Goal: Transaction & Acquisition: Purchase product/service

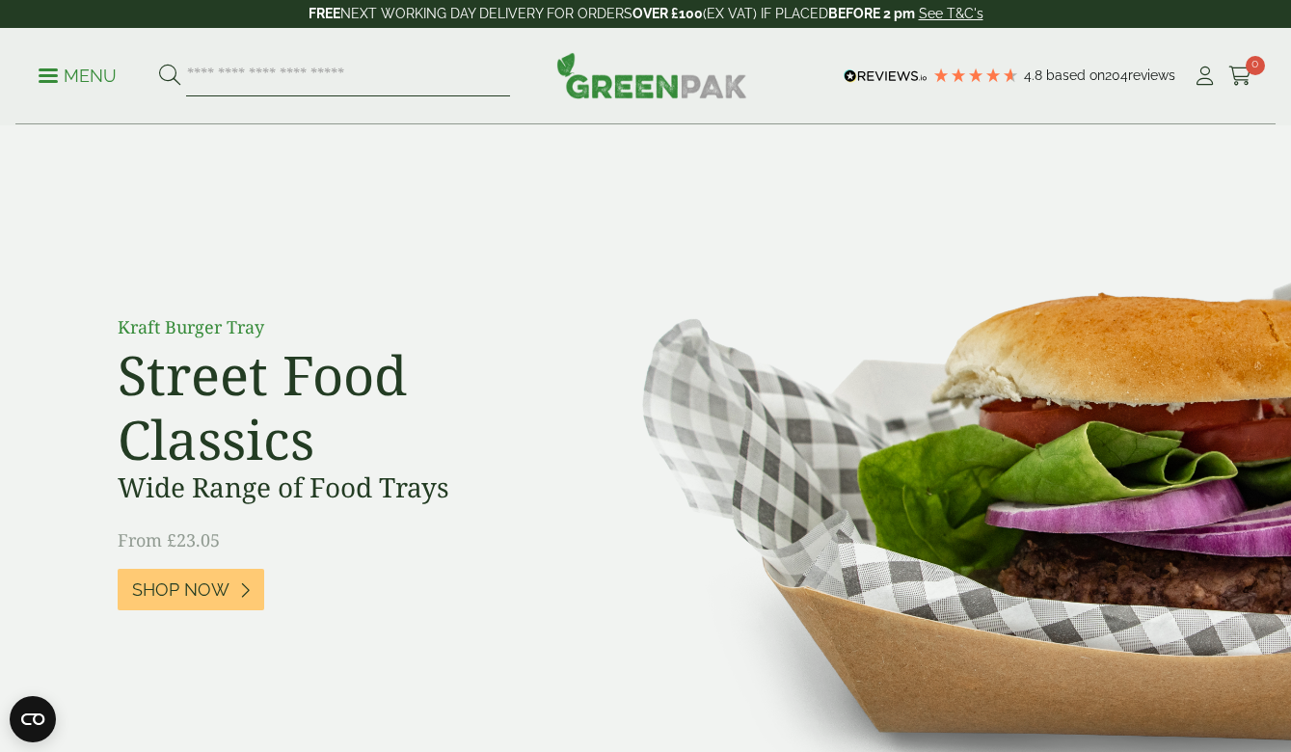
click at [320, 78] on input "search" at bounding box center [348, 76] width 324 height 40
type input "******"
click at [169, 75] on button at bounding box center [169, 76] width 21 height 25
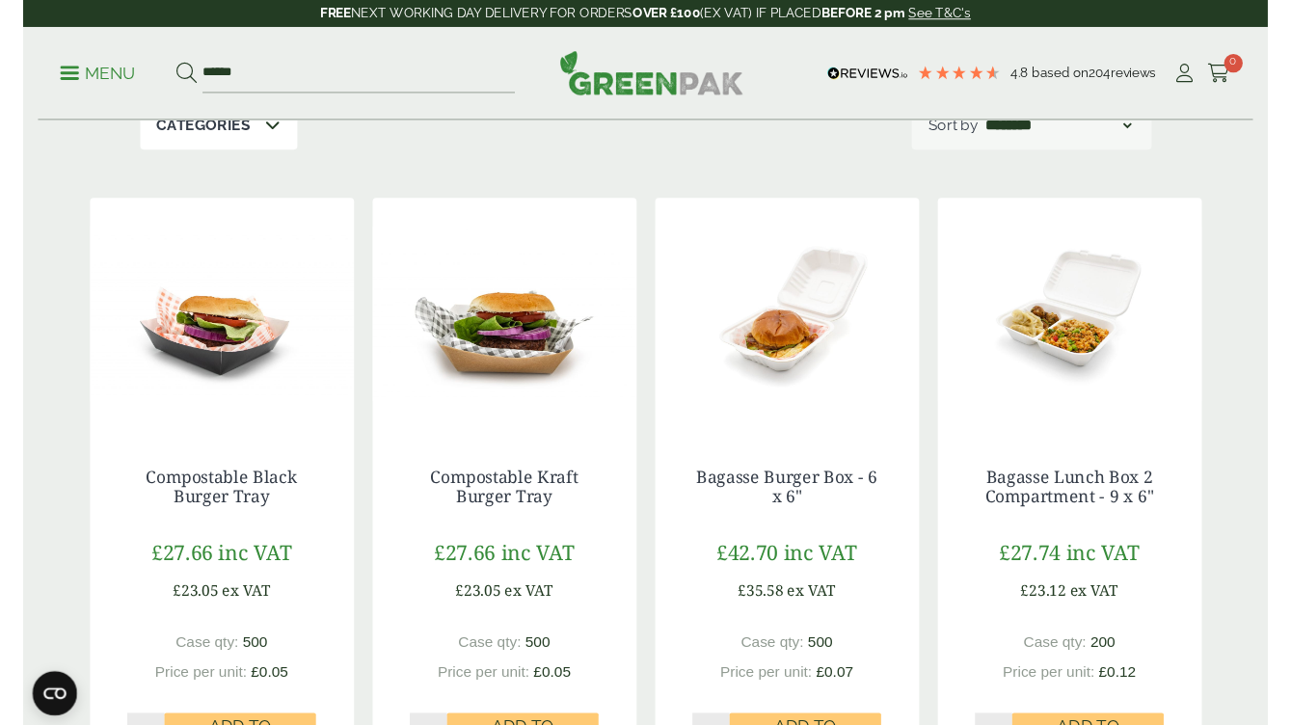
scroll to position [276, 0]
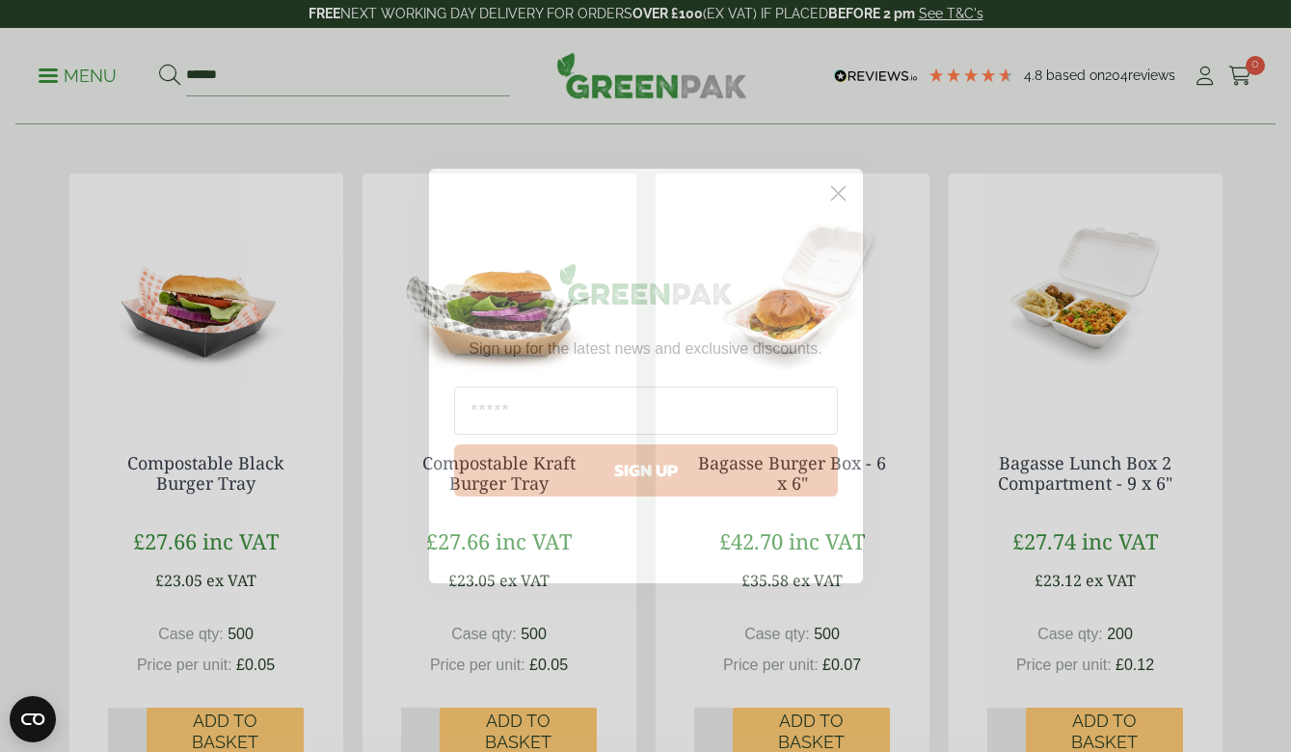
click at [832, 193] on circle "Close dialog" at bounding box center [838, 193] width 32 height 32
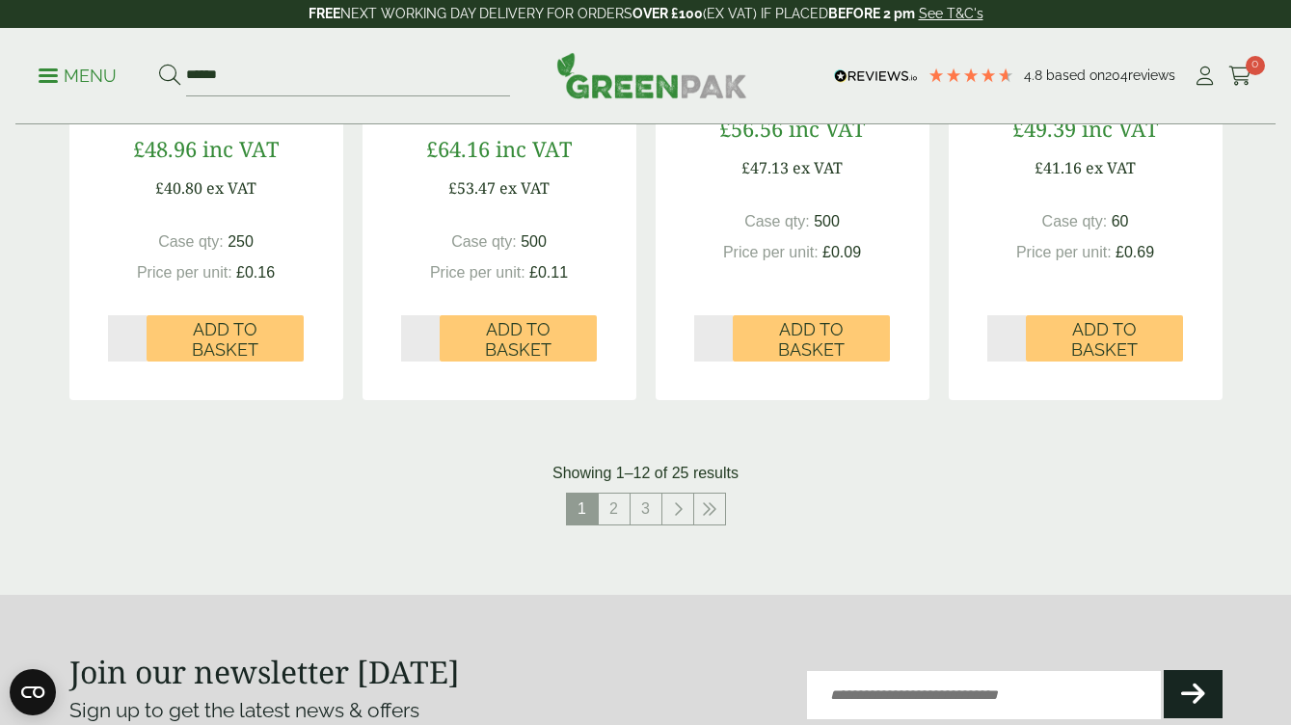
scroll to position [1994, 0]
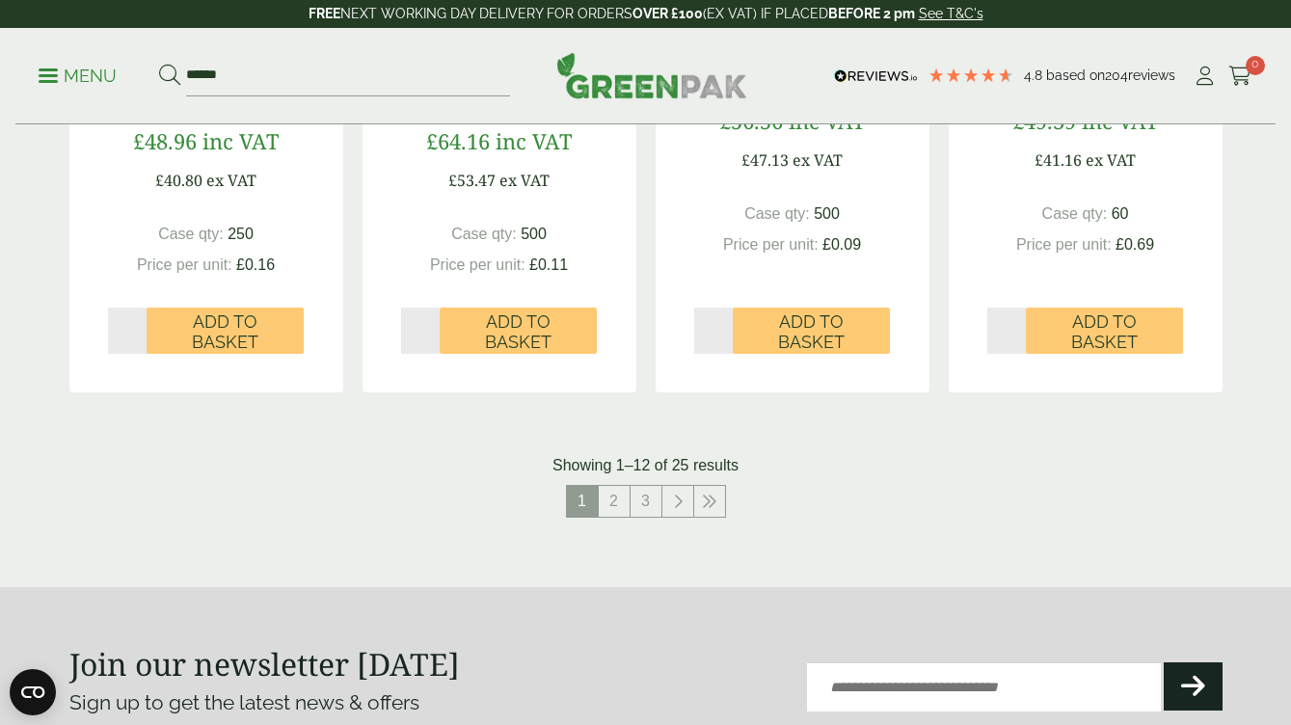
click at [388, 0] on p "FREE NEXT WORKING DAY DELIVERY FOR ORDERS OVER £100 (EX VAT) IF PLACED BEFORE 2…" at bounding box center [645, 14] width 1291 height 28
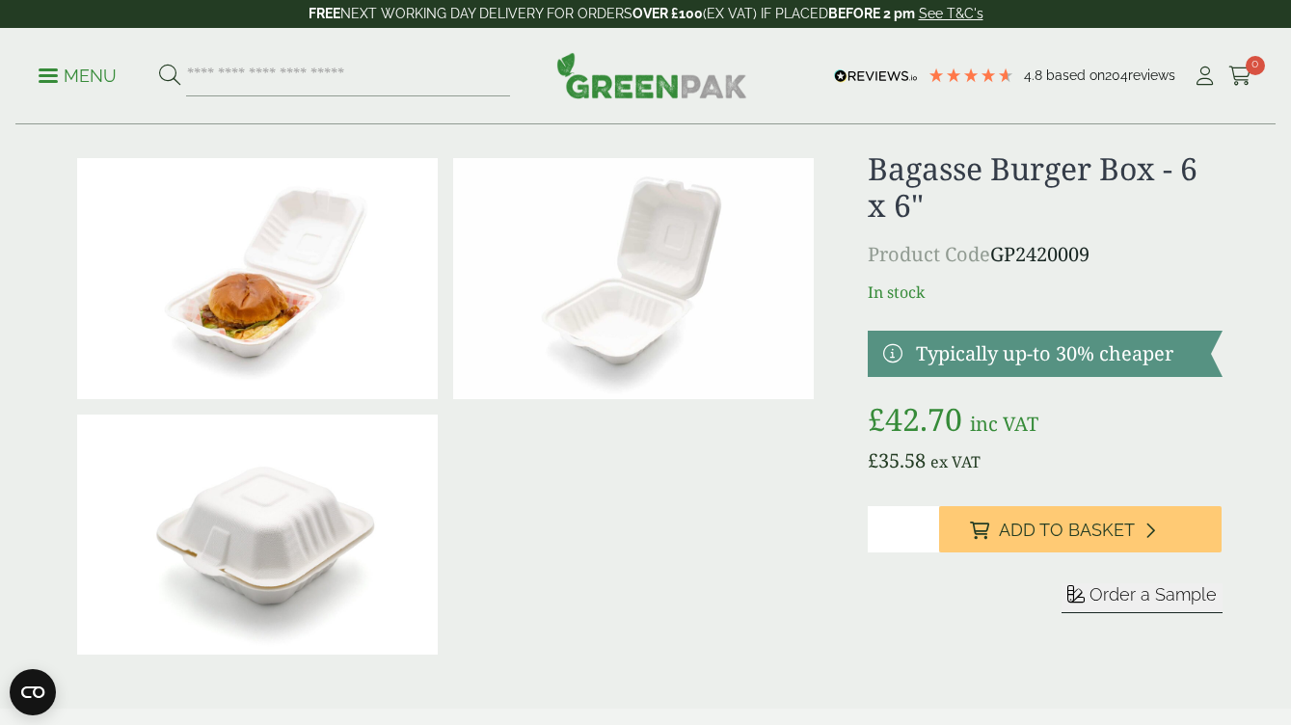
scroll to position [33, 0]
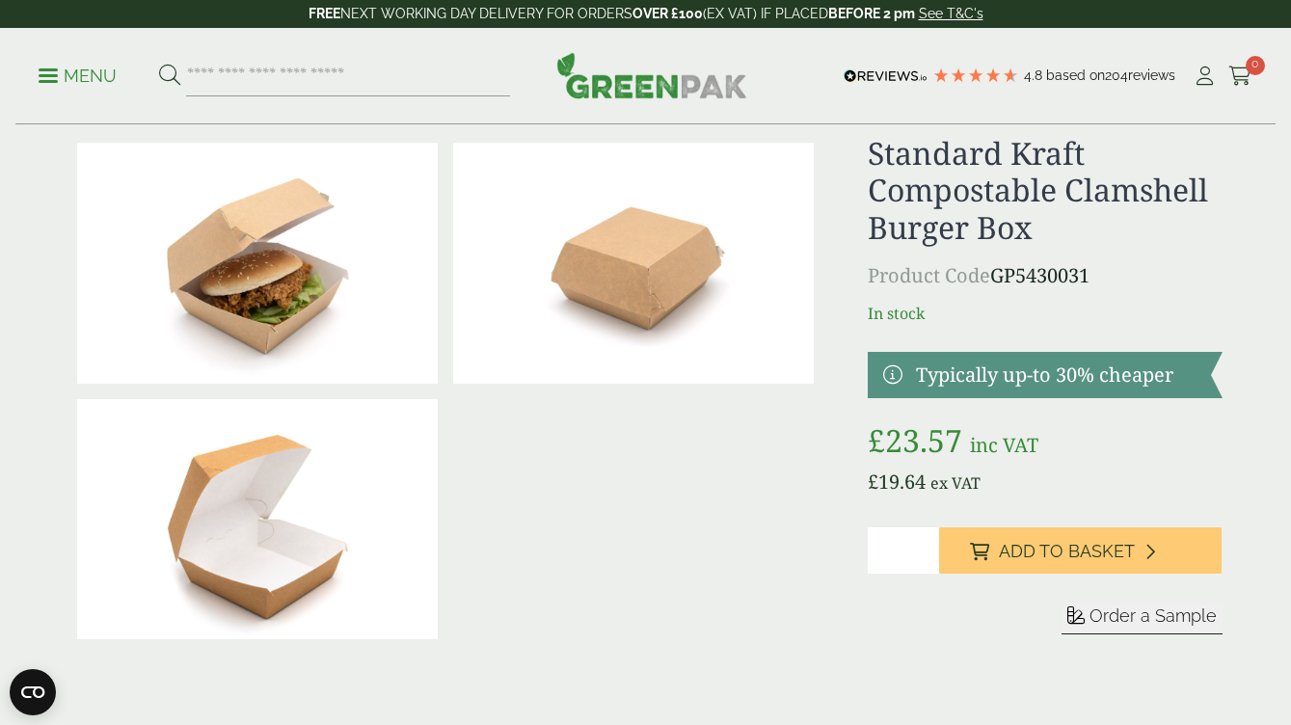
scroll to position [57, 0]
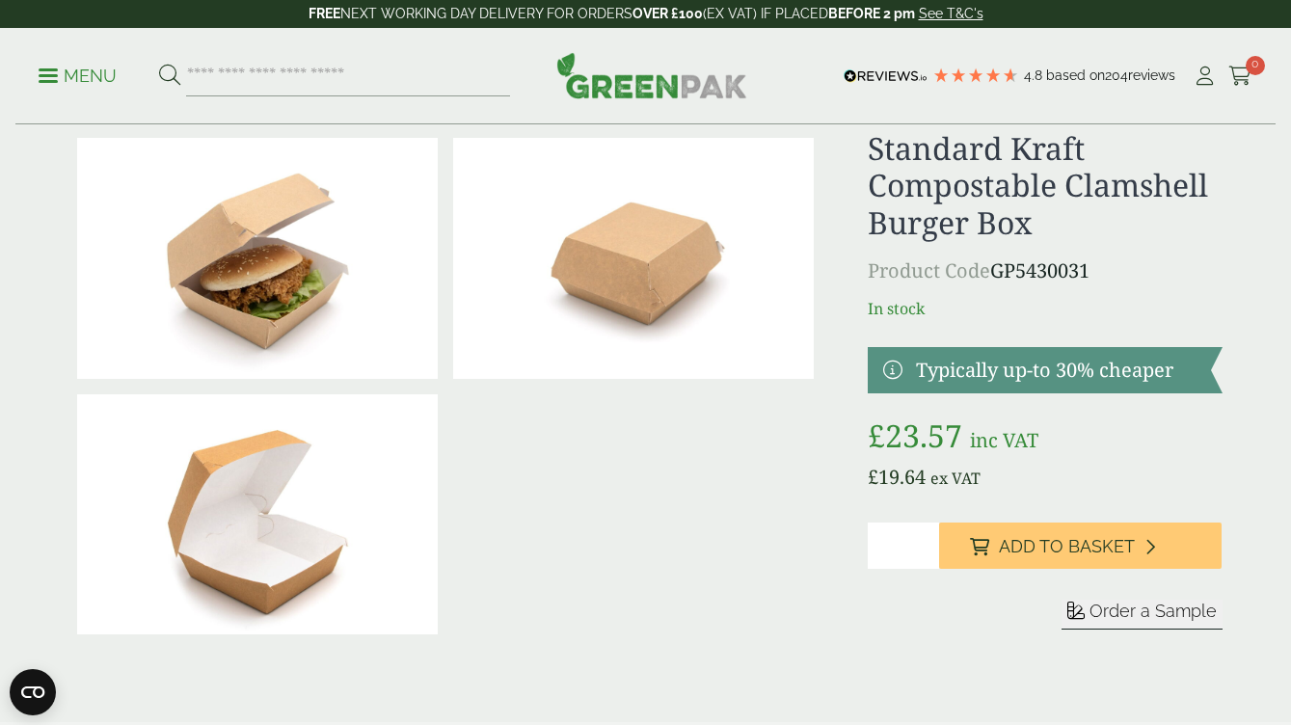
click at [1158, 609] on span "Order a Sample" at bounding box center [1153, 611] width 127 height 20
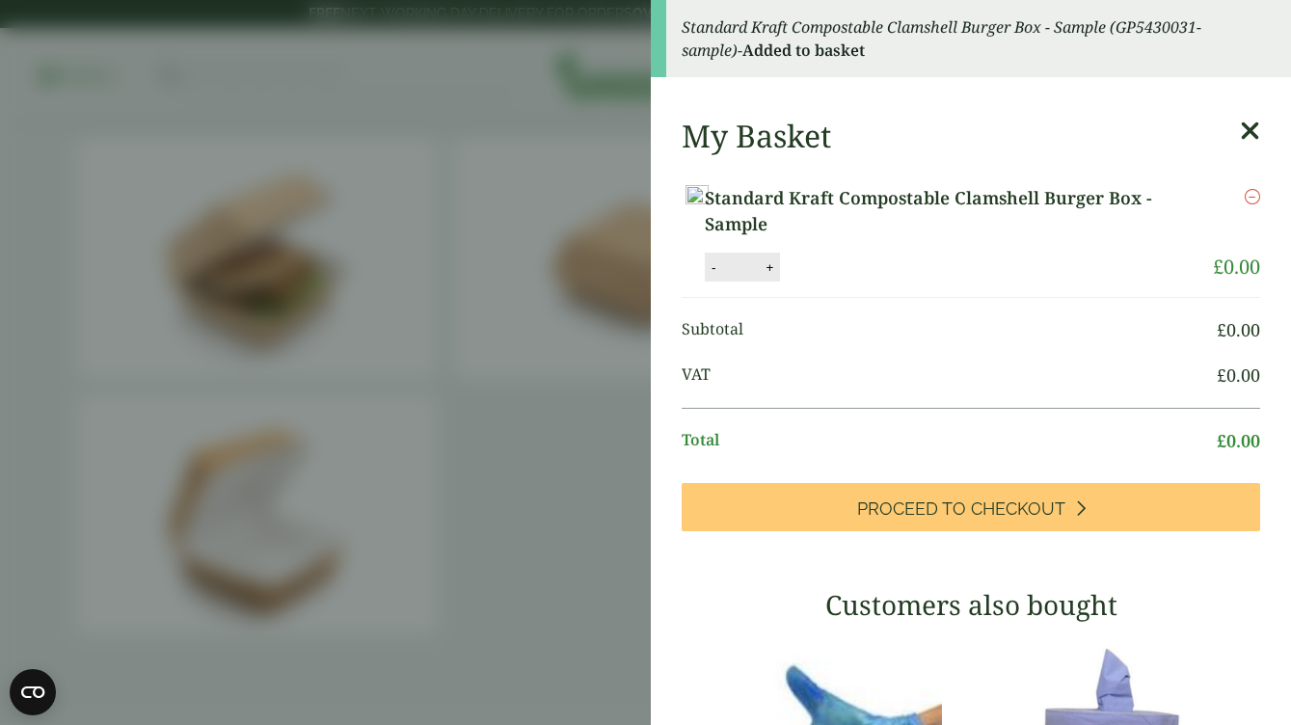
click at [574, 472] on aside "Standard Kraft Compostable Clamshell Burger Box - Sample (GP5430031-sample) - A…" at bounding box center [645, 362] width 1291 height 725
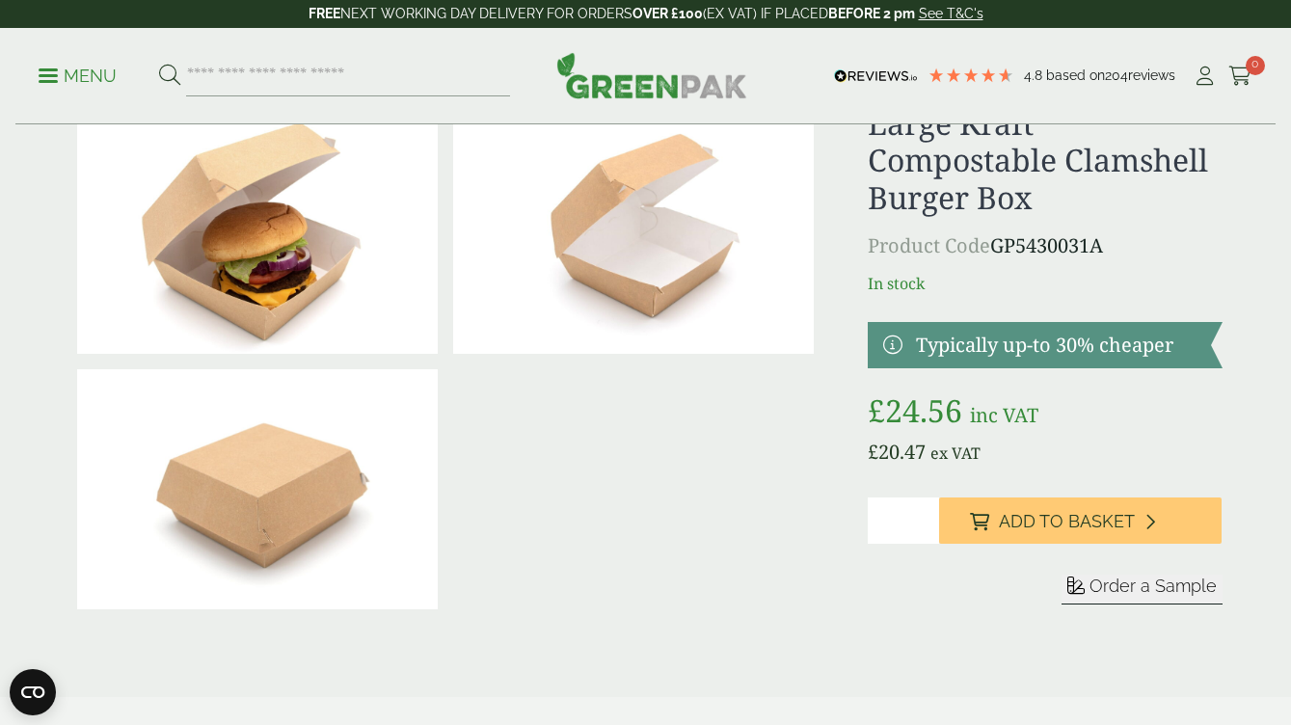
scroll to position [33, 0]
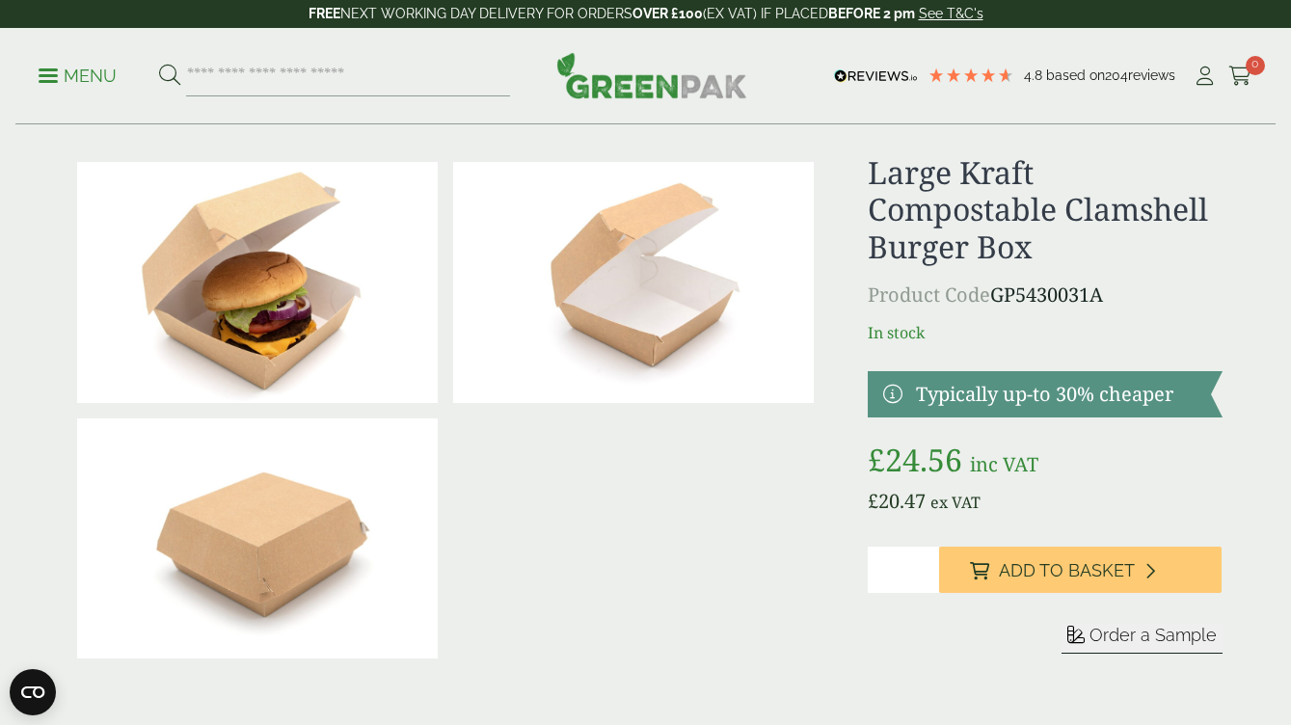
click at [1104, 643] on span "Order a Sample" at bounding box center [1153, 635] width 127 height 20
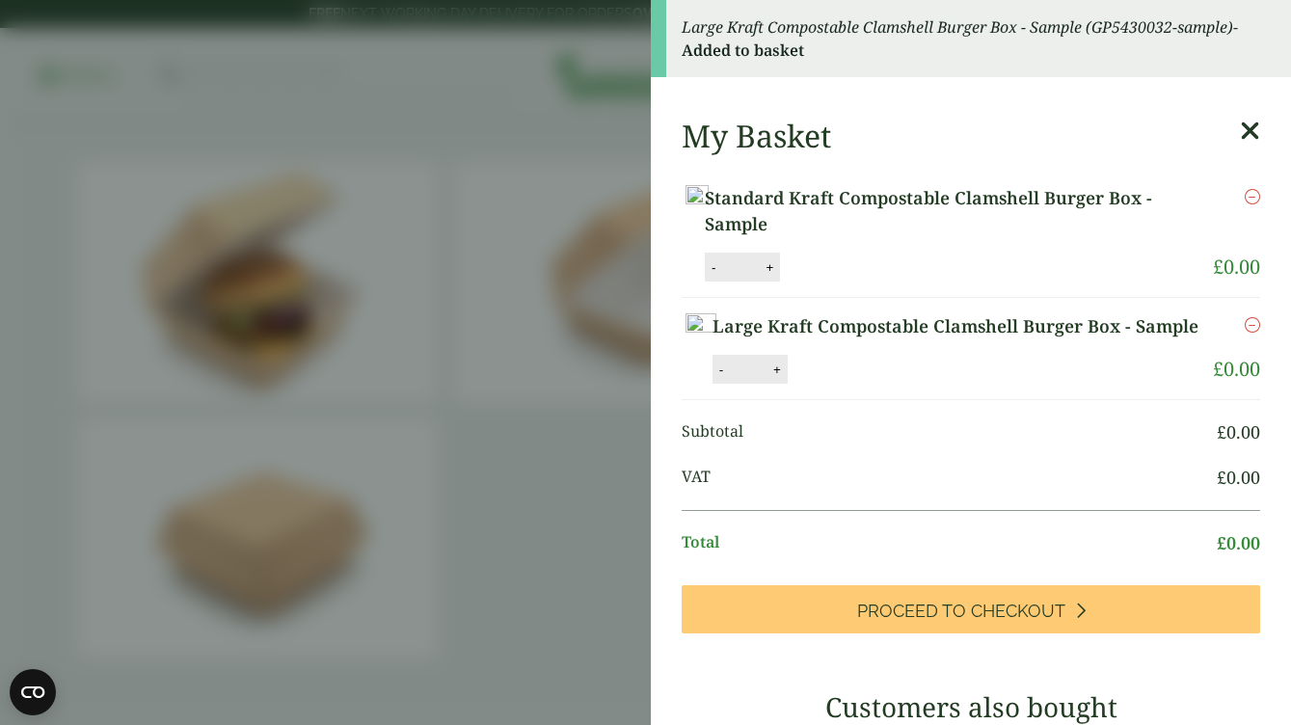
click at [570, 451] on aside "Large Kraft Compostable Clamshell Burger Box - Sample (GP5430032-sample) - Adde…" at bounding box center [645, 362] width 1291 height 725
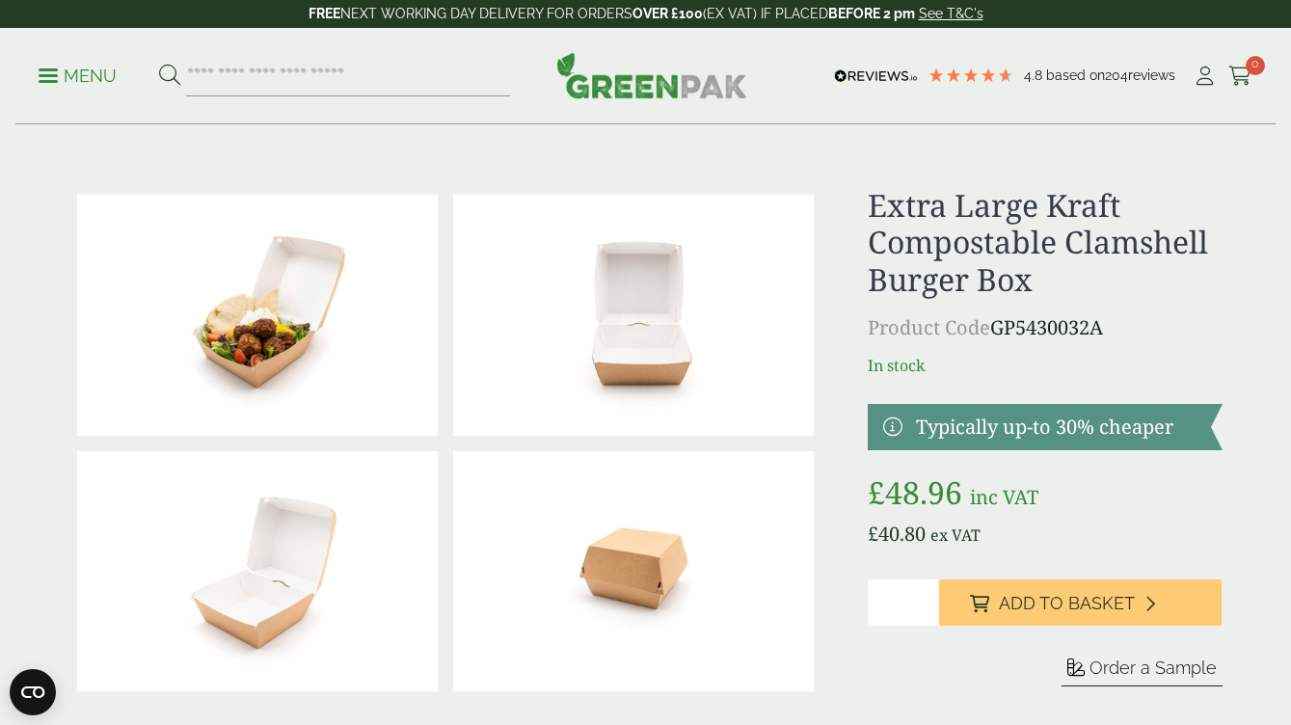
click at [1078, 663] on icon at bounding box center [1075, 667] width 17 height 17
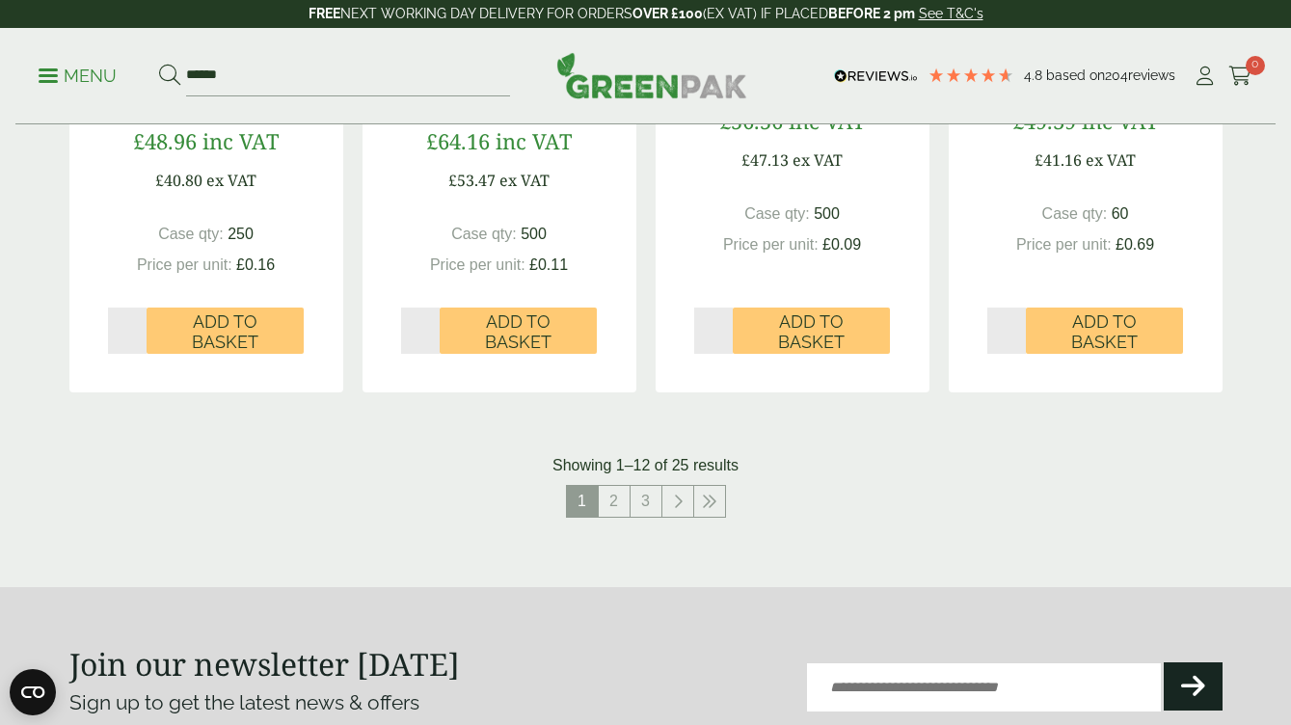
click at [105, 87] on p "Menu" at bounding box center [78, 76] width 78 height 23
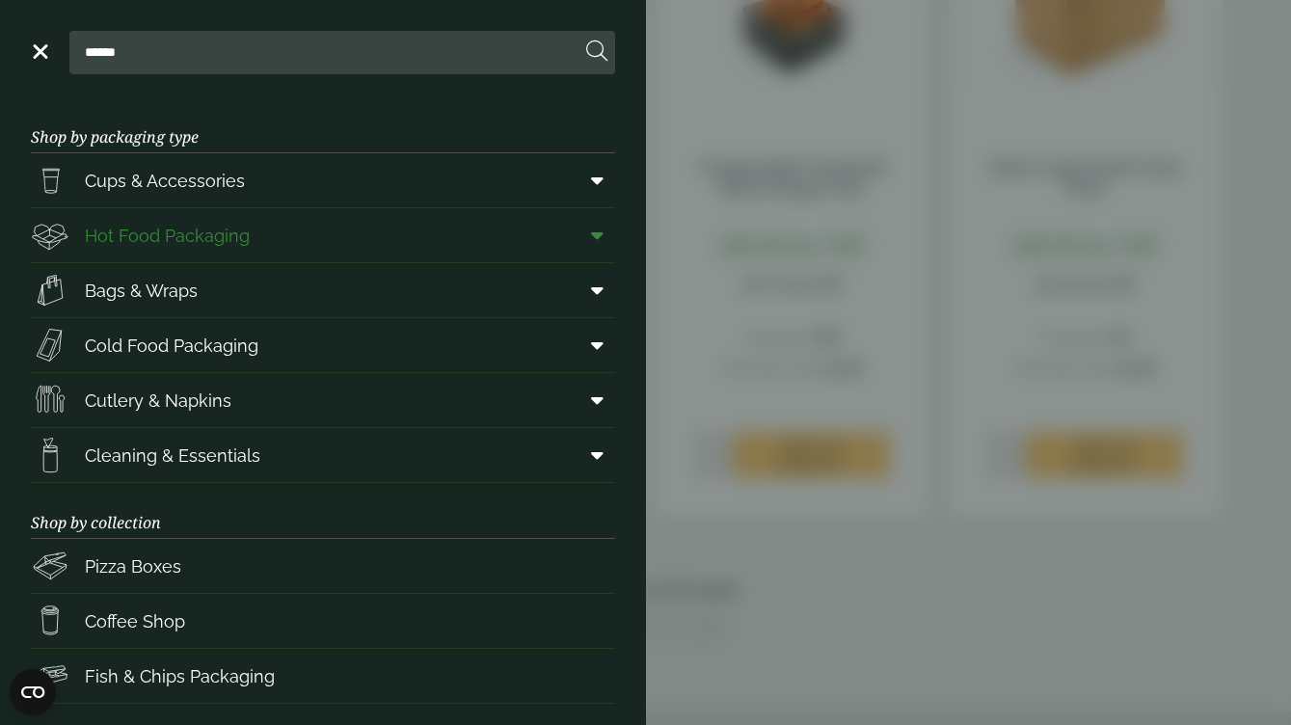
click at [597, 231] on icon at bounding box center [597, 235] width 13 height 19
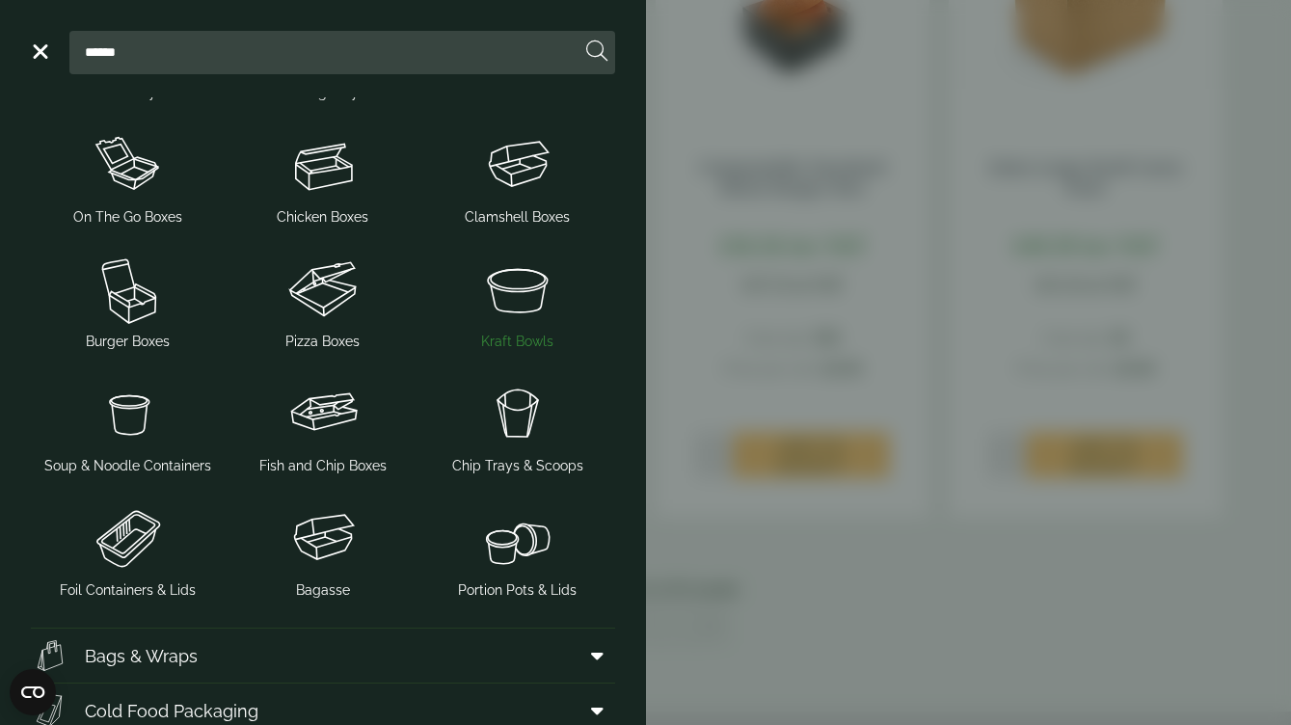
scroll to position [300, 0]
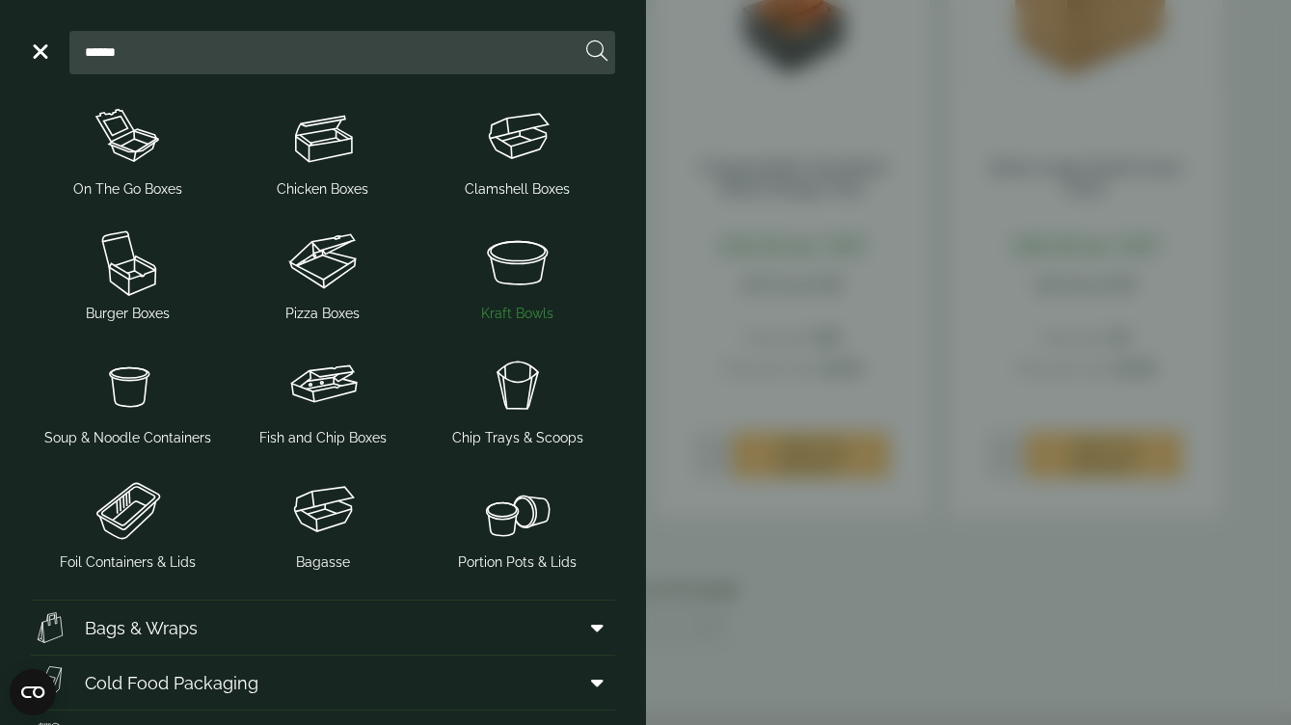
click at [514, 265] on img at bounding box center [517, 261] width 179 height 77
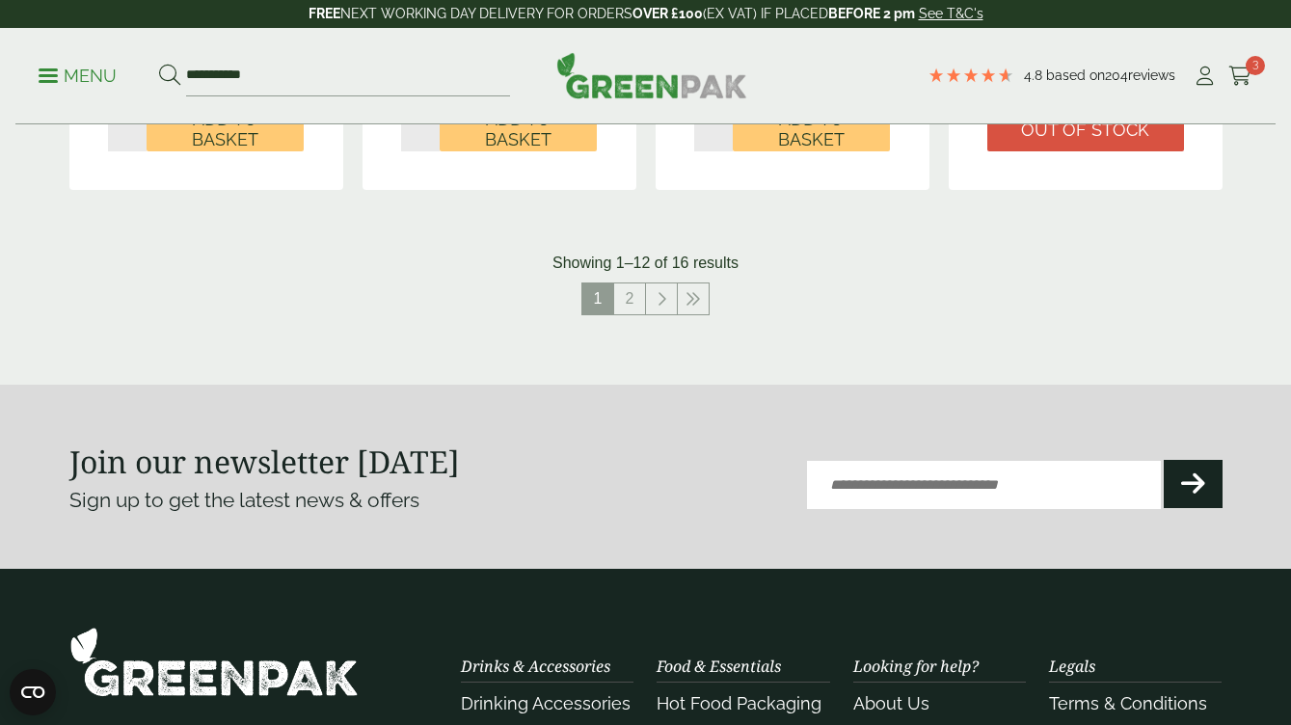
scroll to position [2310, 0]
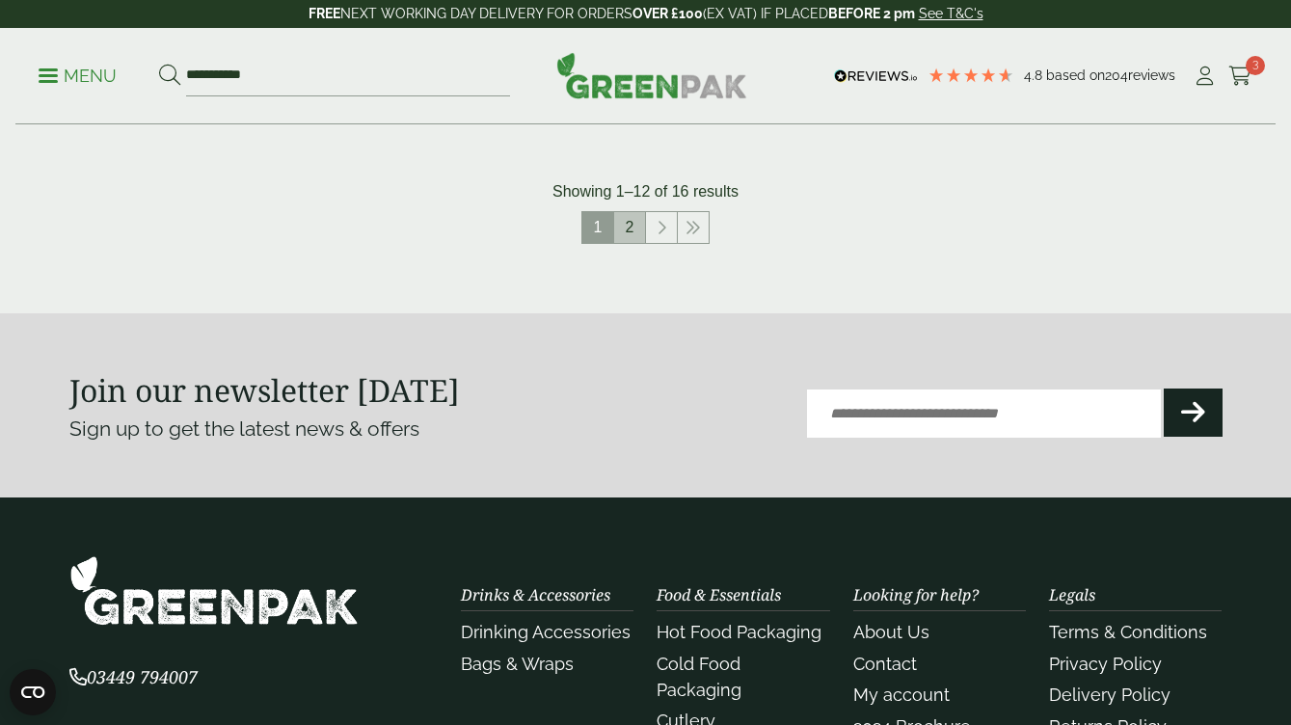
click at [627, 229] on link "2" at bounding box center [629, 227] width 31 height 31
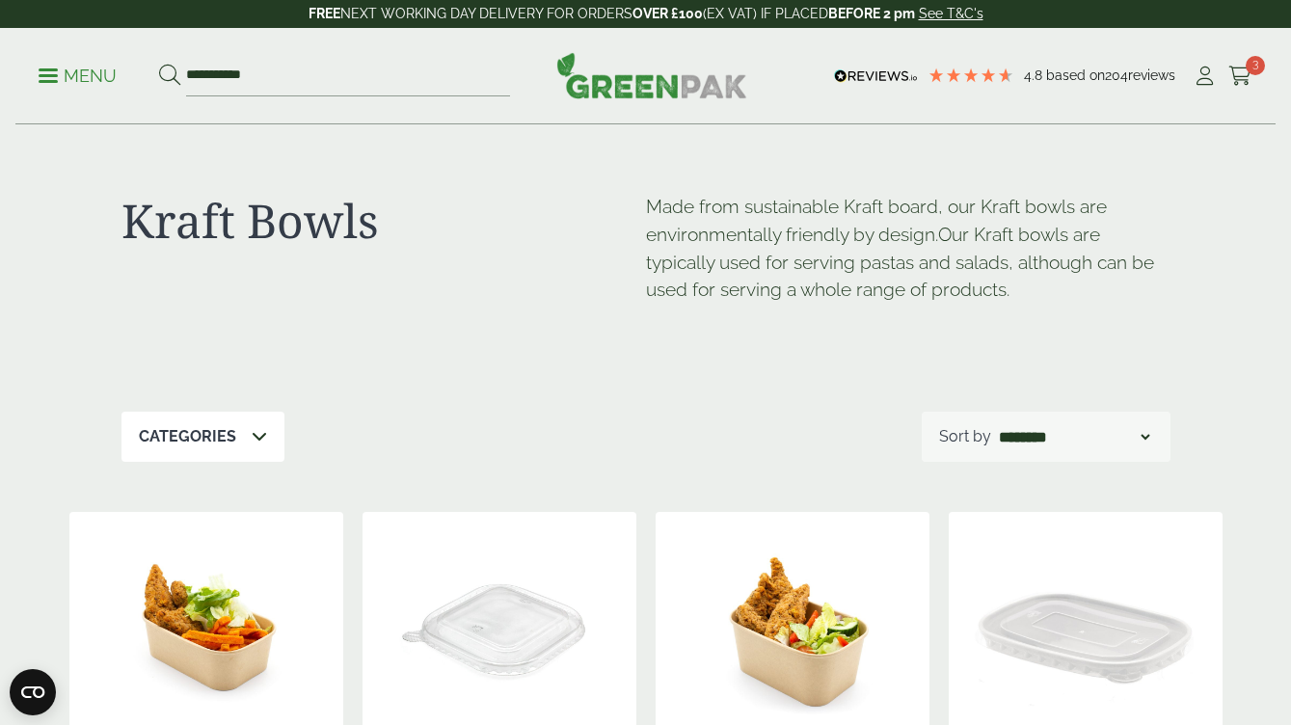
click at [70, 80] on p "Menu" at bounding box center [78, 76] width 78 height 23
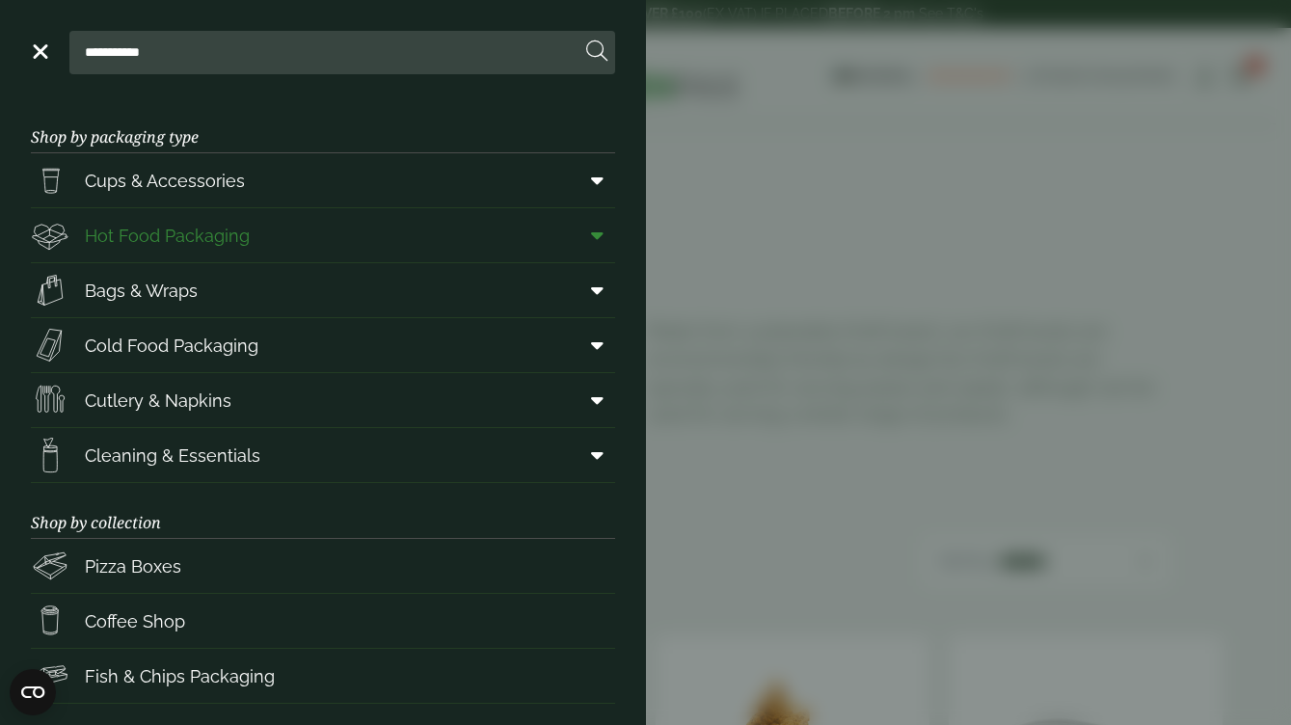
click at [600, 239] on icon at bounding box center [597, 235] width 13 height 19
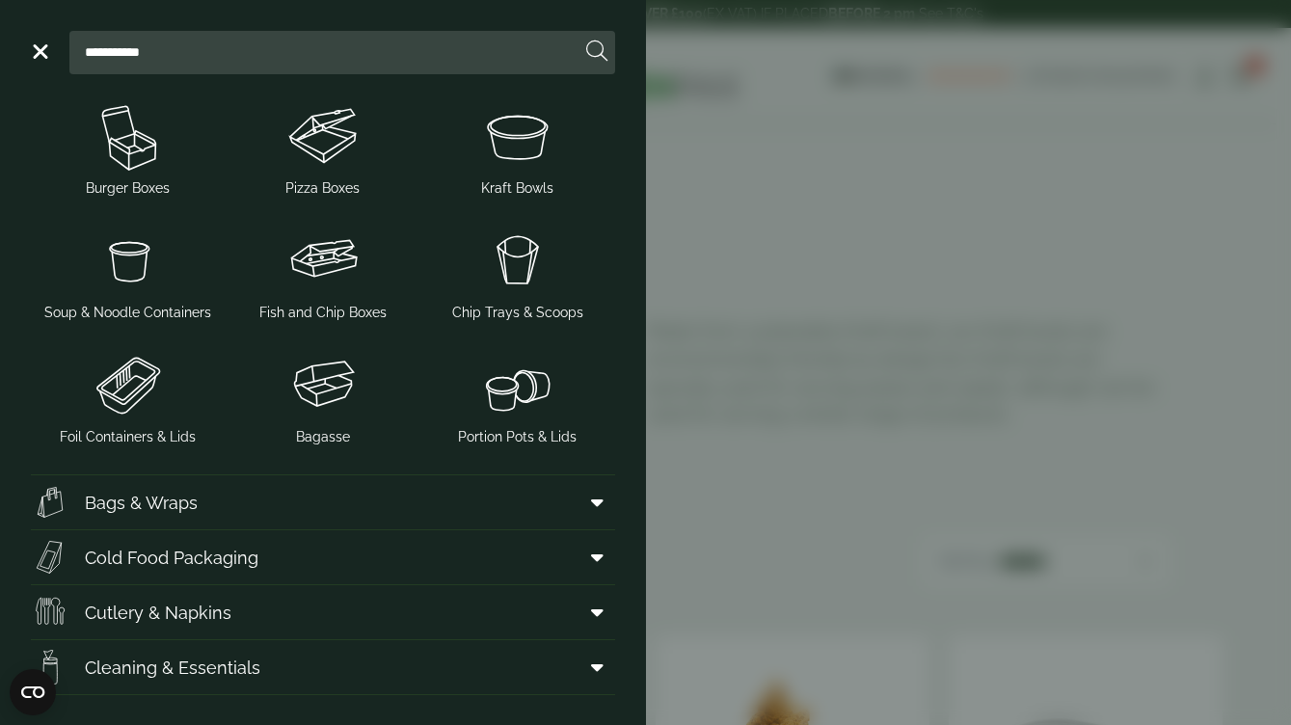
scroll to position [428, 0]
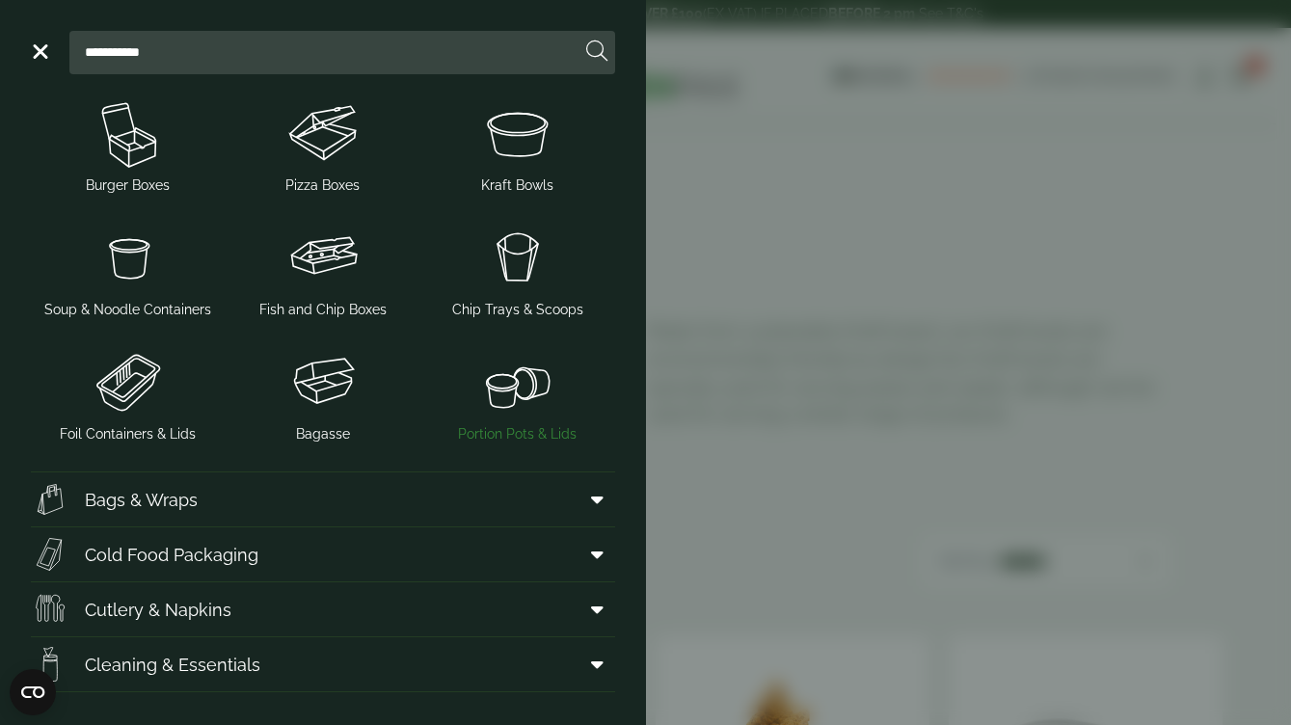
click at [526, 367] on img at bounding box center [517, 381] width 179 height 77
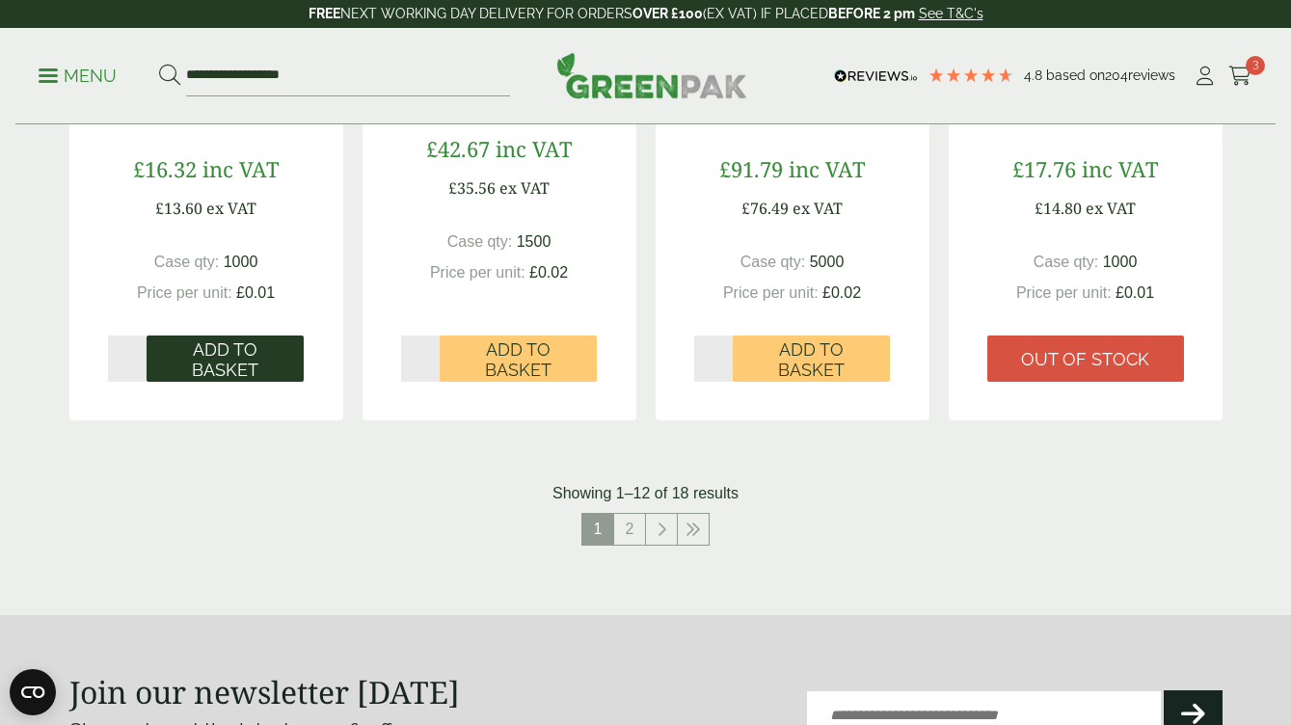
scroll to position [2057, 0]
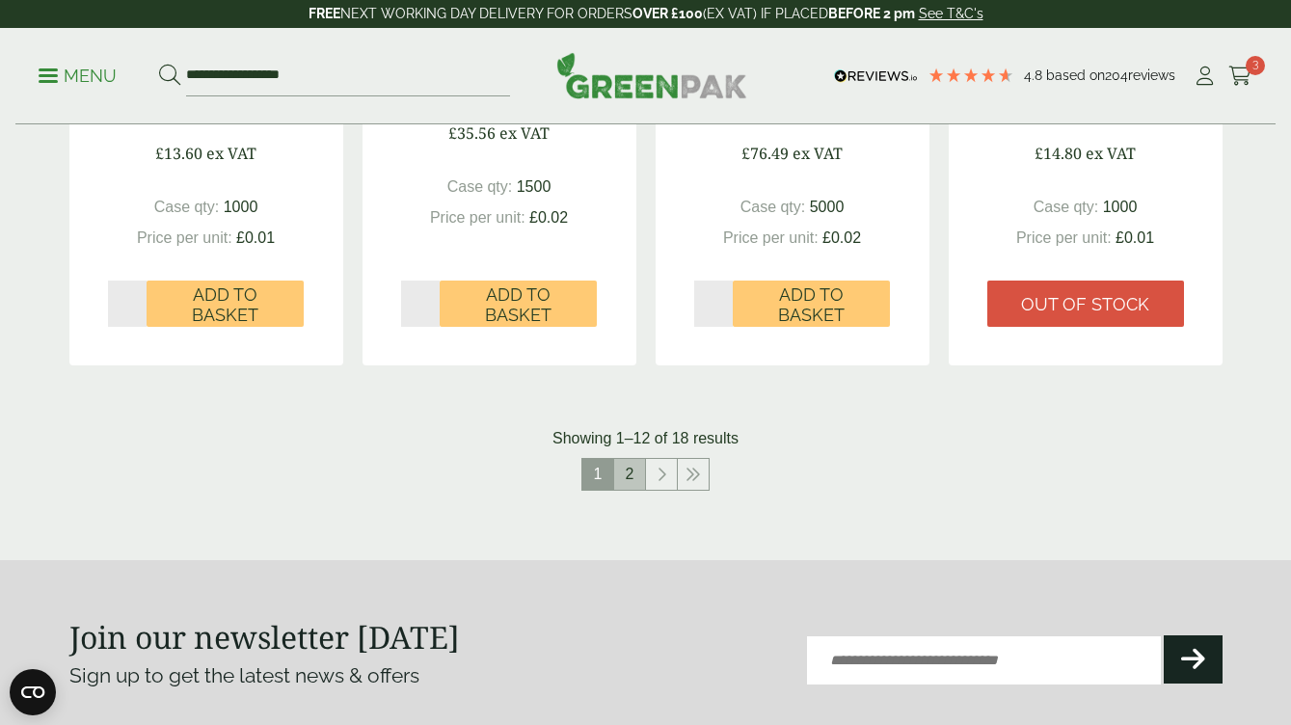
click at [636, 471] on link "2" at bounding box center [629, 474] width 31 height 31
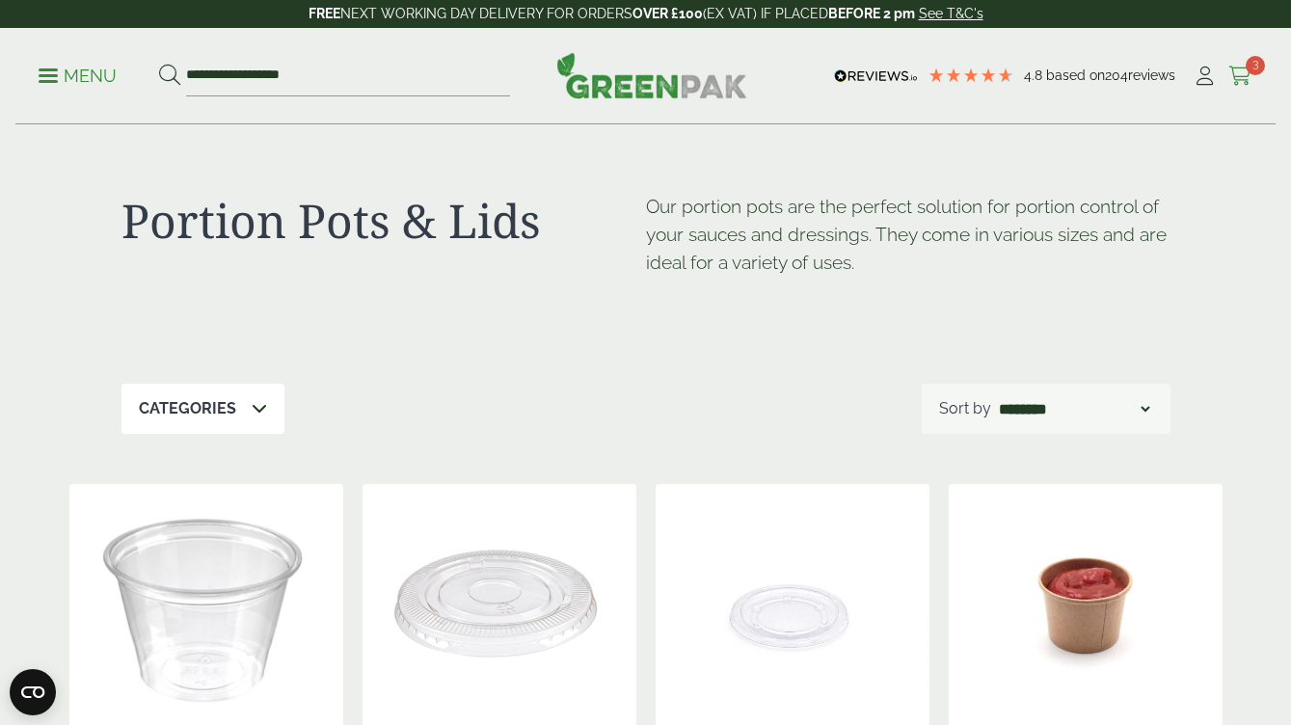
click at [1232, 83] on icon at bounding box center [1240, 76] width 24 height 19
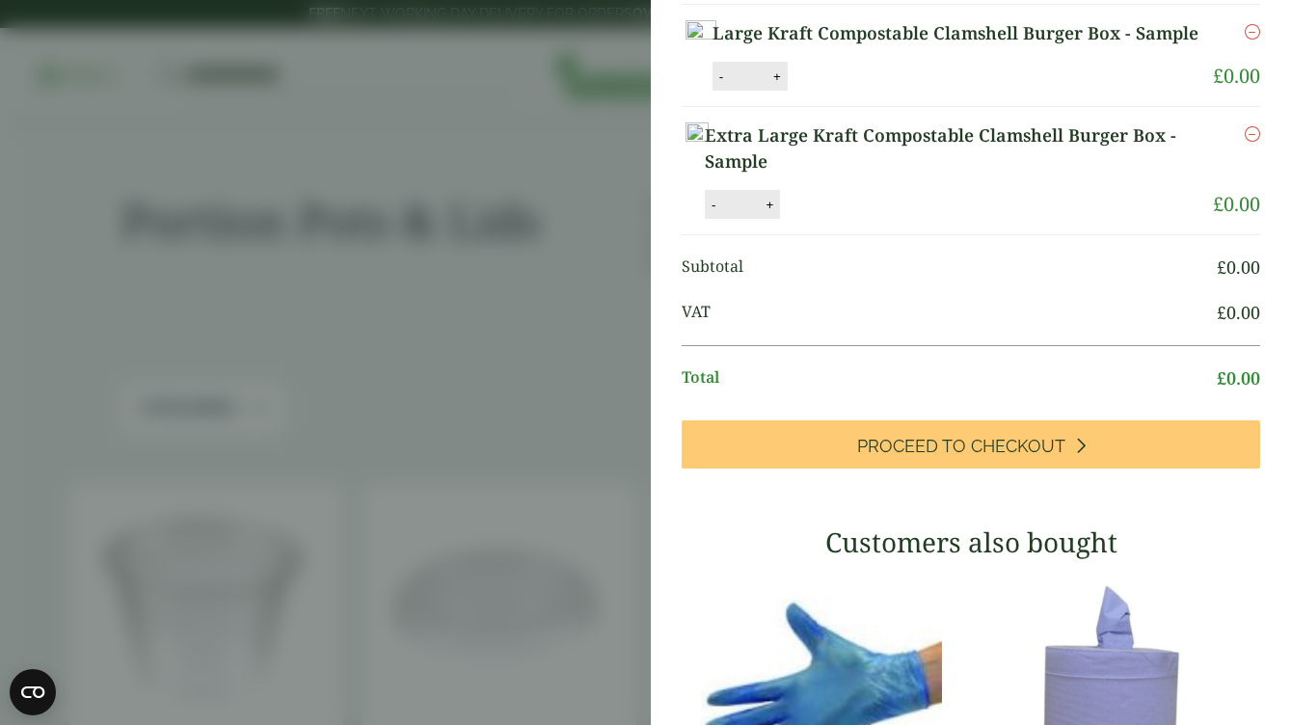
scroll to position [197, 0]
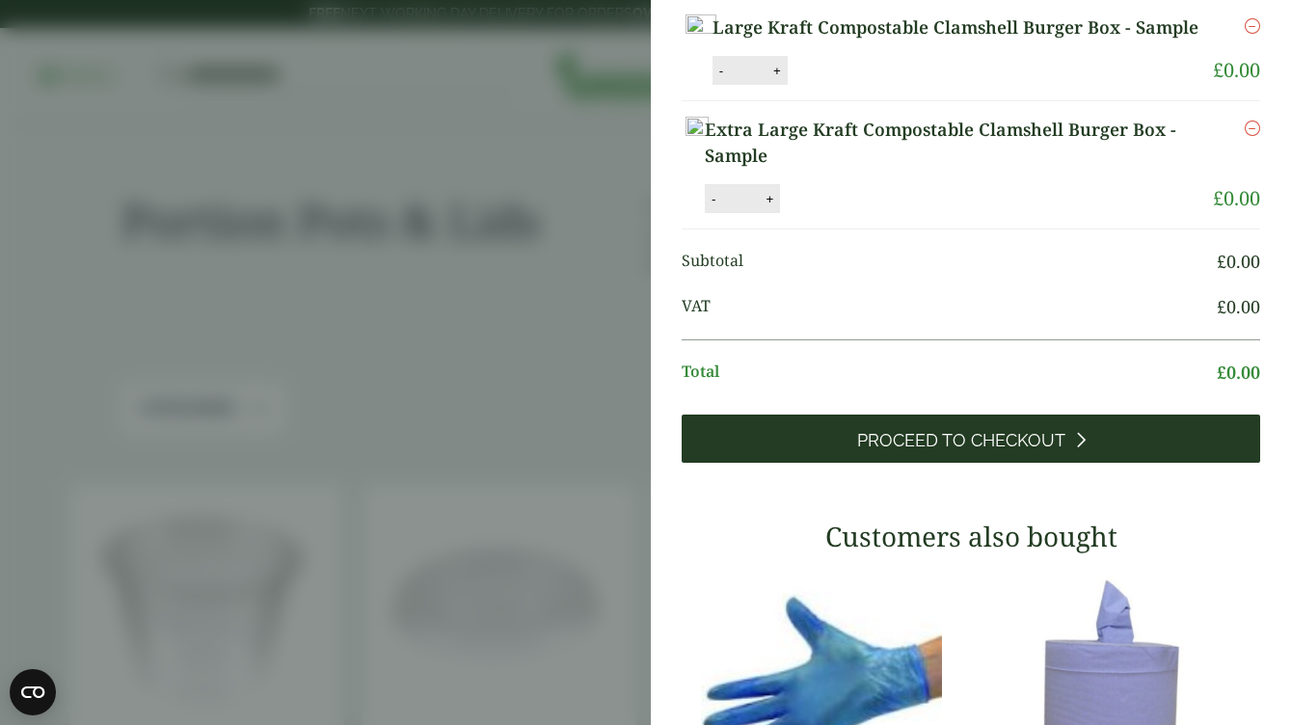
click at [1049, 463] on link "Proceed to Checkout" at bounding box center [971, 439] width 579 height 48
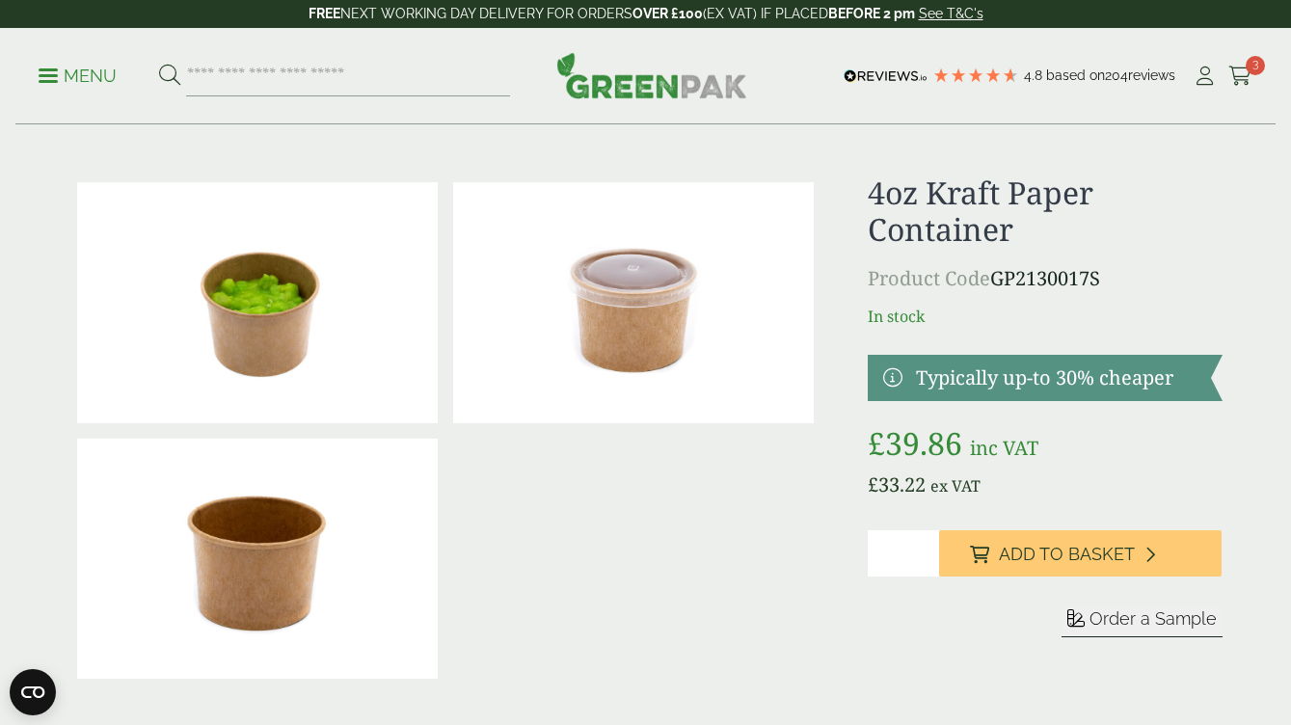
scroll to position [13, 0]
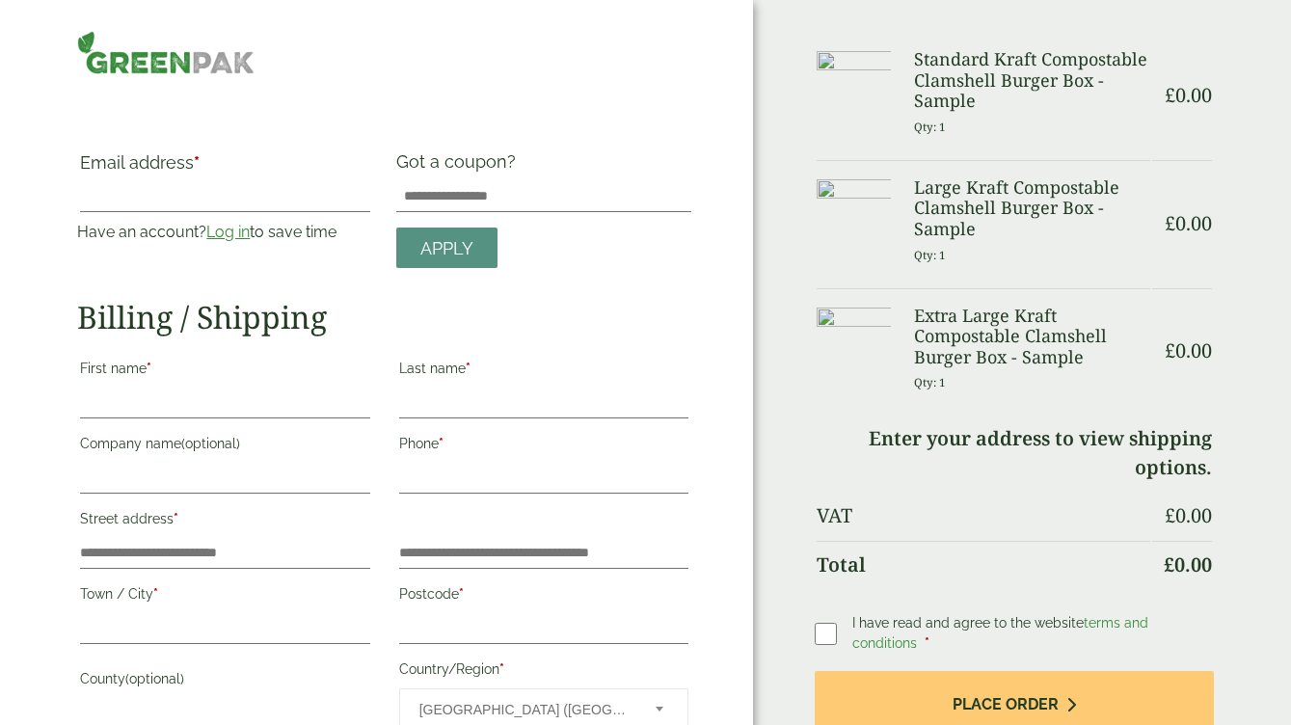
select select "**"
type input "**********"
type input "*****"
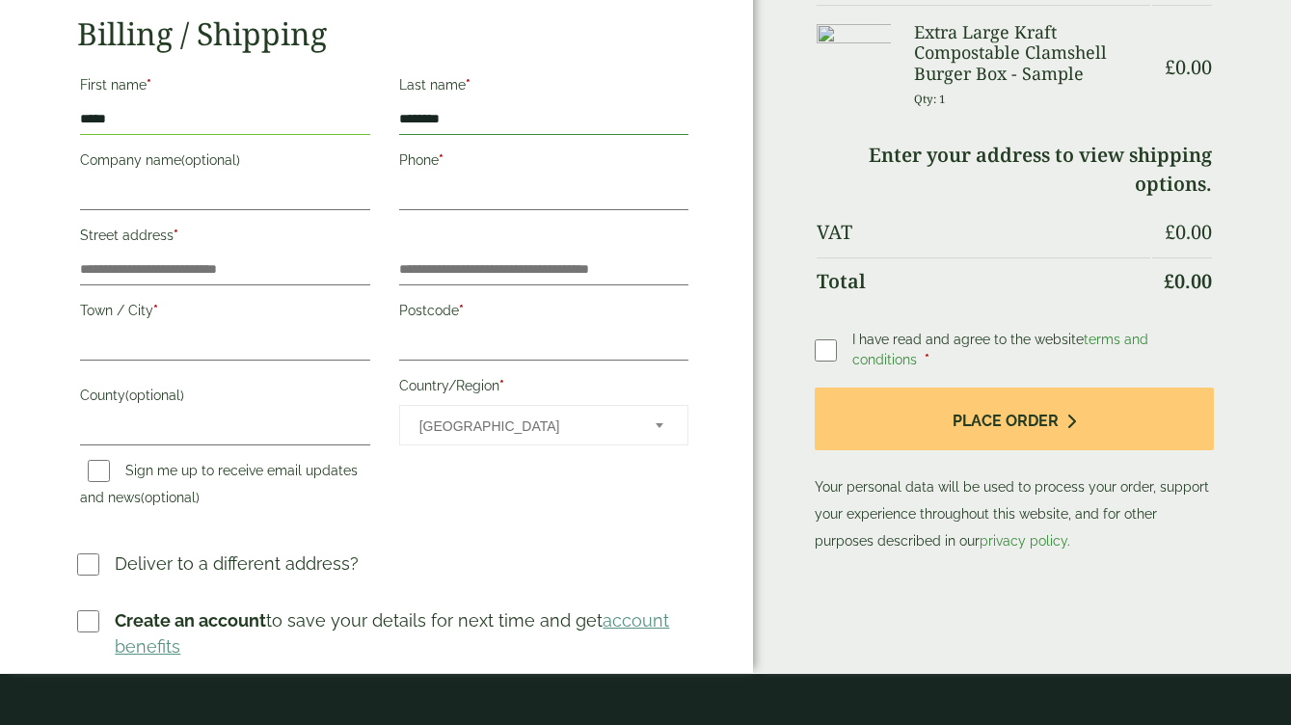
scroll to position [288, 0]
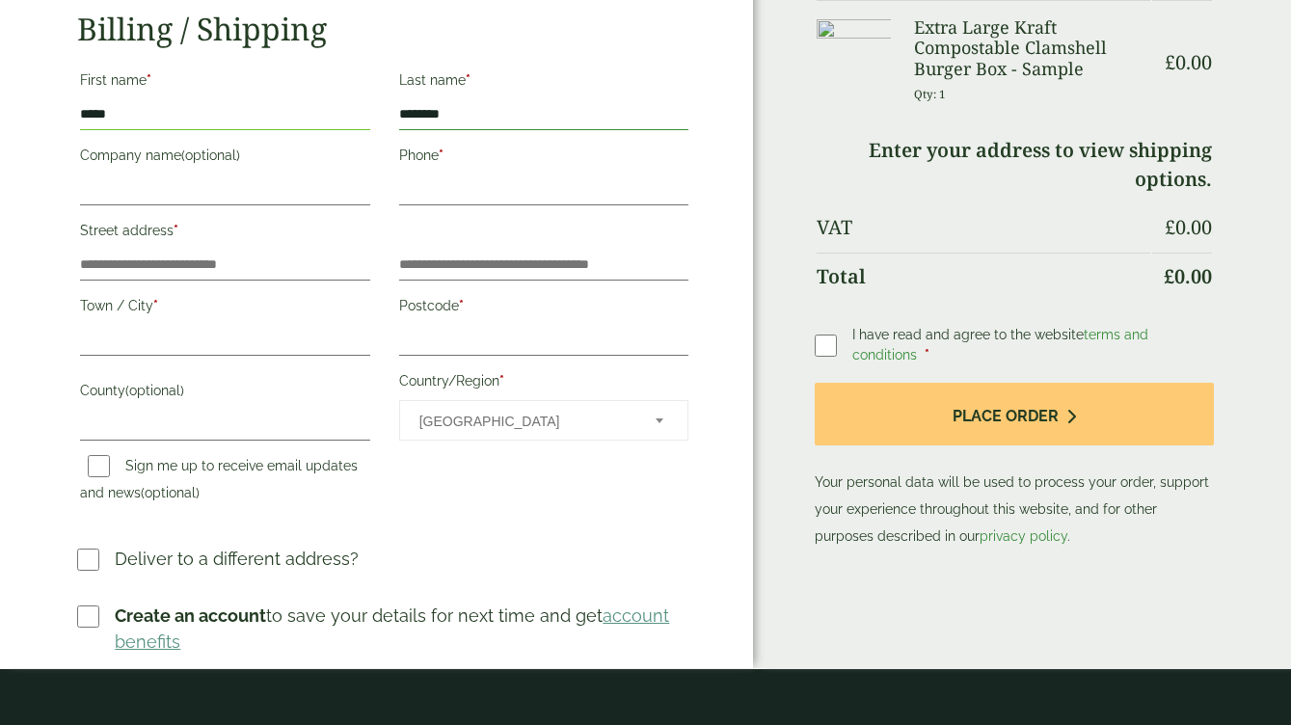
type input "********"
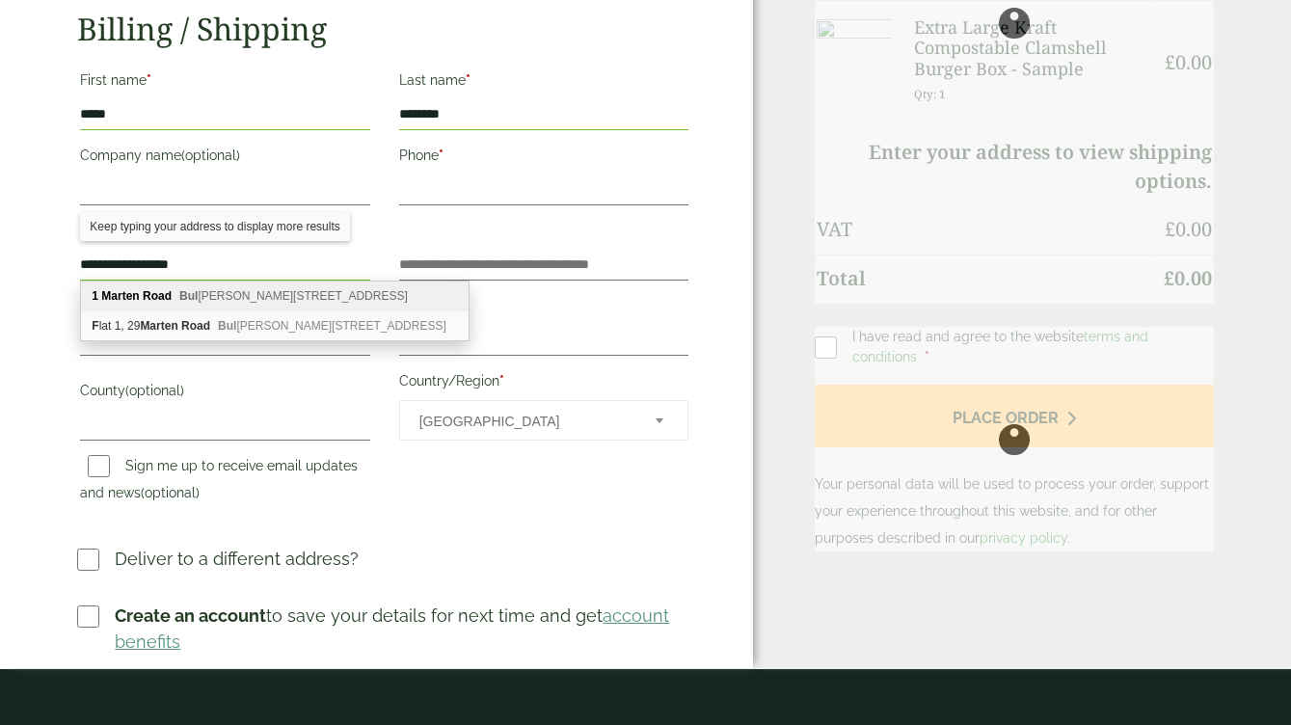
click at [224, 292] on span "Bul wark, Chepstow, NP16 5JX" at bounding box center [293, 295] width 229 height 13
type input "**********"
type input "*******"
type input "********"
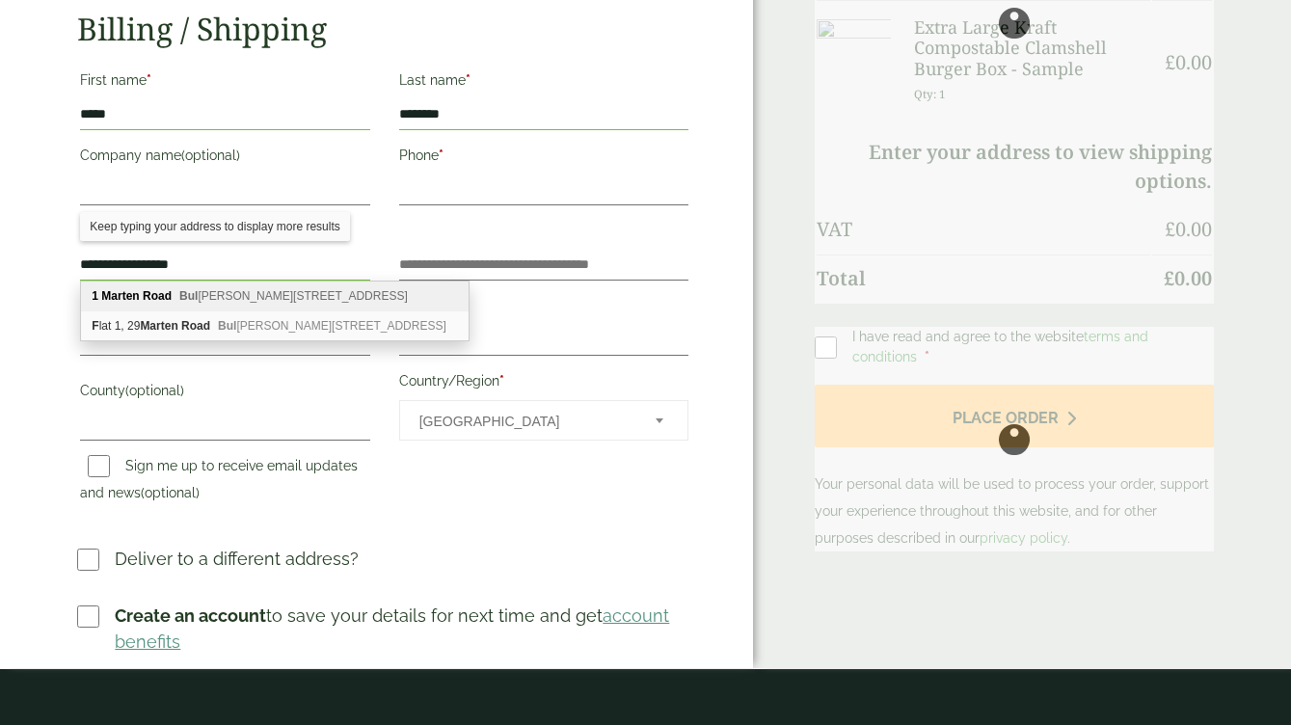
type input "**********"
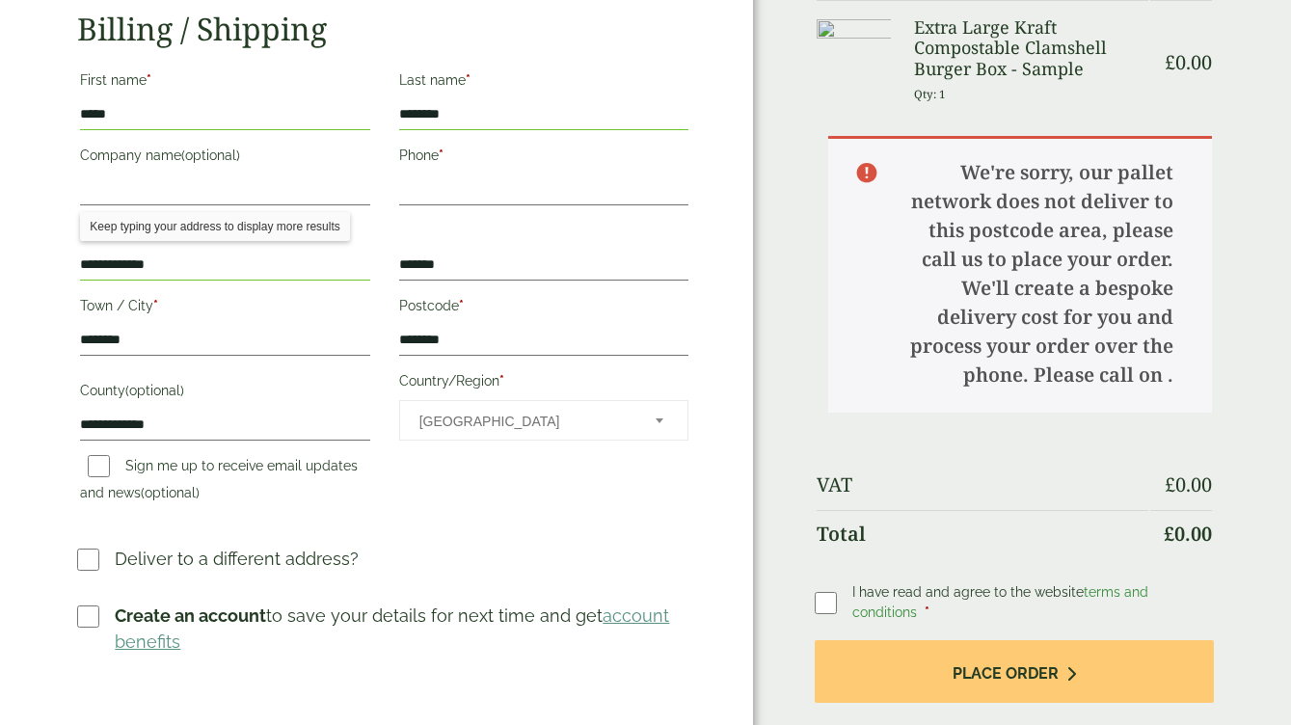
click at [451, 169] on label "Phone *" at bounding box center [543, 158] width 289 height 33
click at [451, 175] on input "Phone *" at bounding box center [543, 190] width 289 height 31
click at [439, 193] on input "**********" at bounding box center [543, 190] width 289 height 31
type input "**********"
click at [481, 414] on span "Australia" at bounding box center [524, 421] width 210 height 40
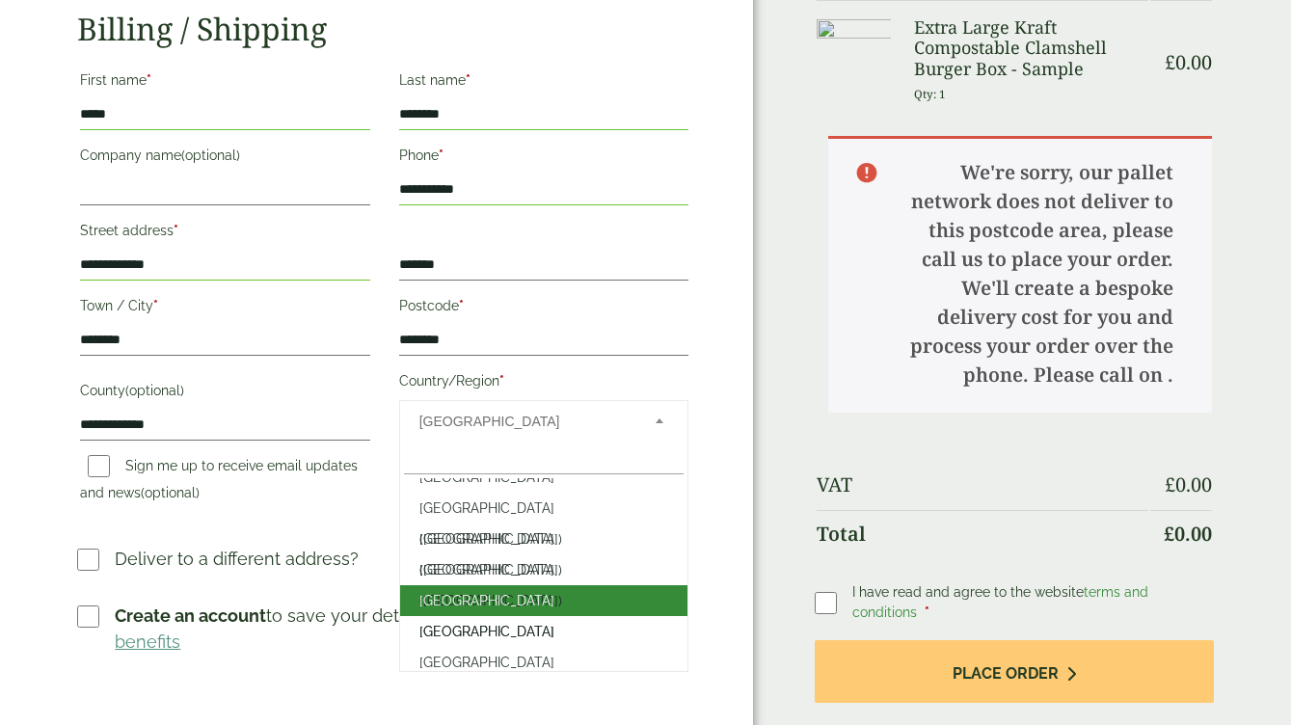
scroll to position [7168, 0]
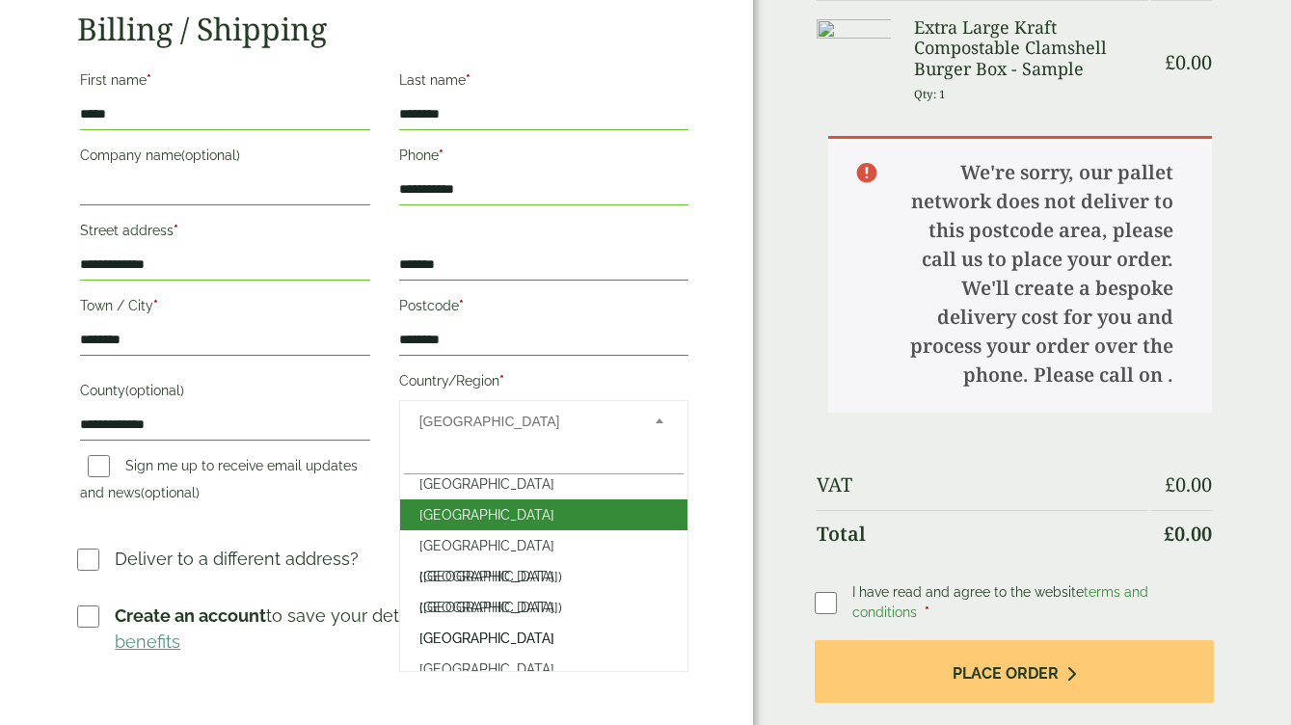
select select "**"
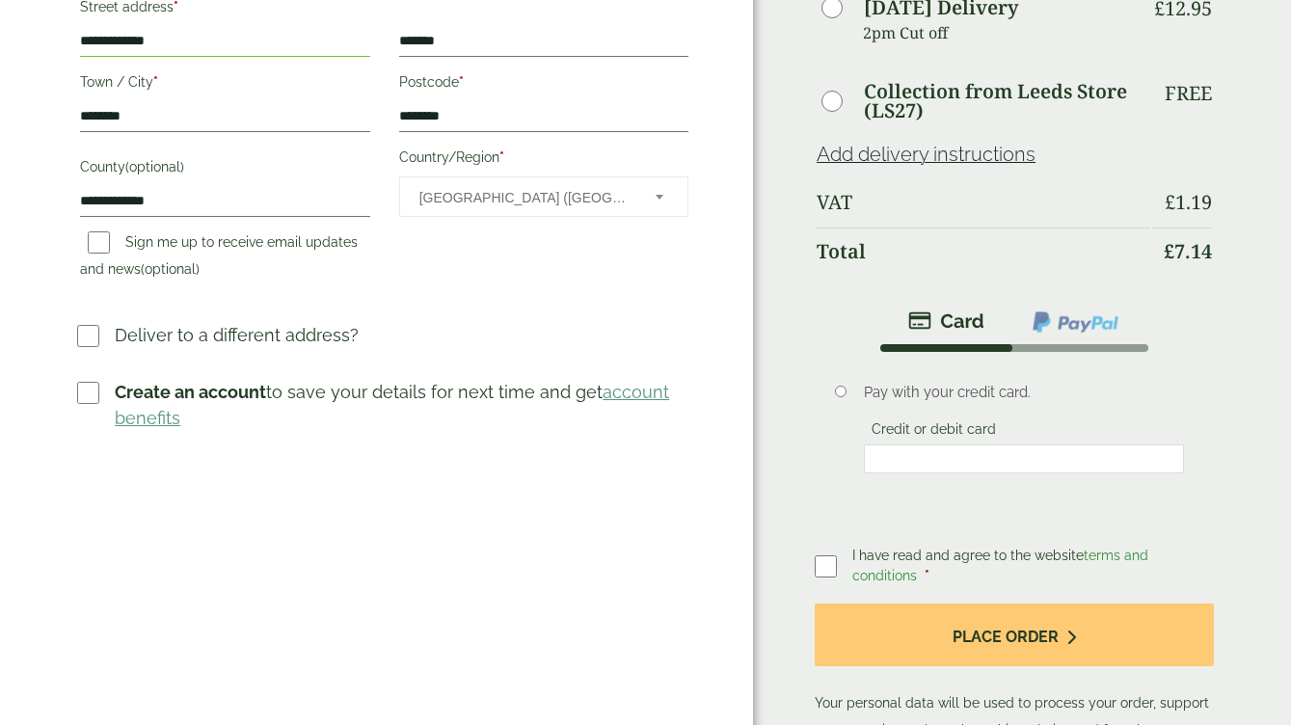
scroll to position [514, 0]
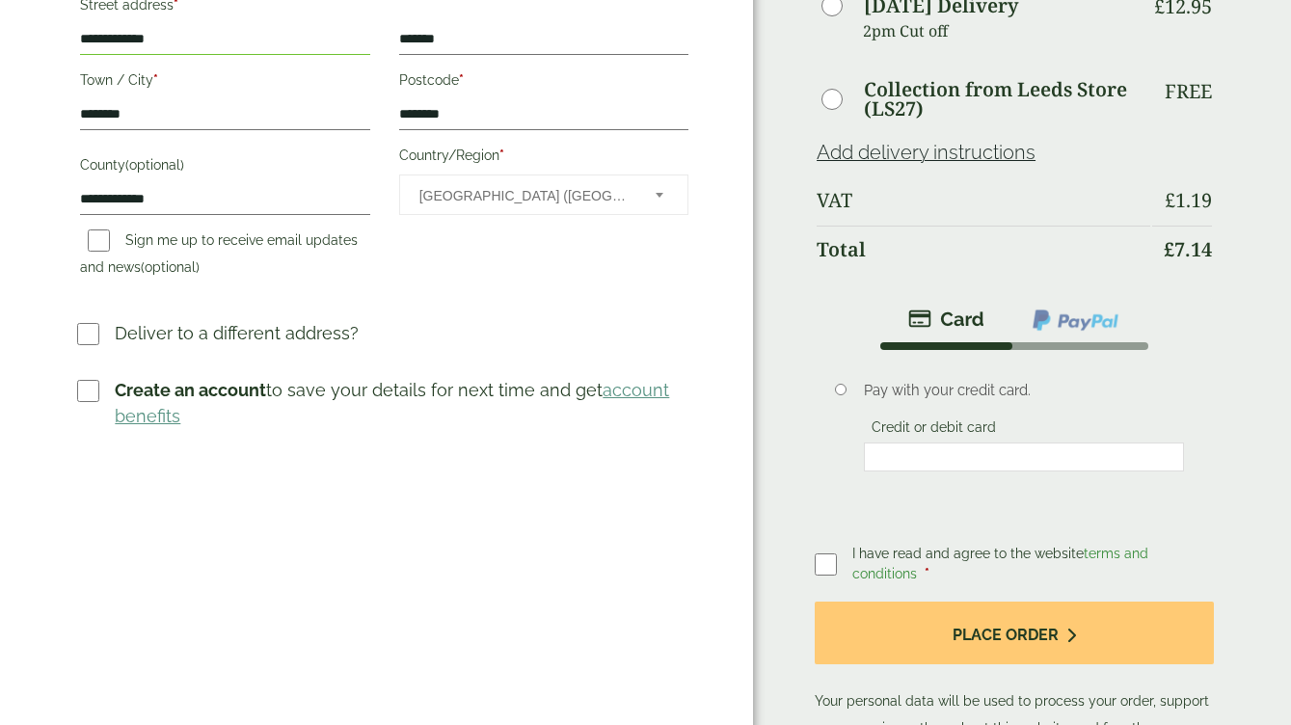
click at [1074, 325] on img at bounding box center [1076, 320] width 90 height 25
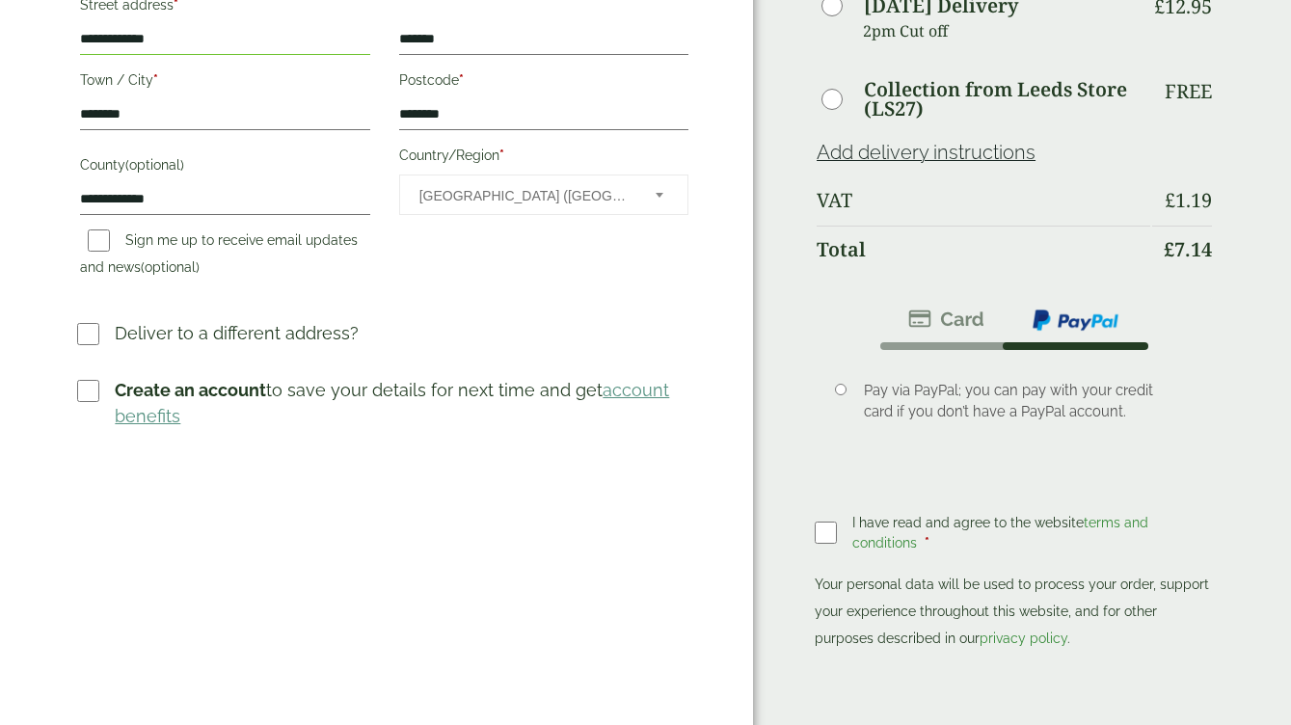
scroll to position [518, 0]
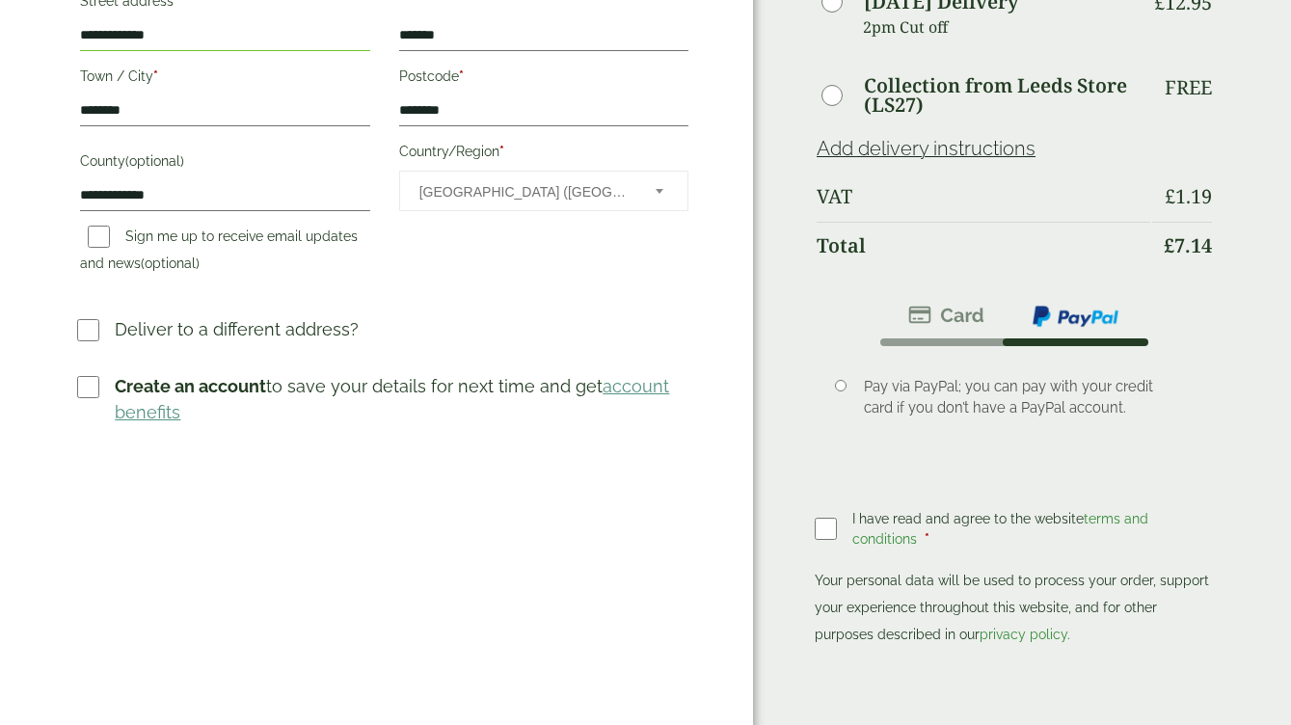
click at [963, 518] on span "I have read and agree to the website terms and conditions" at bounding box center [1000, 529] width 296 height 36
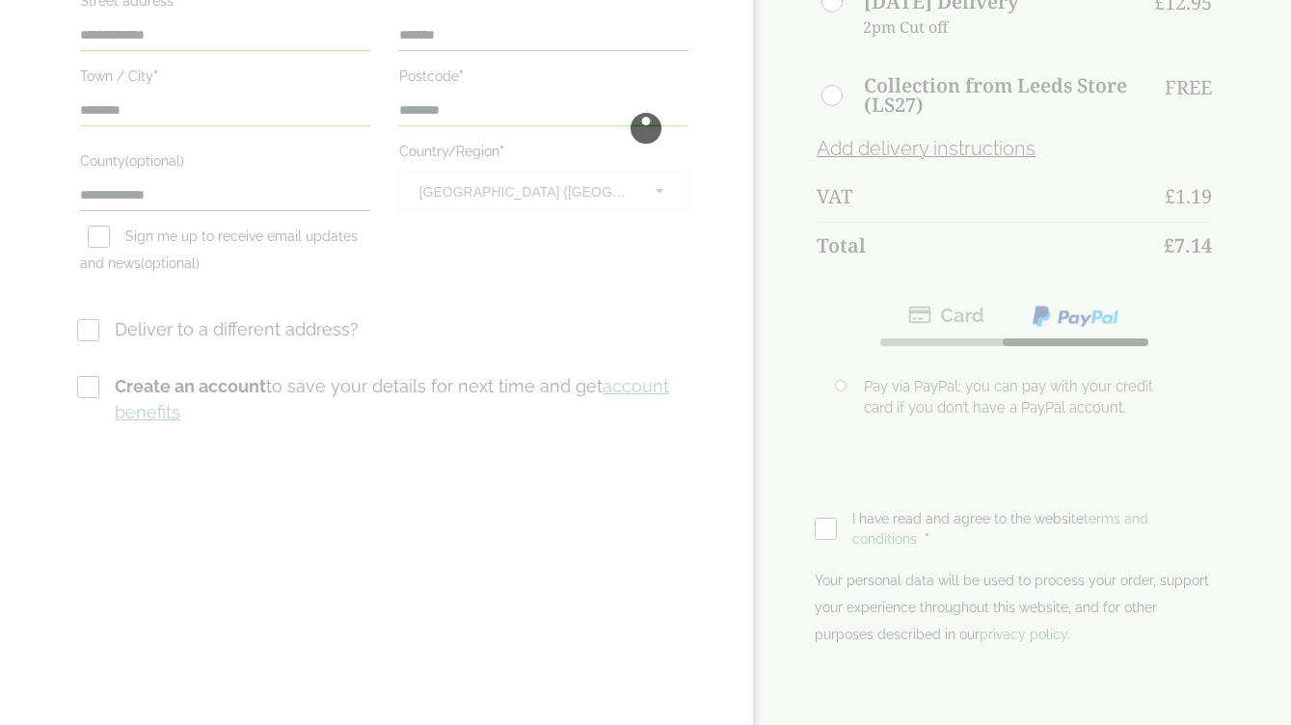
scroll to position [0, 0]
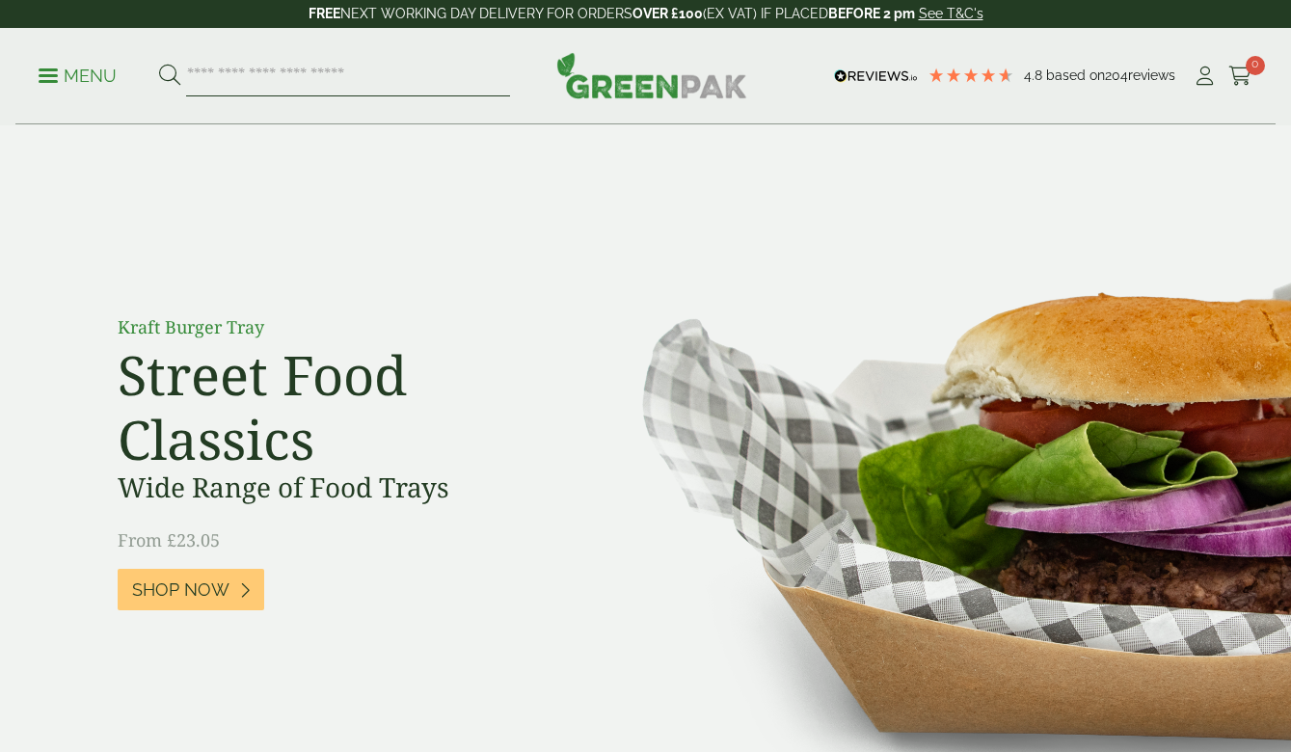
click at [295, 76] on input "search" at bounding box center [348, 76] width 324 height 40
type input "******"
click at [169, 75] on button at bounding box center [169, 76] width 21 height 25
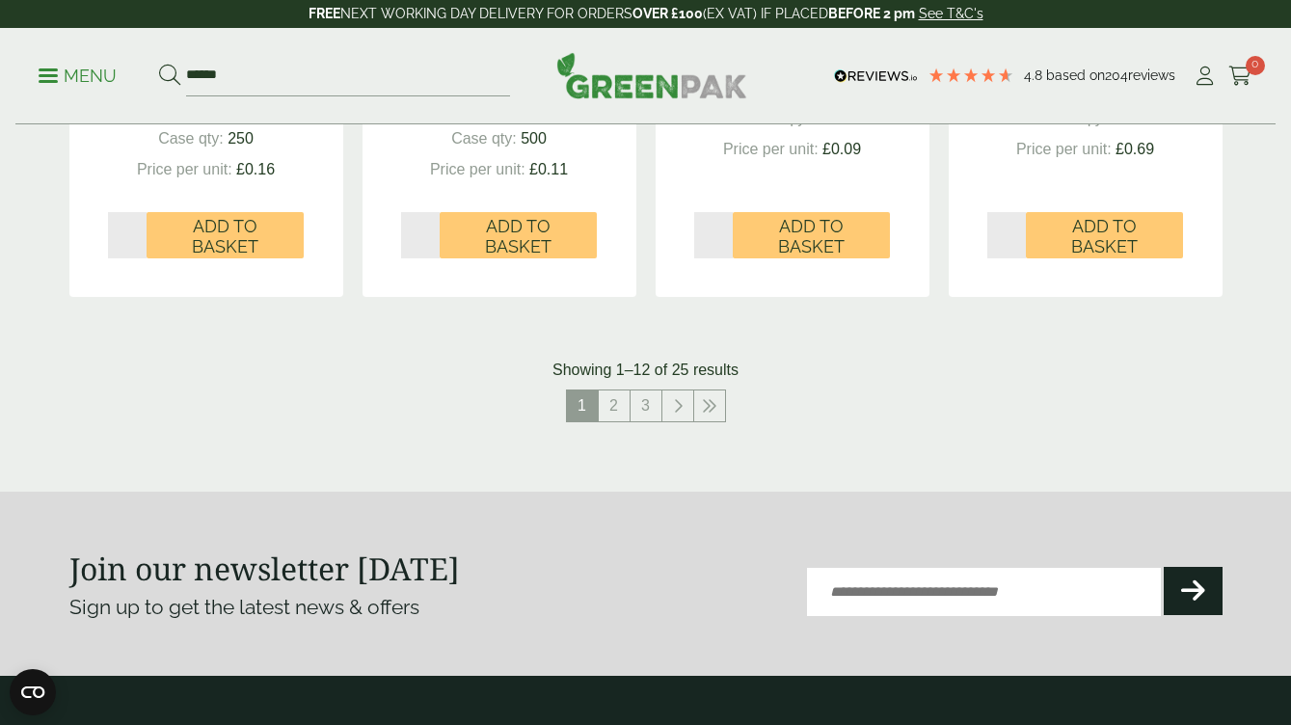
scroll to position [2338, 0]
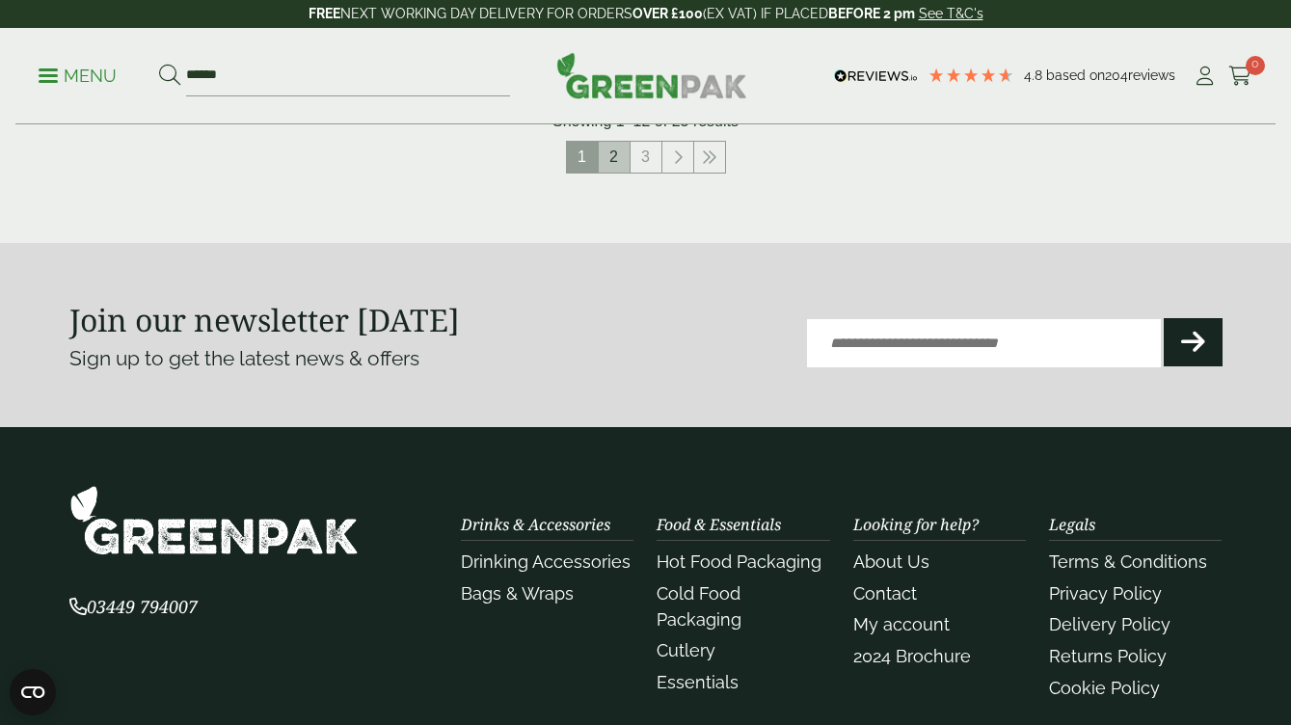
click at [620, 148] on link "2" at bounding box center [614, 157] width 31 height 31
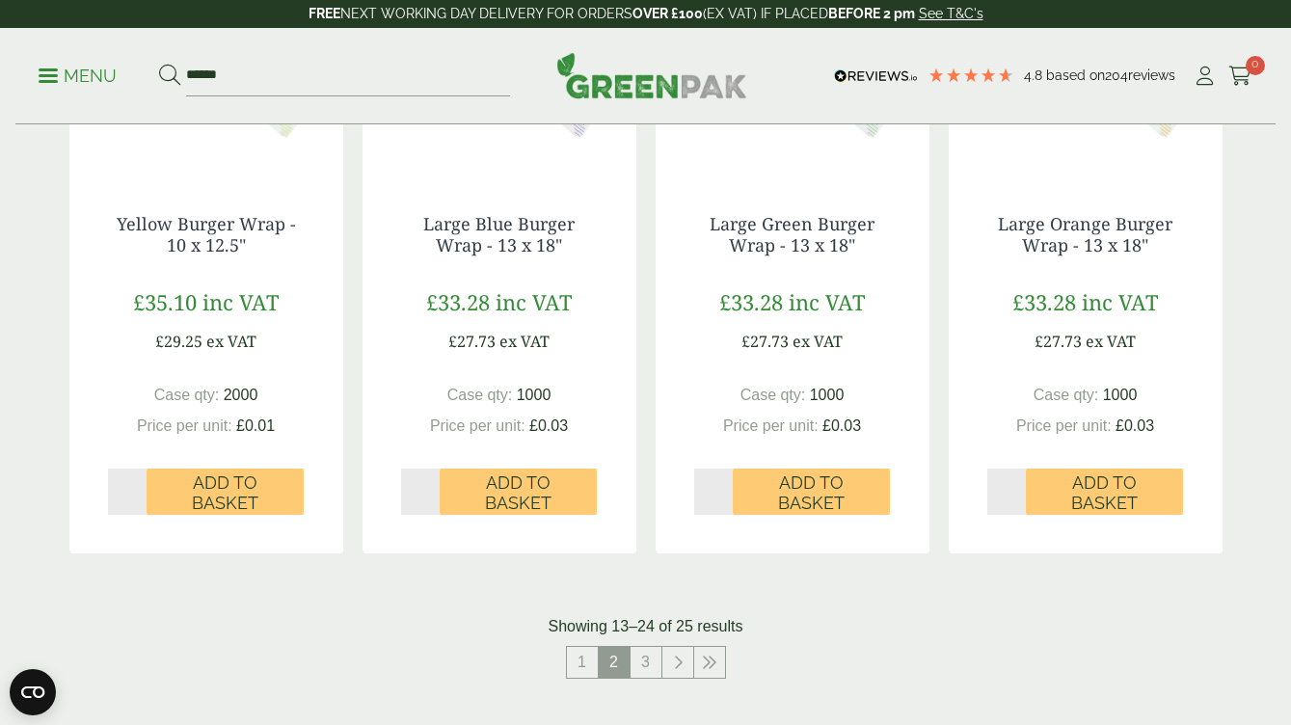
scroll to position [1805, 0]
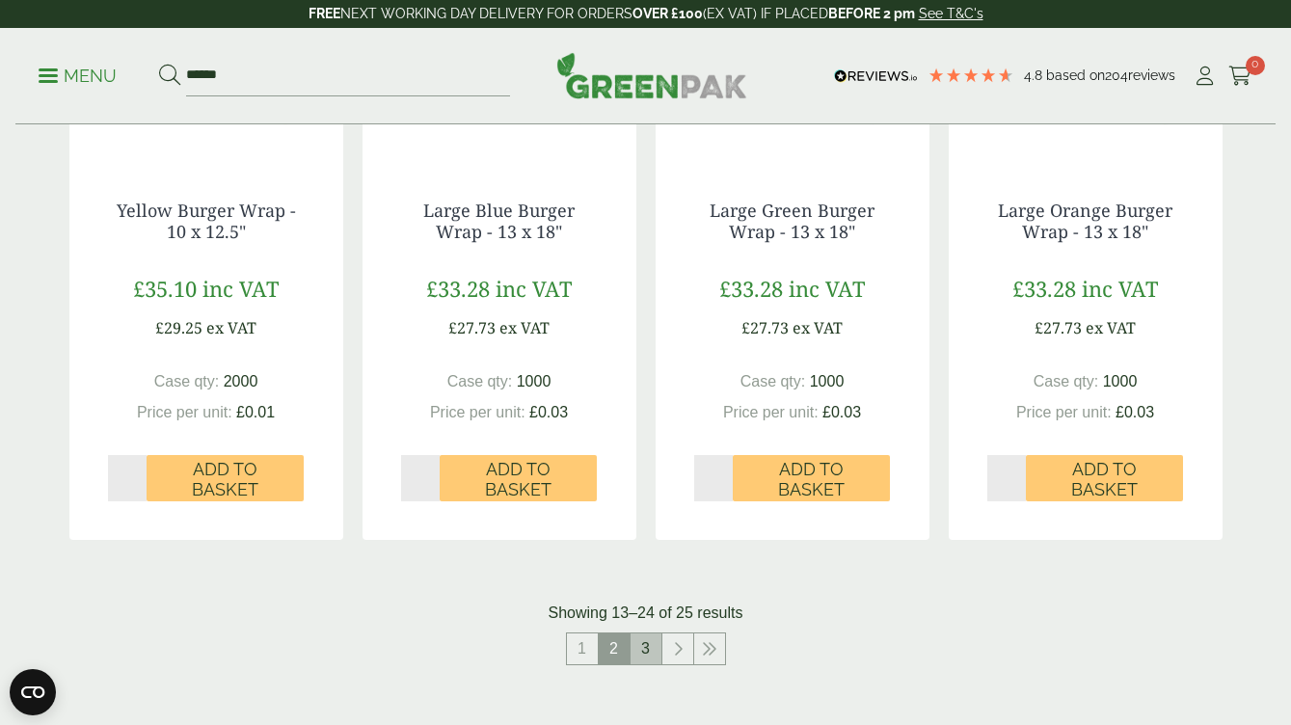
click at [651, 650] on link "3" at bounding box center [646, 649] width 31 height 31
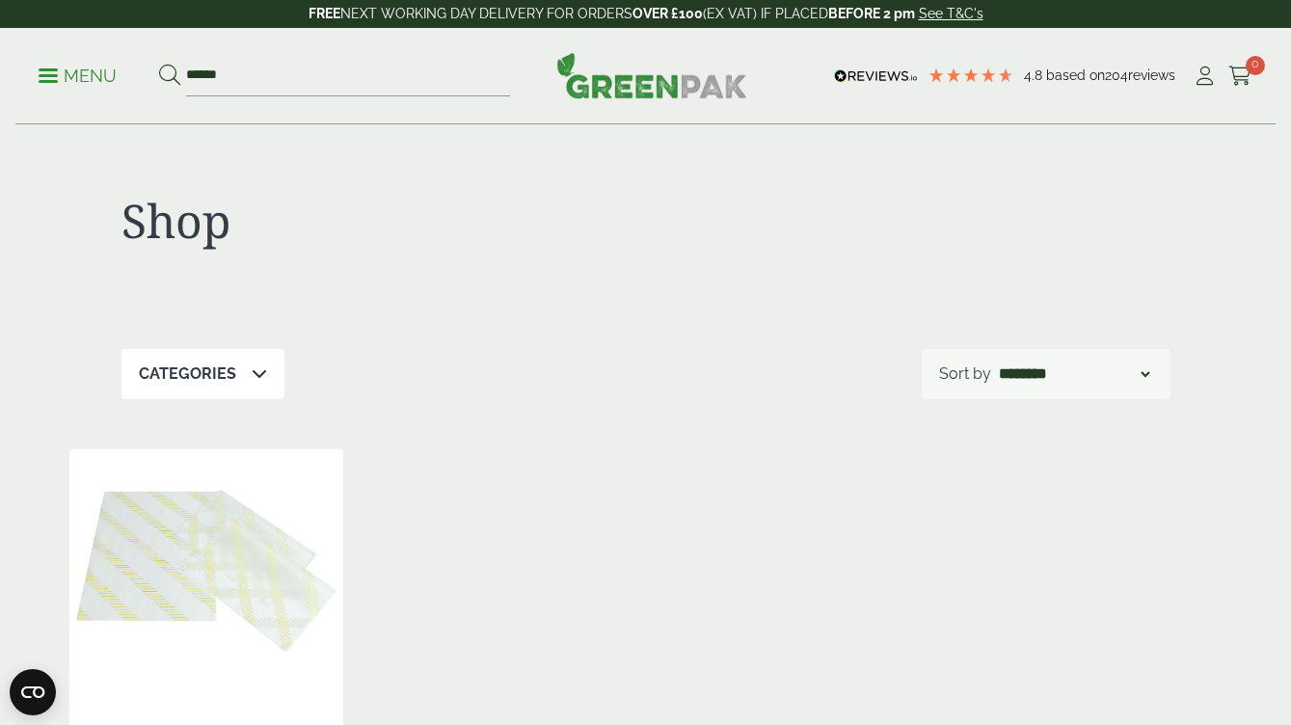
click at [75, 68] on p "Menu" at bounding box center [78, 76] width 78 height 23
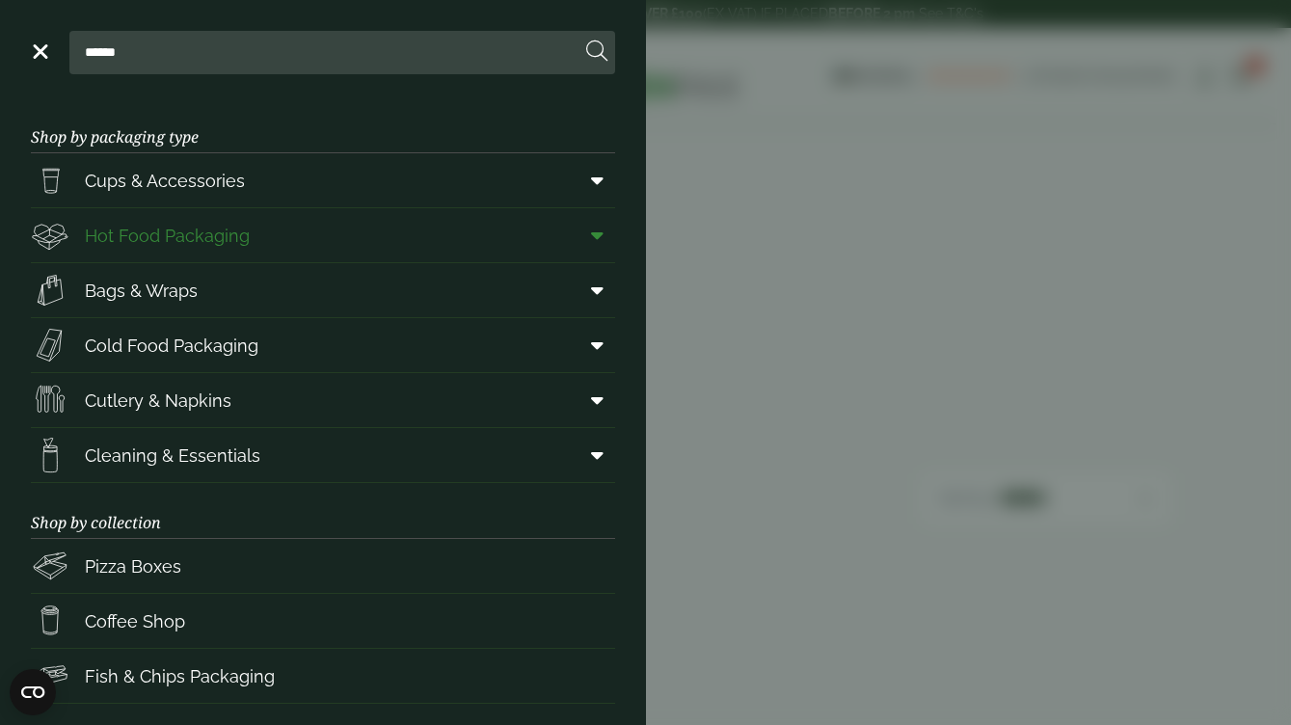
click at [147, 237] on span "Hot Food Packaging" at bounding box center [167, 236] width 165 height 26
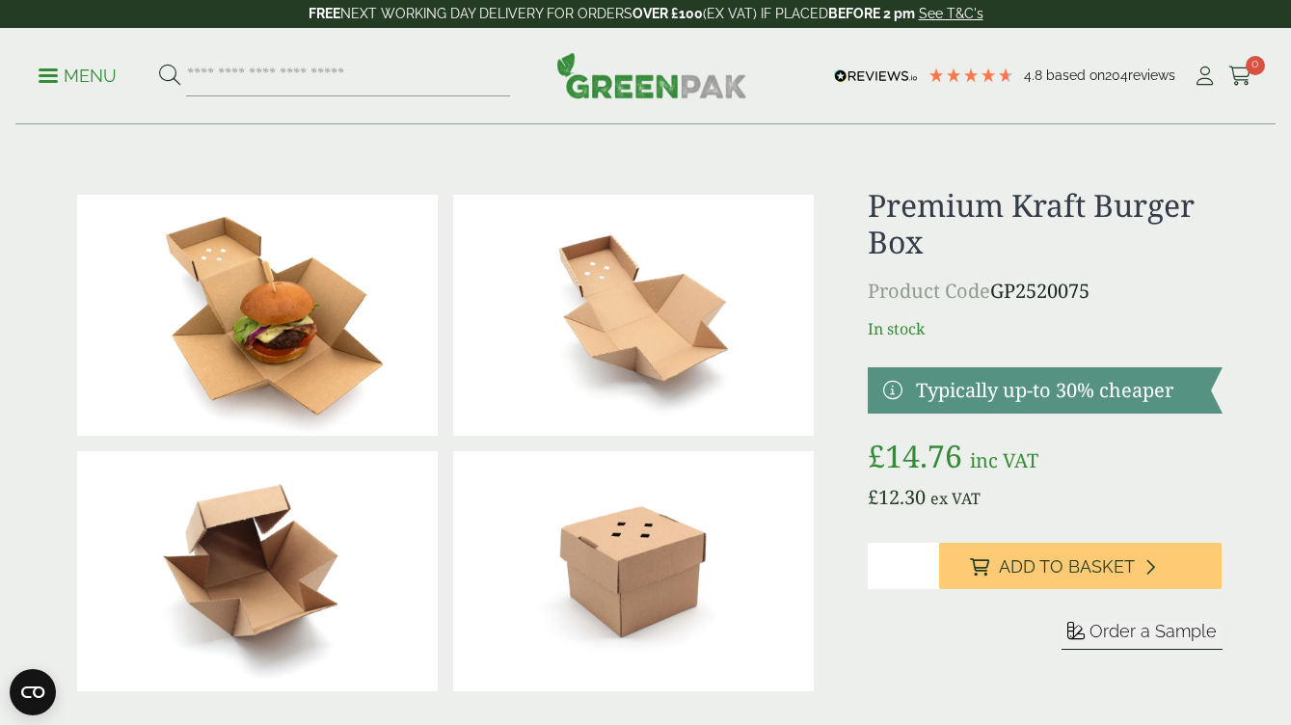
click at [1122, 635] on span "Order a Sample" at bounding box center [1153, 631] width 127 height 20
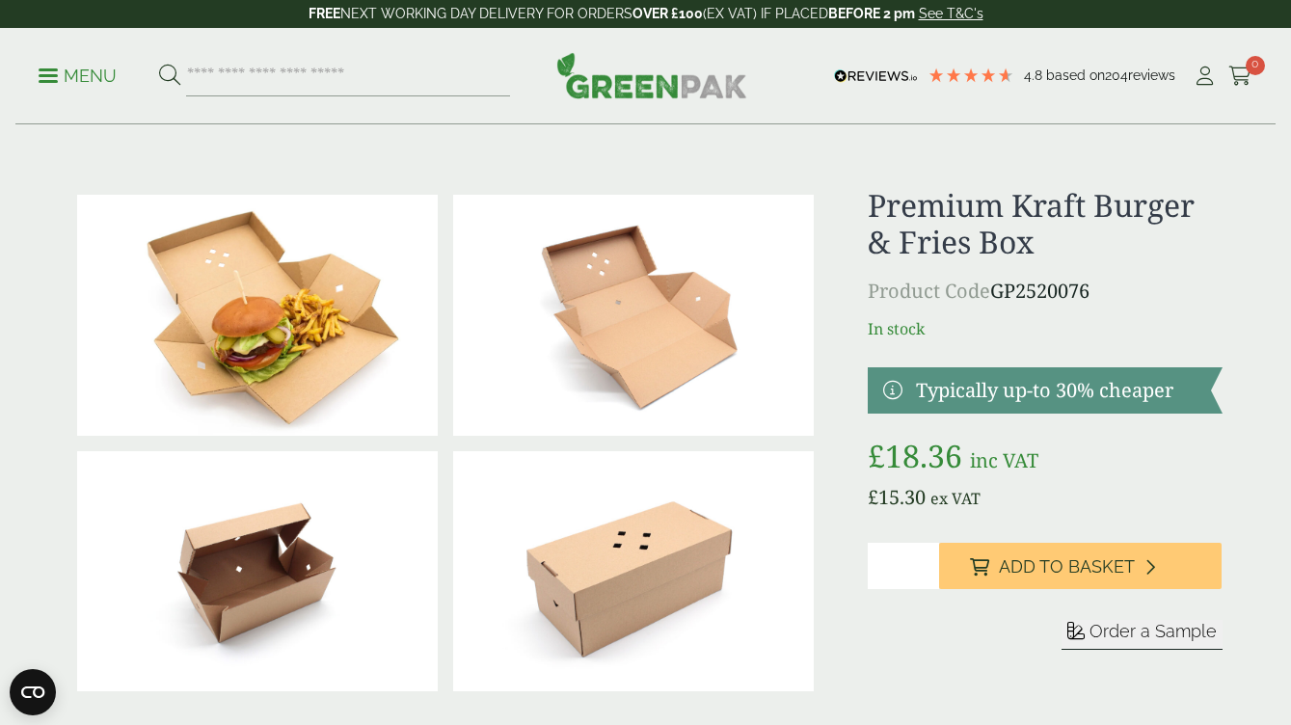
click at [1085, 620] on button "Order a Sample" at bounding box center [1142, 635] width 161 height 30
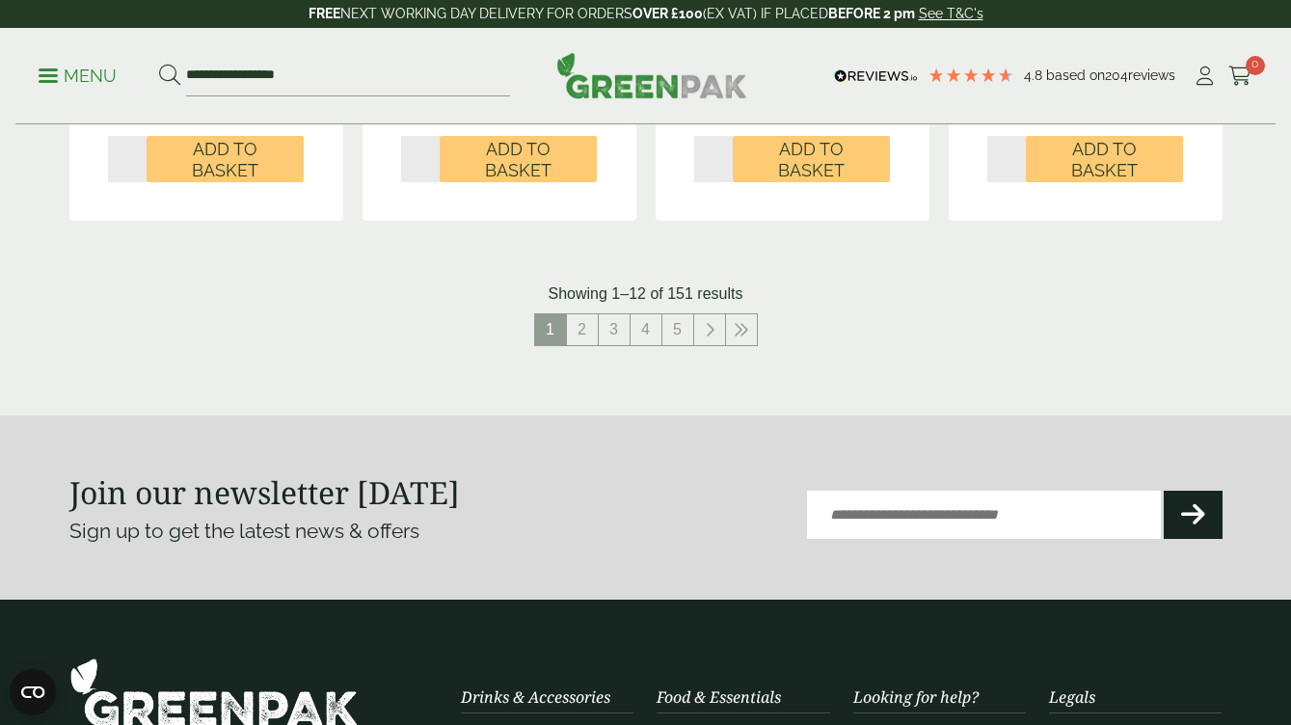
scroll to position [2337, 0]
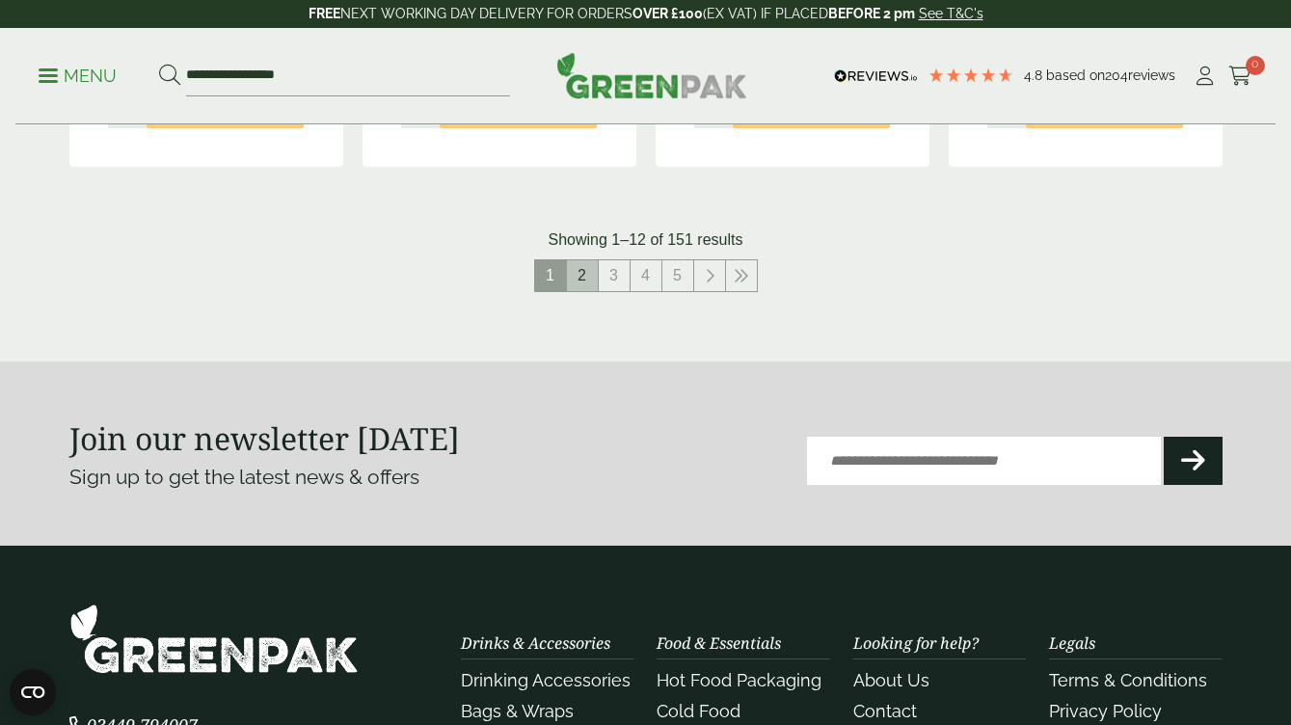
click at [582, 268] on link "2" at bounding box center [582, 275] width 31 height 31
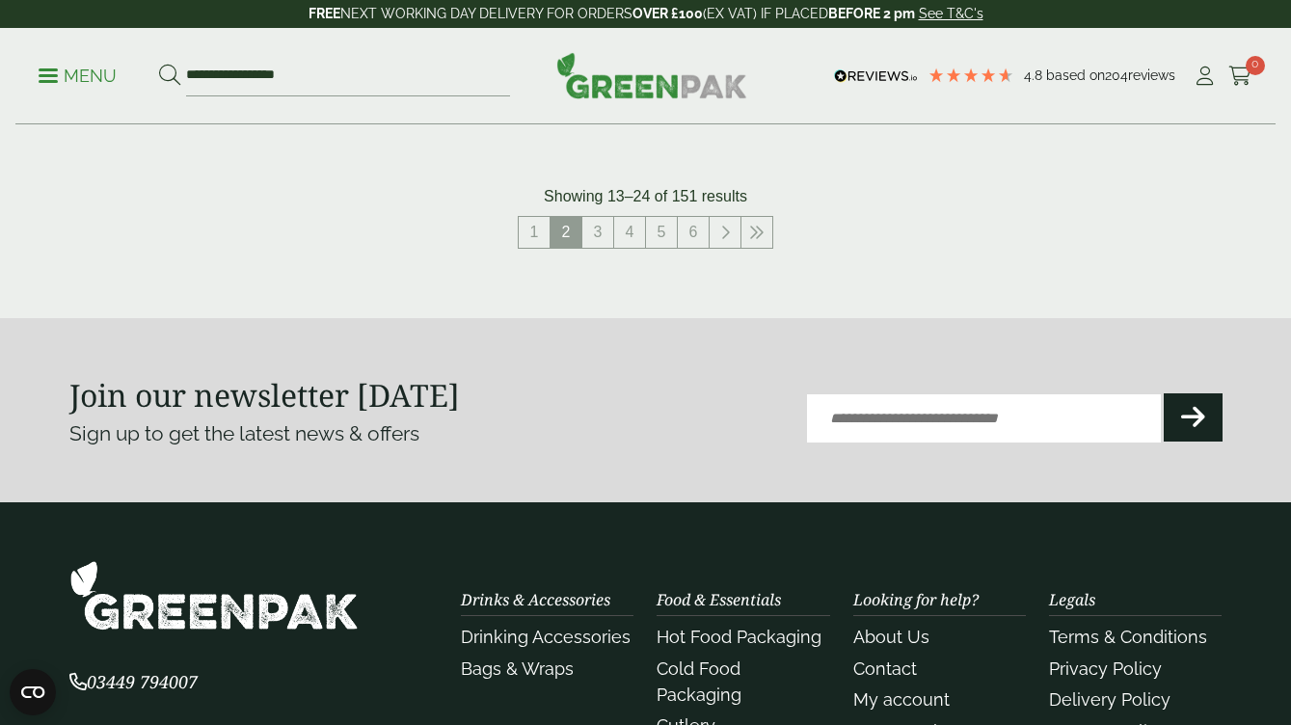
scroll to position [2430, 0]
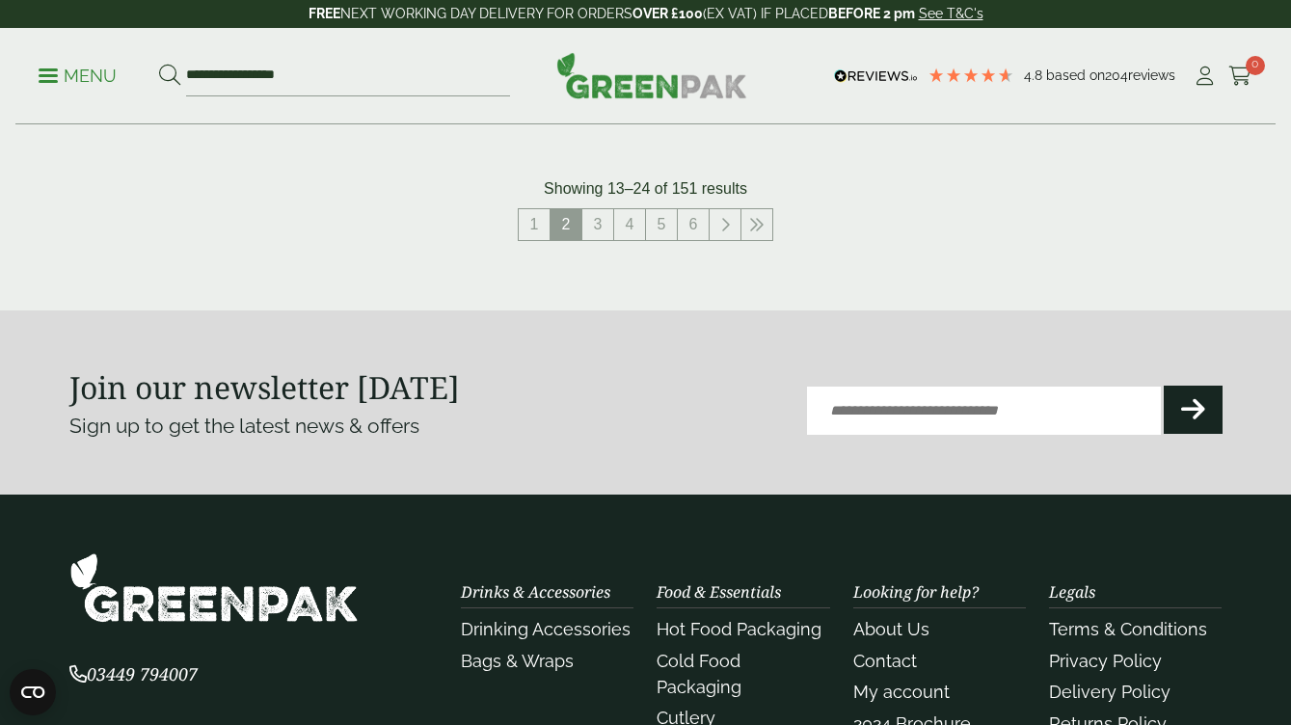
click at [594, 232] on nav "1 2 3 4 5 6" at bounding box center [645, 228] width 1153 height 40
click at [596, 220] on link "3" at bounding box center [597, 224] width 31 height 31
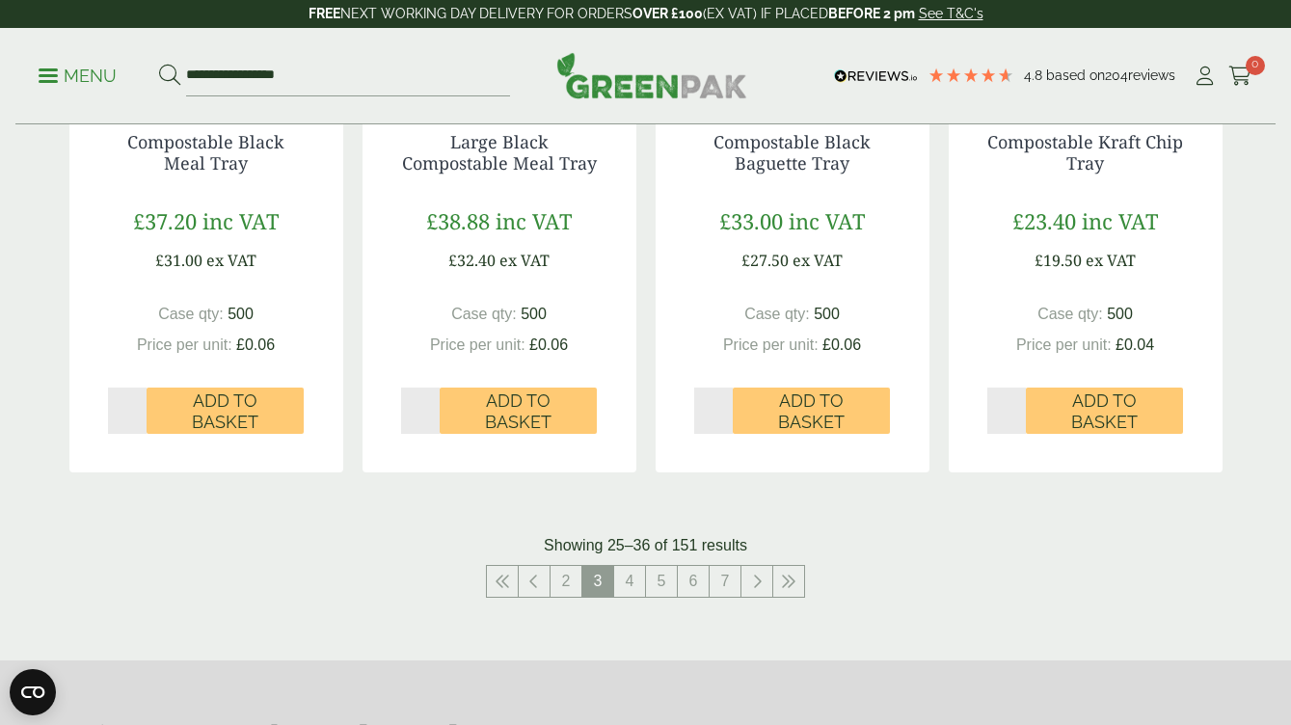
scroll to position [2133, 0]
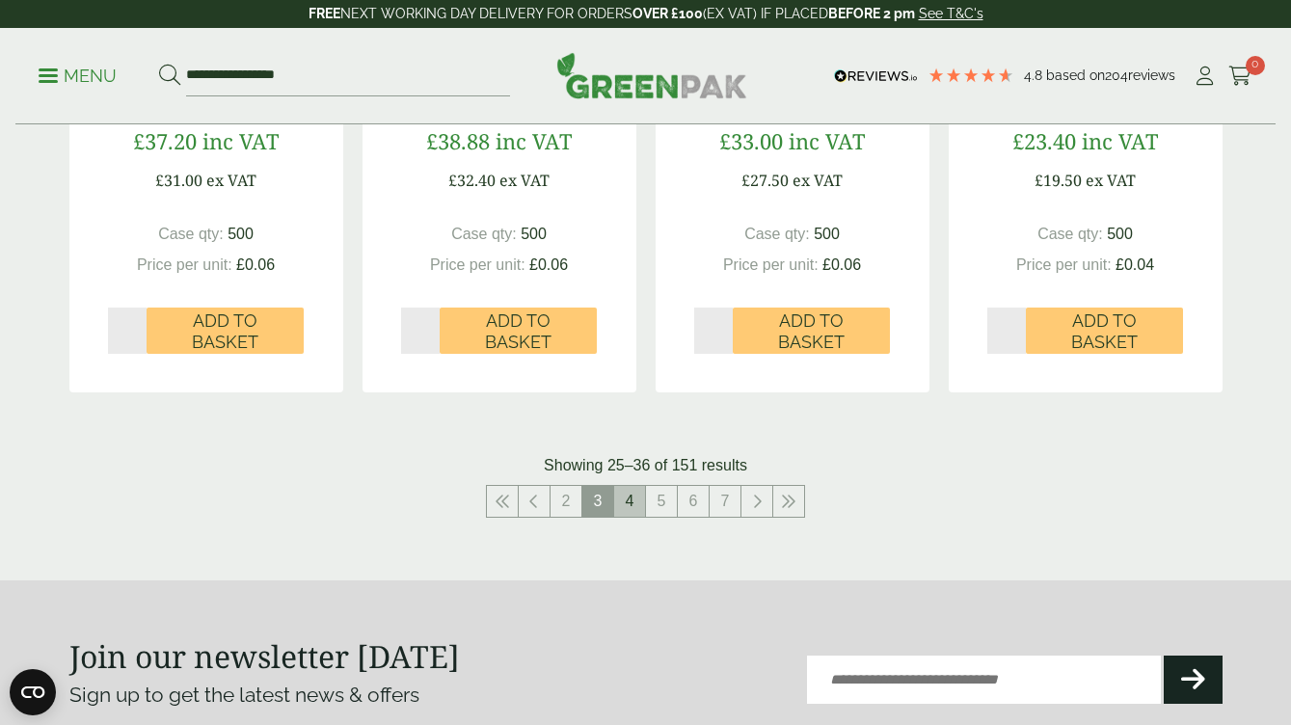
click at [627, 495] on link "4" at bounding box center [629, 501] width 31 height 31
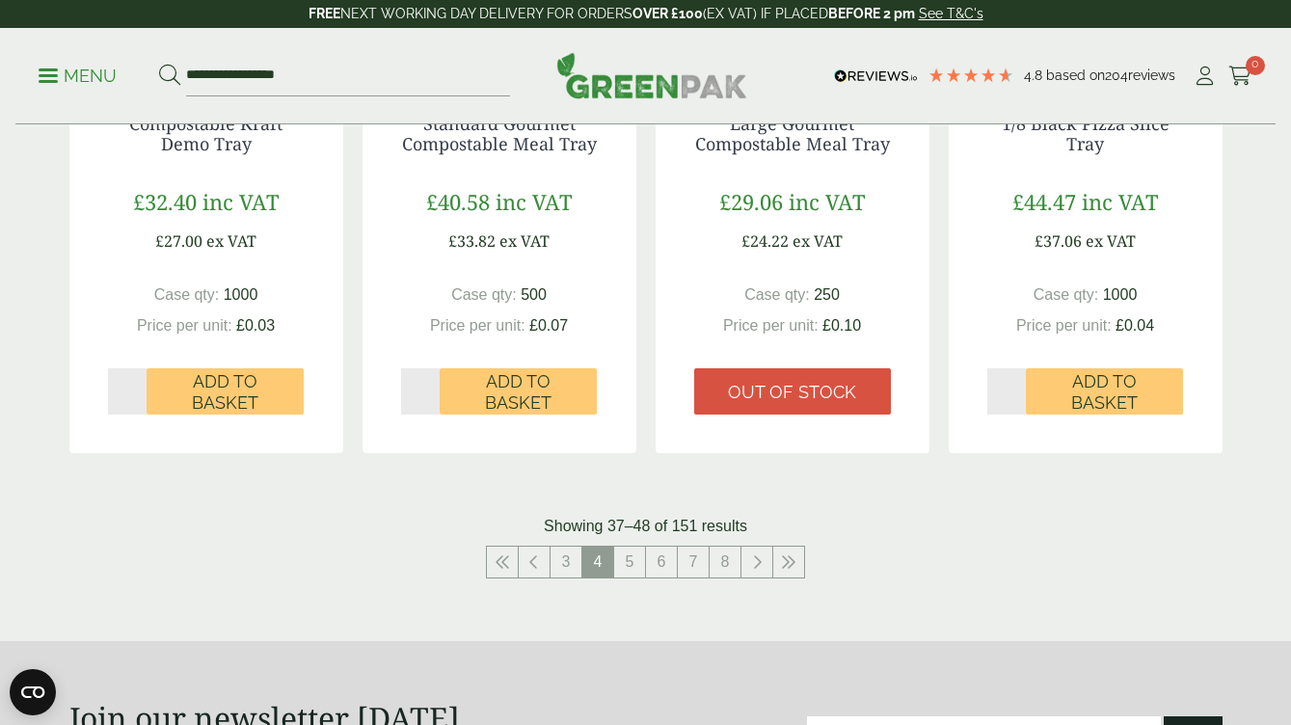
scroll to position [2100, 0]
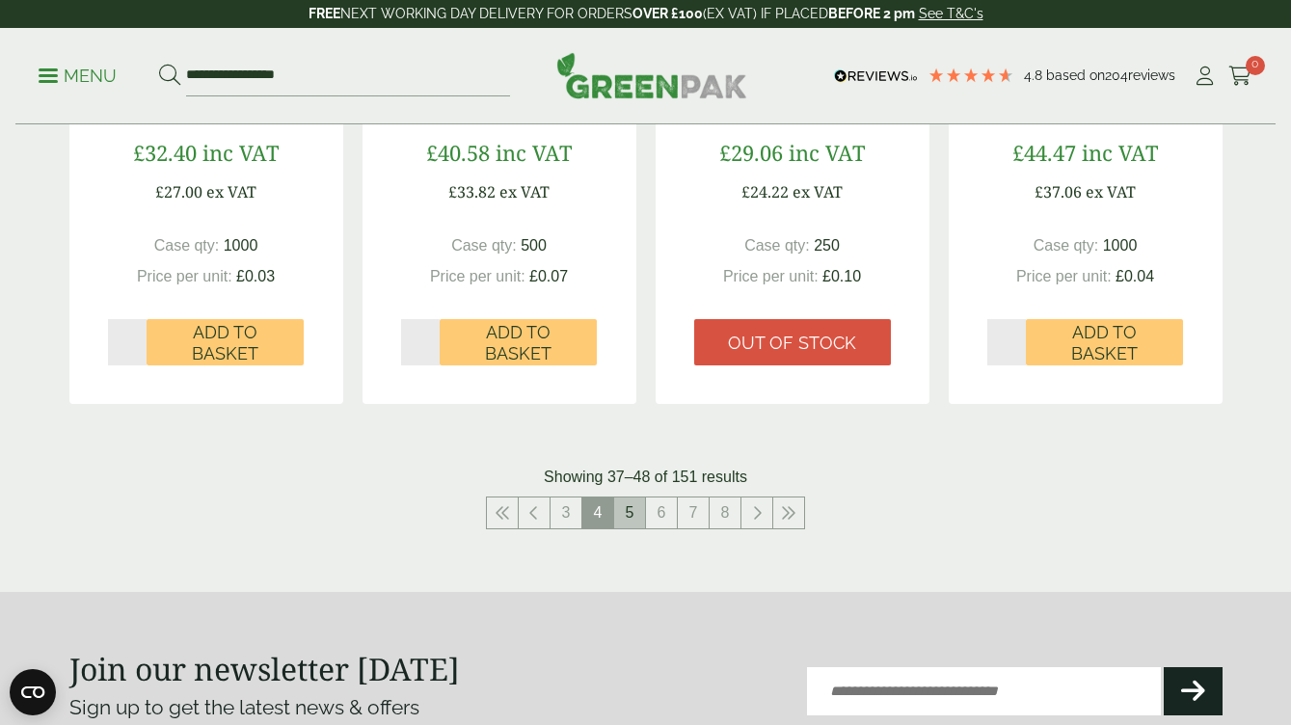
click at [634, 499] on link "5" at bounding box center [629, 513] width 31 height 31
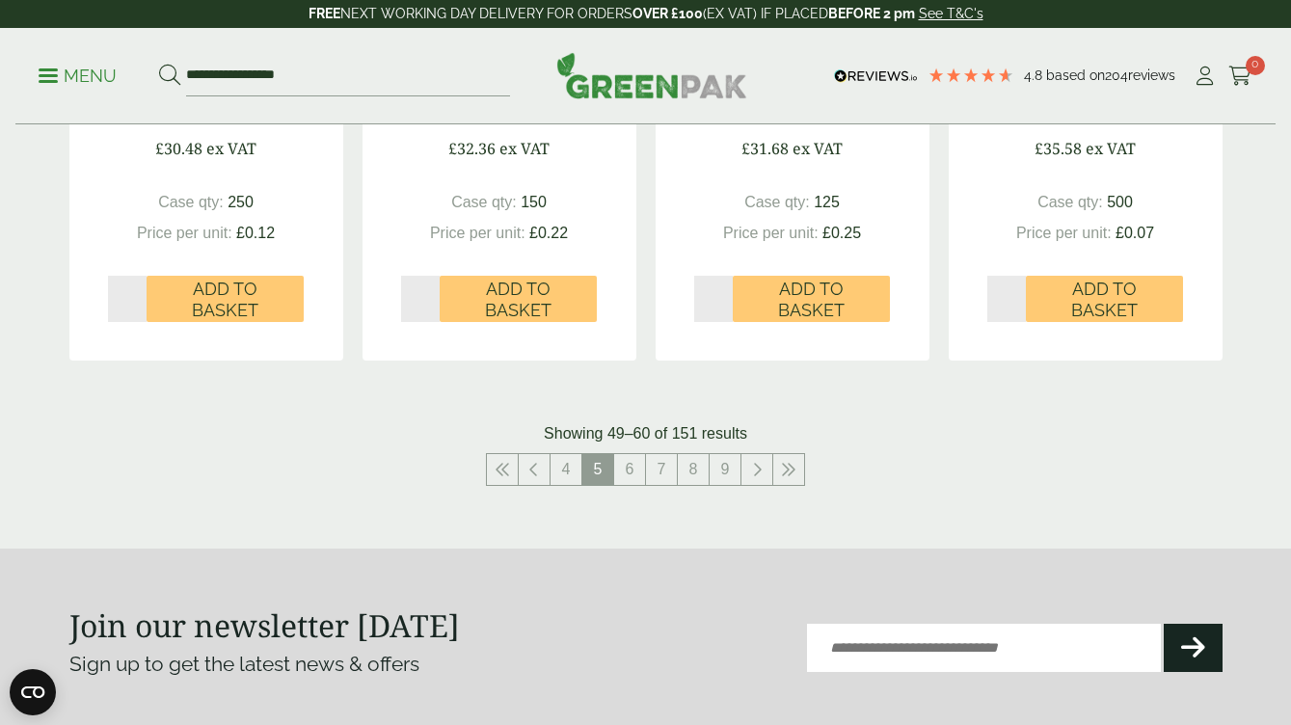
scroll to position [2168, 0]
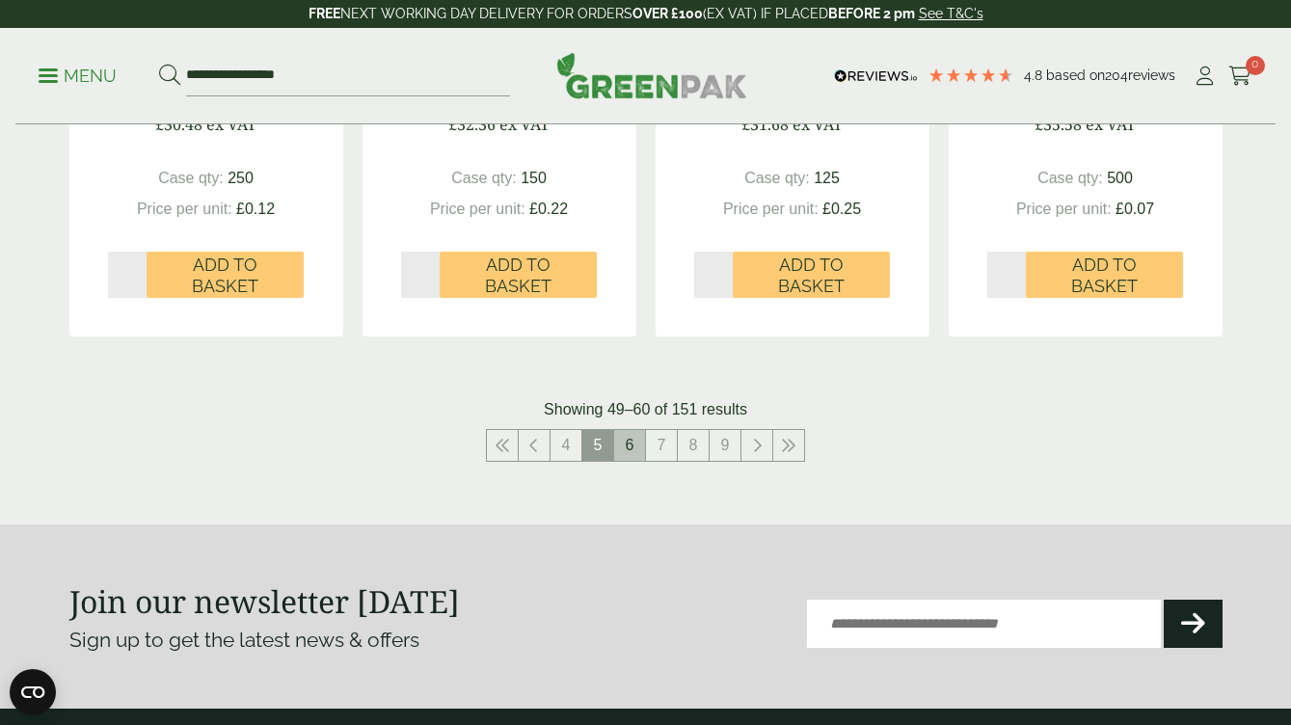
click at [629, 430] on link "6" at bounding box center [629, 445] width 31 height 31
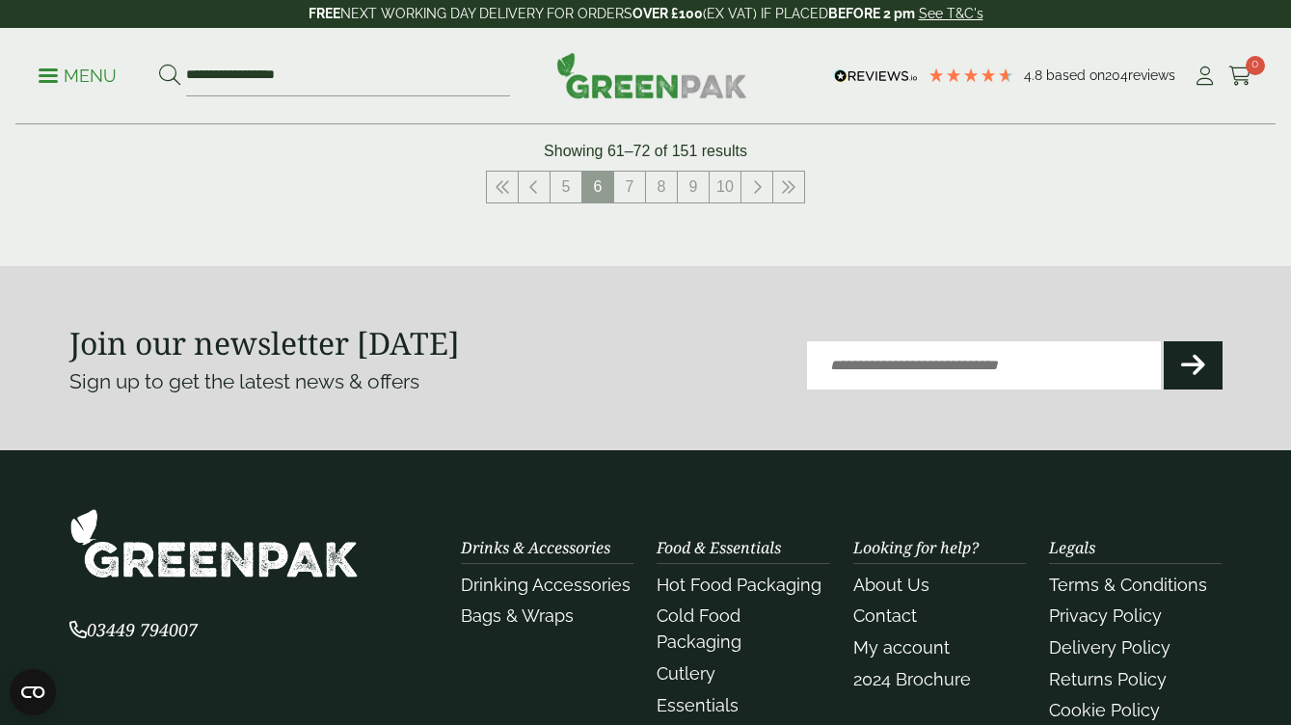
scroll to position [2469, 0]
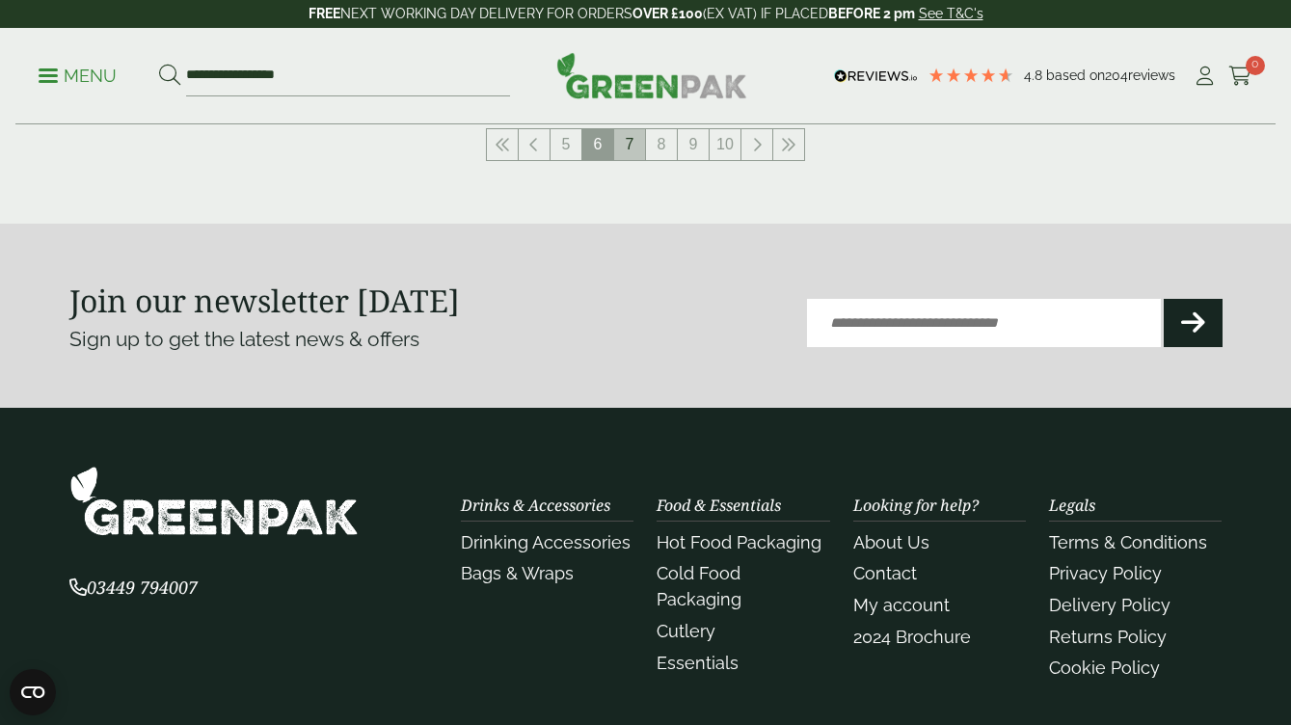
click at [633, 138] on link "7" at bounding box center [629, 144] width 31 height 31
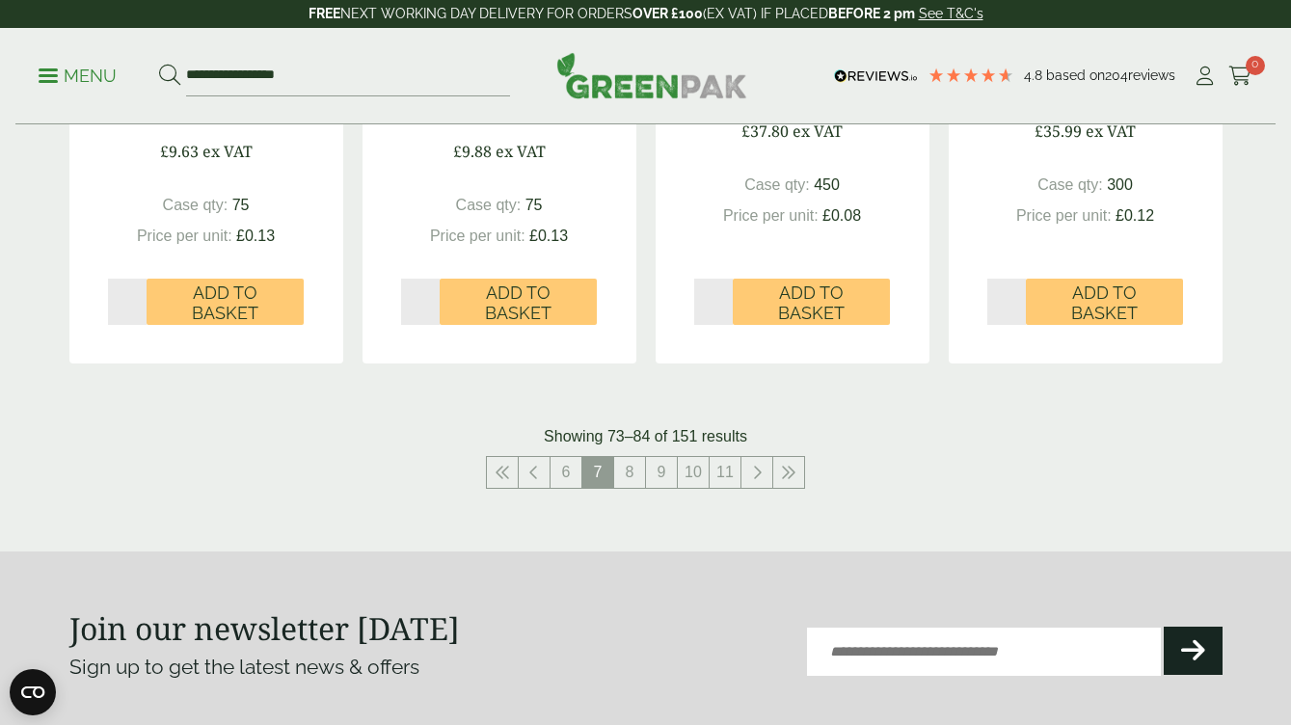
scroll to position [2192, 0]
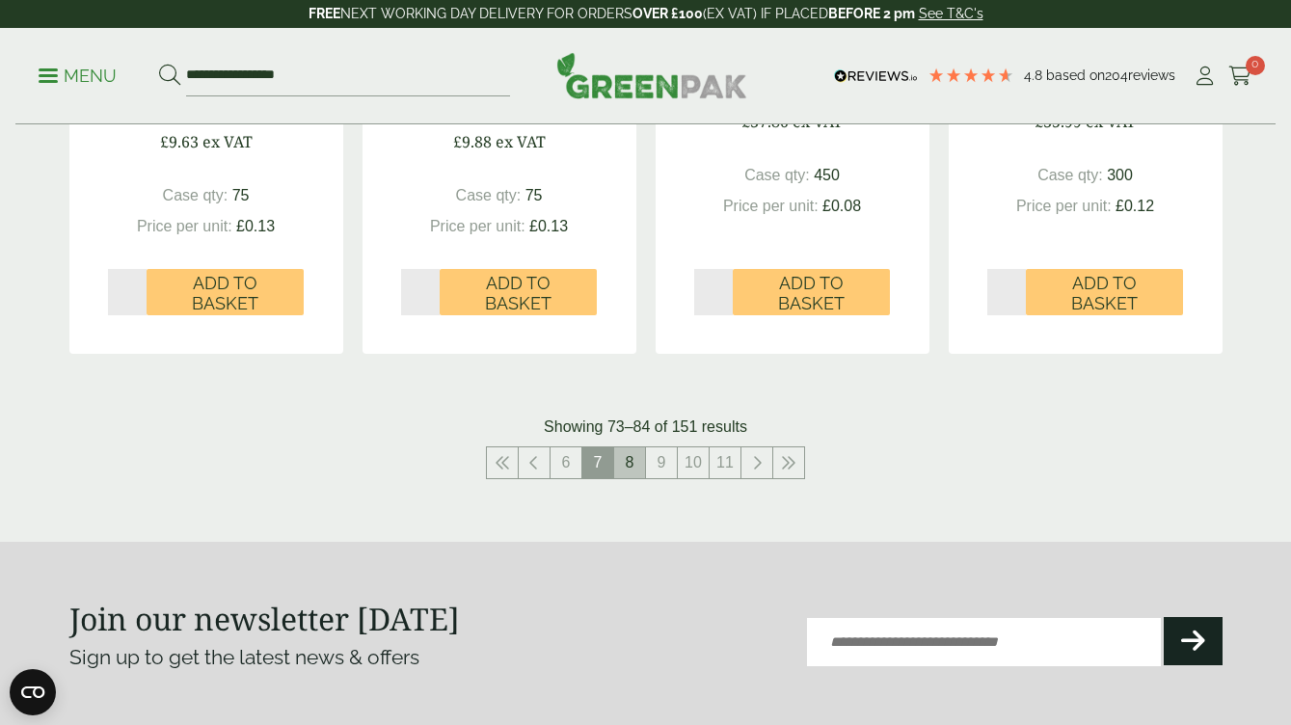
click at [637, 462] on link "8" at bounding box center [629, 462] width 31 height 31
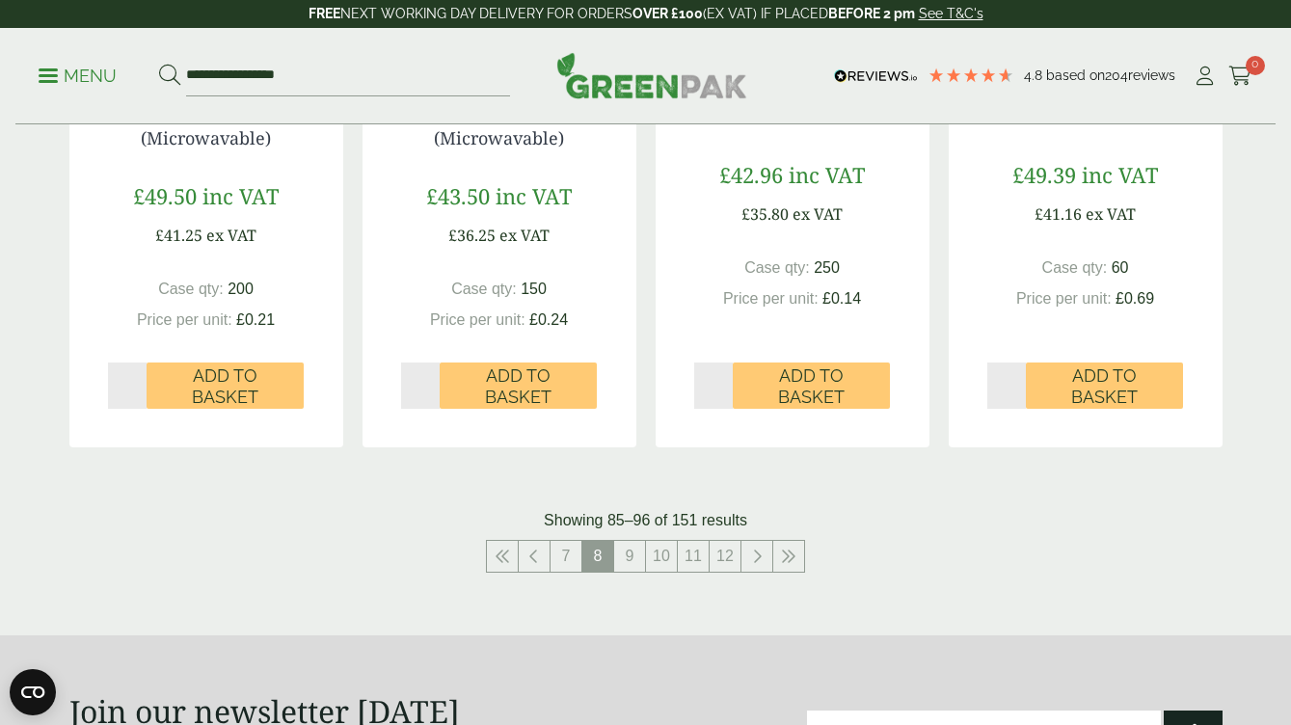
scroll to position [2091, 0]
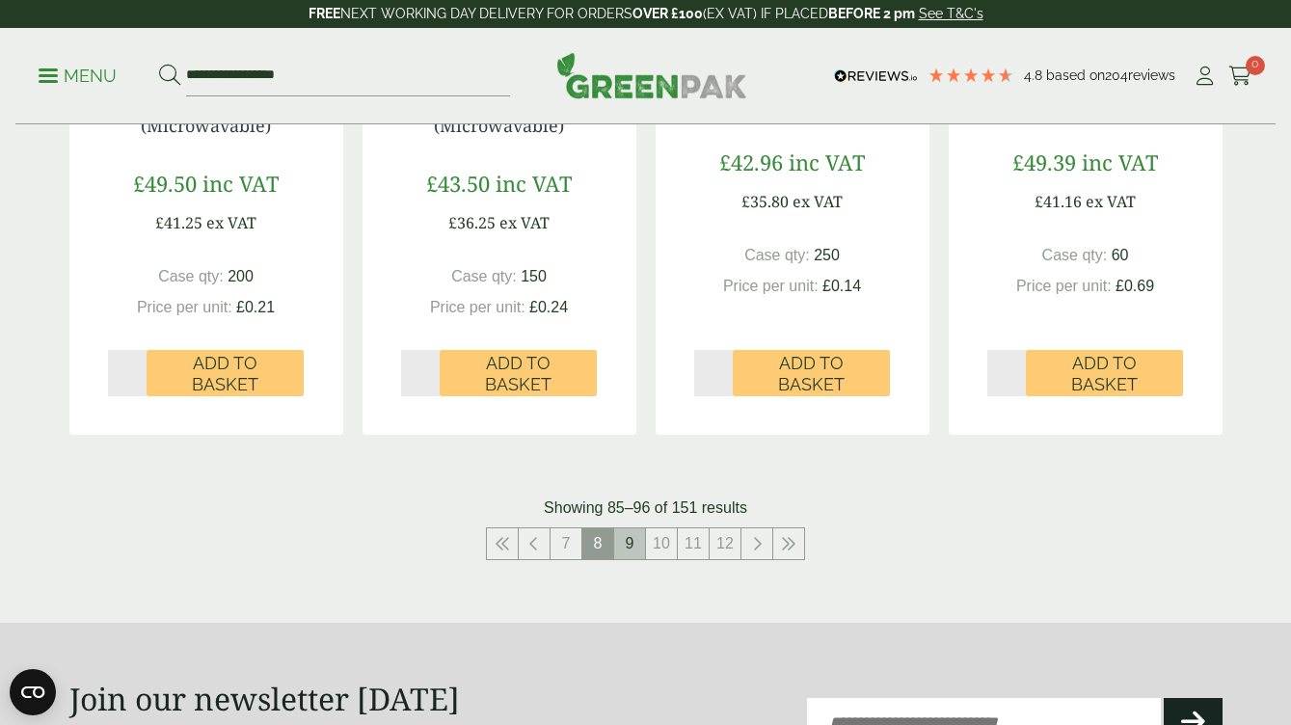
click at [637, 537] on link "9" at bounding box center [629, 543] width 31 height 31
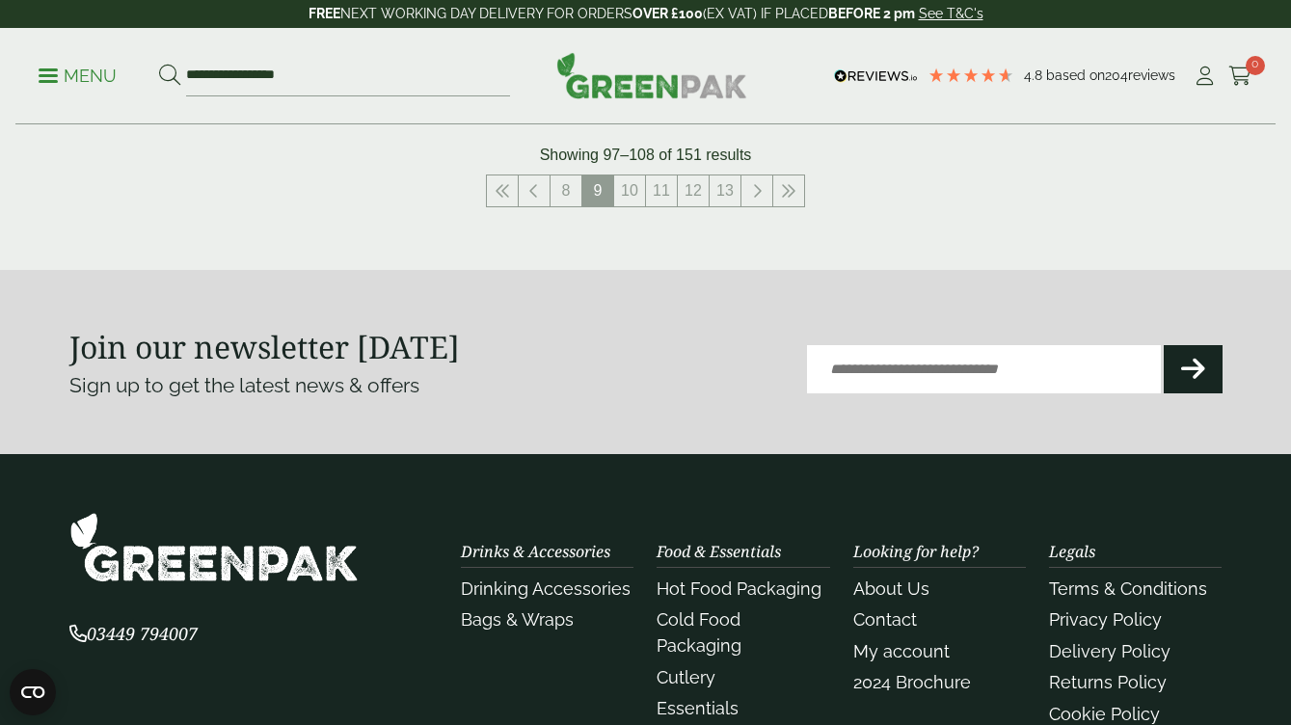
scroll to position [2397, 0]
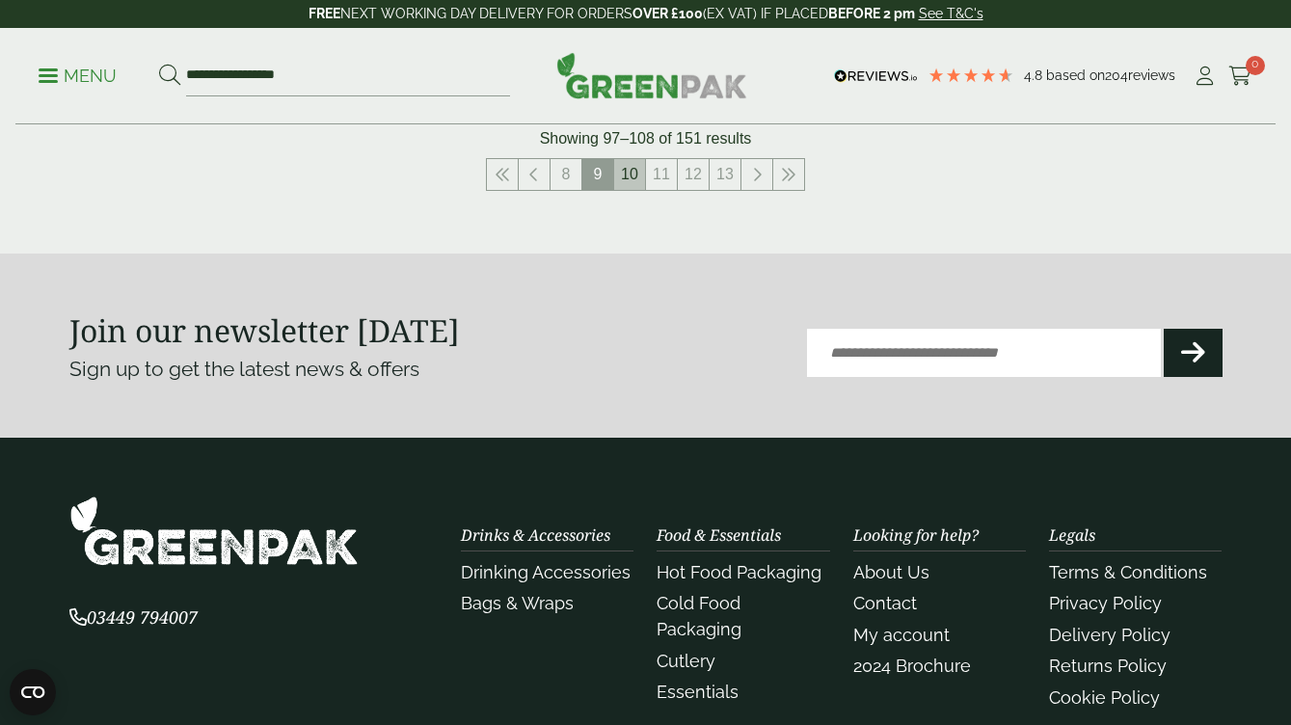
click at [633, 174] on link "10" at bounding box center [629, 174] width 31 height 31
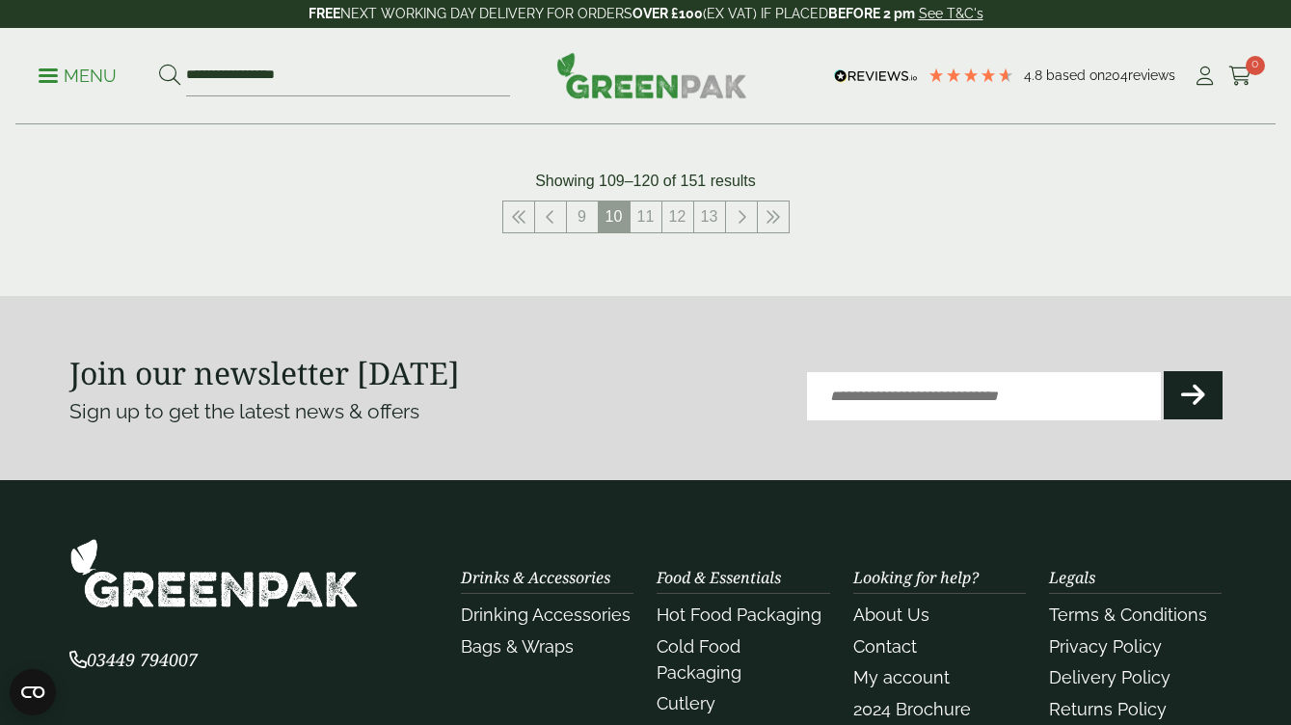
scroll to position [2369, 0]
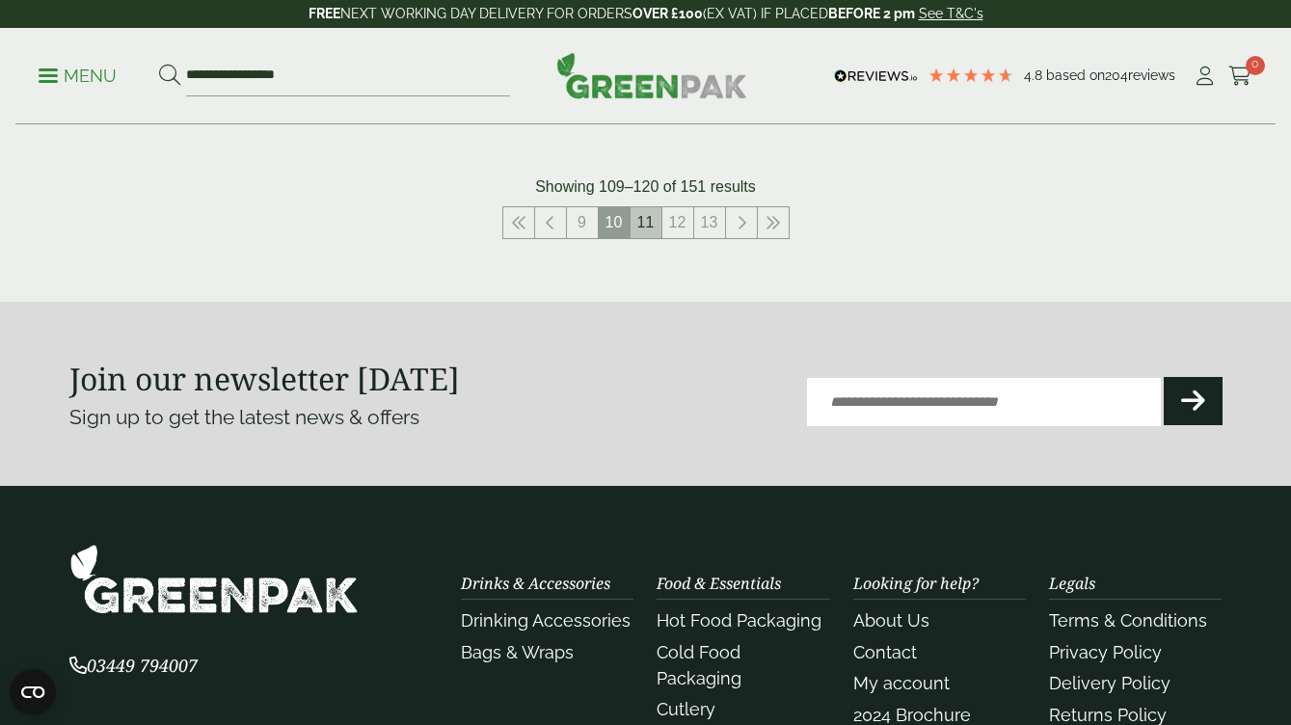
click at [657, 210] on link "11" at bounding box center [646, 222] width 31 height 31
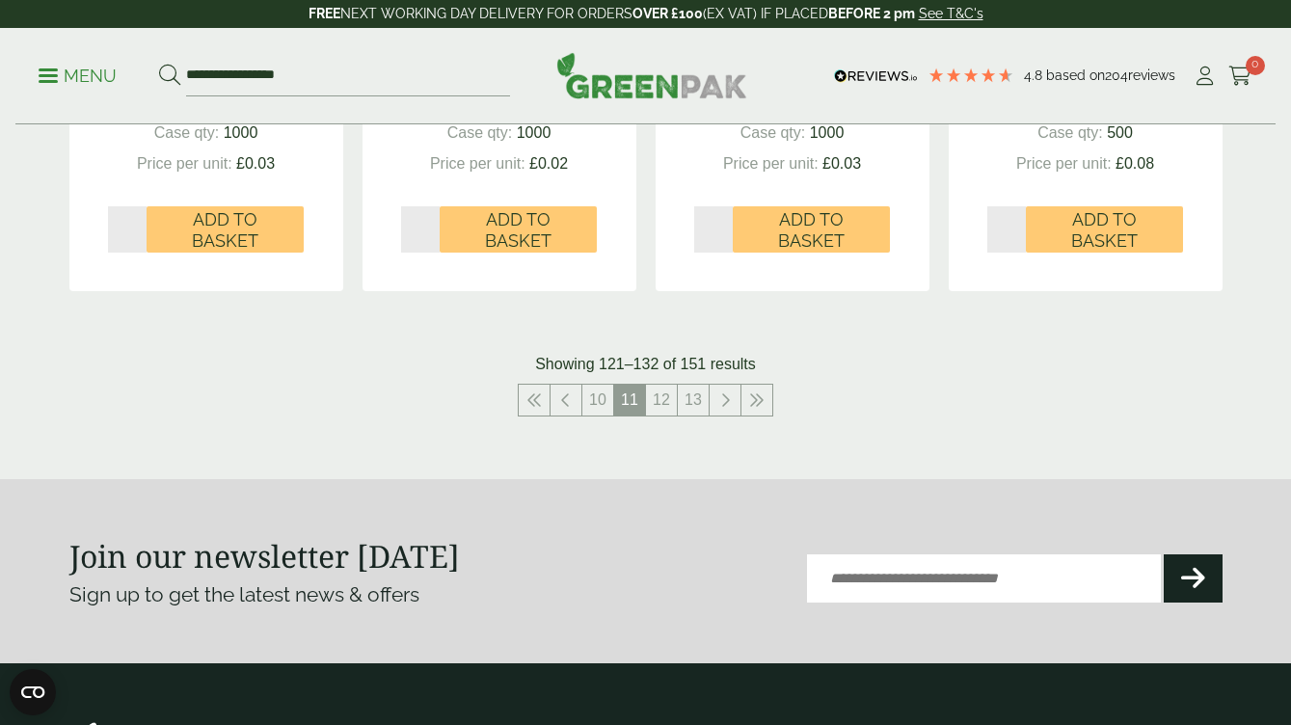
scroll to position [2214, 0]
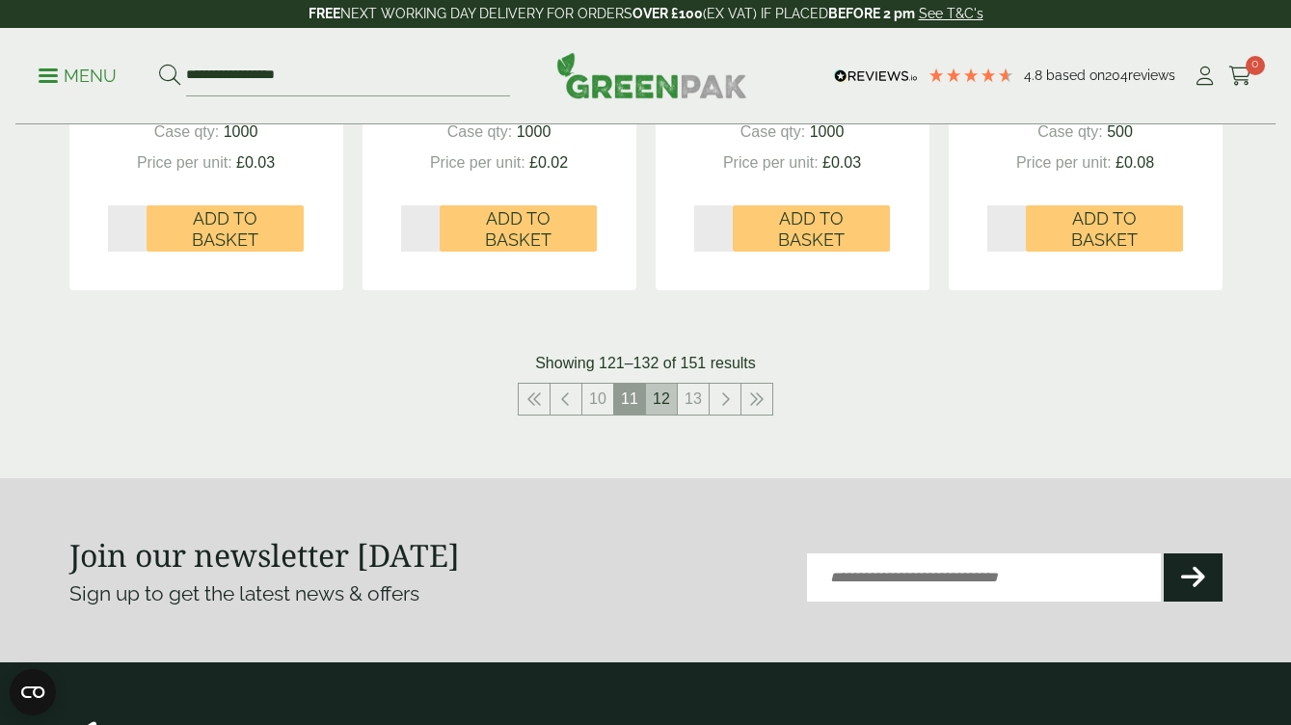
click at [664, 384] on link "12" at bounding box center [661, 399] width 31 height 31
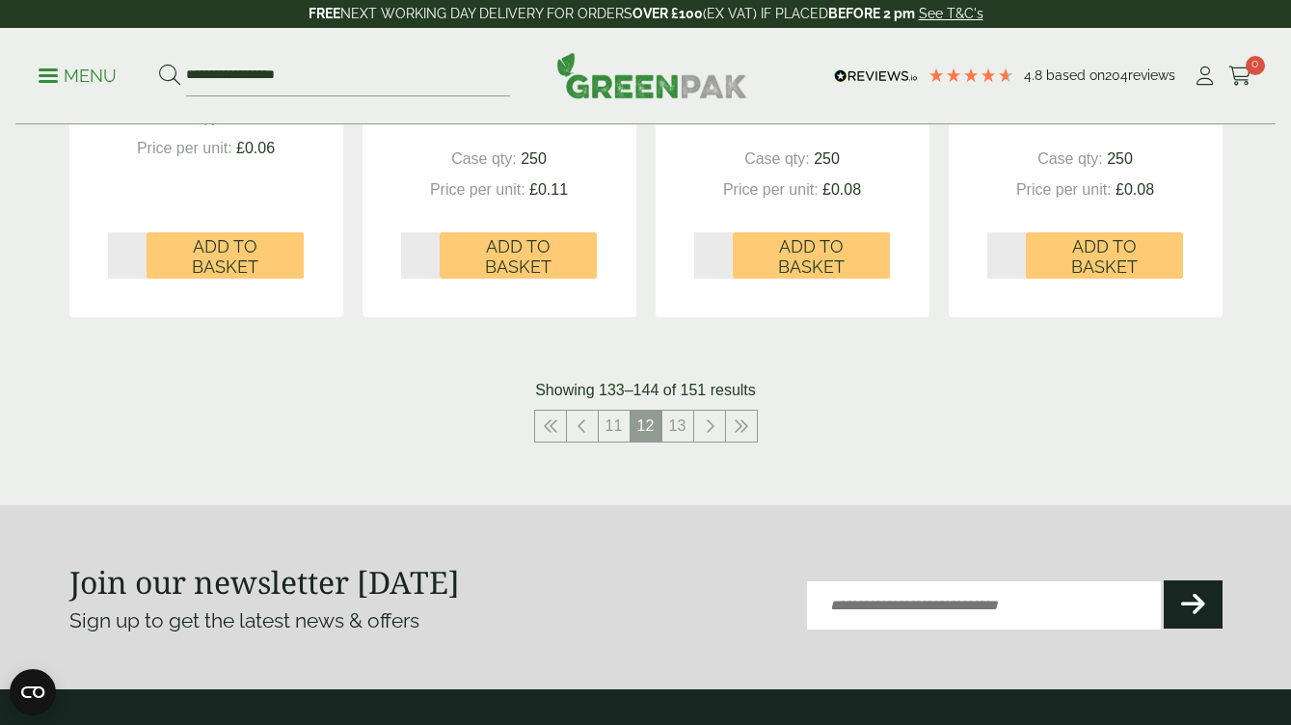
scroll to position [2172, 0]
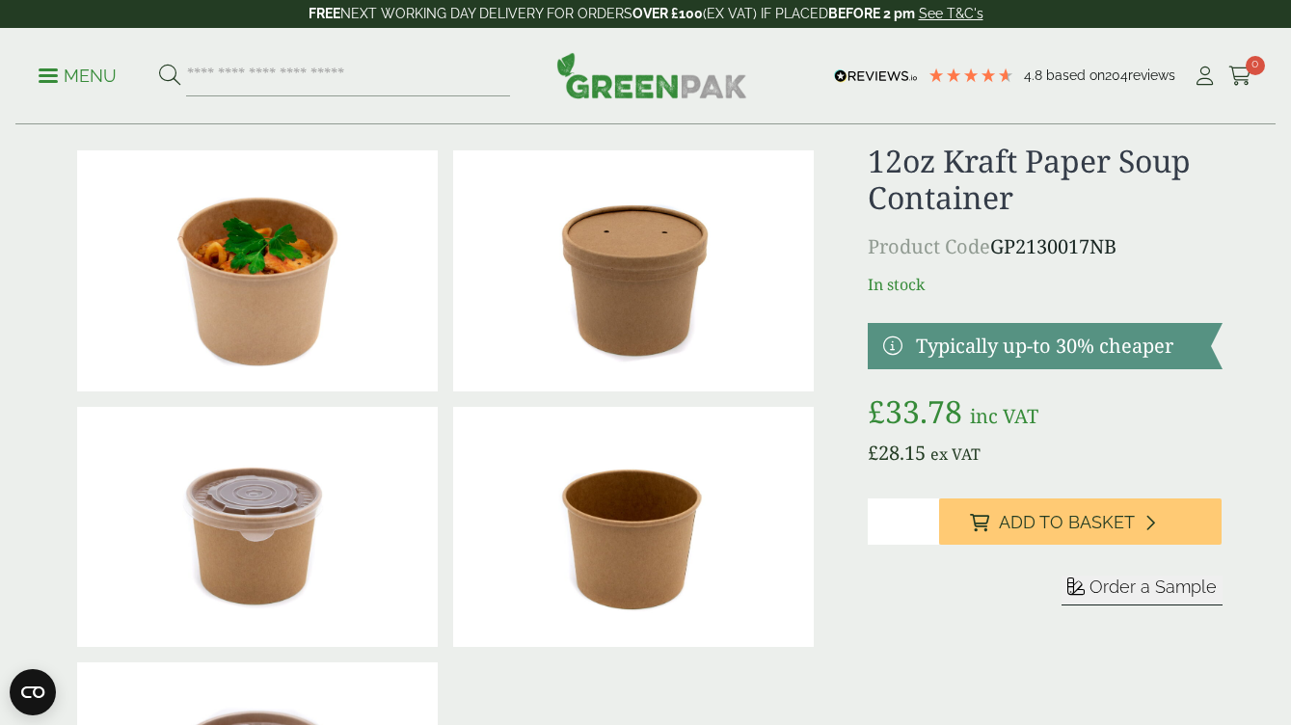
scroll to position [47, 0]
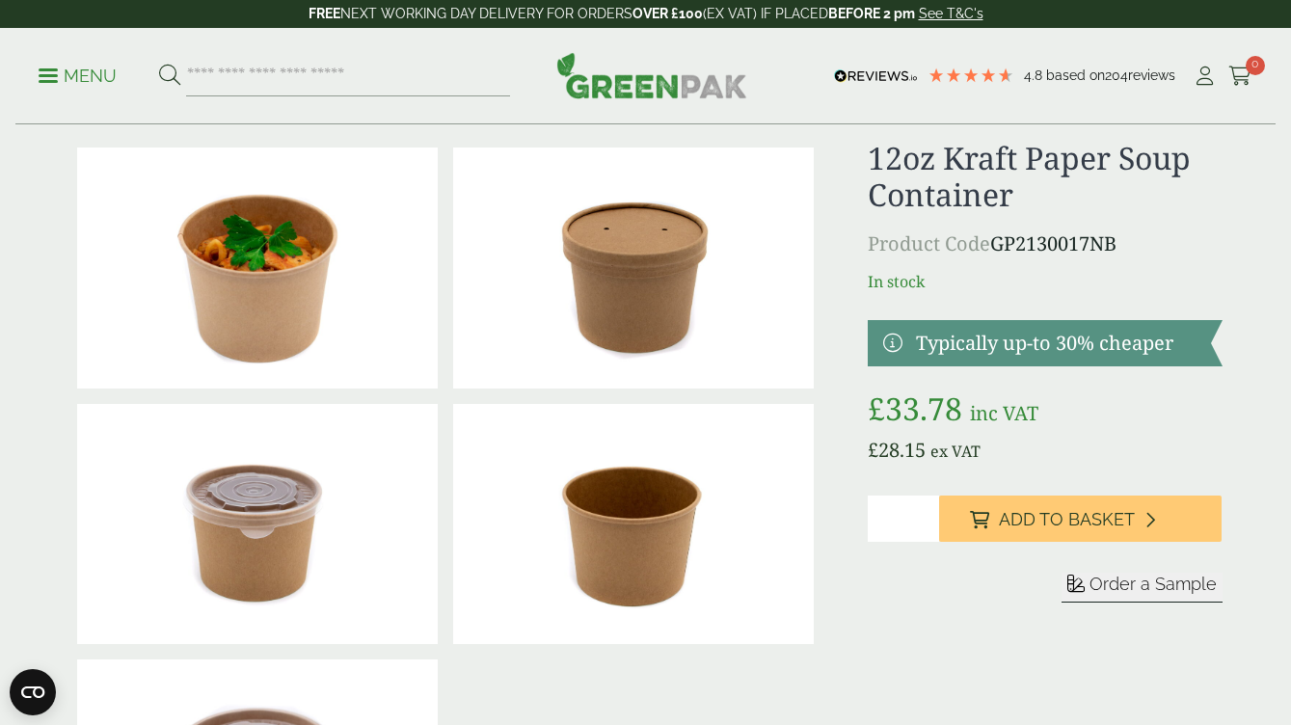
click at [1071, 591] on icon at bounding box center [1075, 583] width 17 height 17
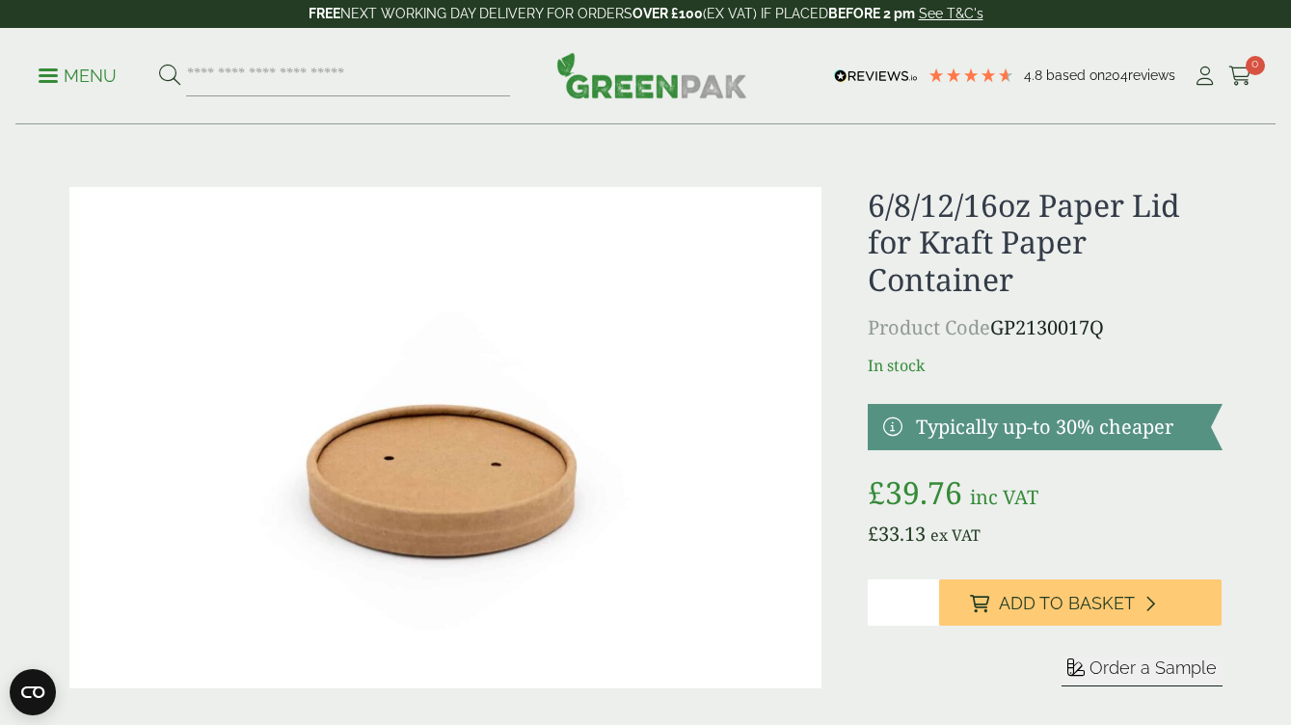
click at [1097, 658] on span "Order a Sample" at bounding box center [1153, 668] width 127 height 20
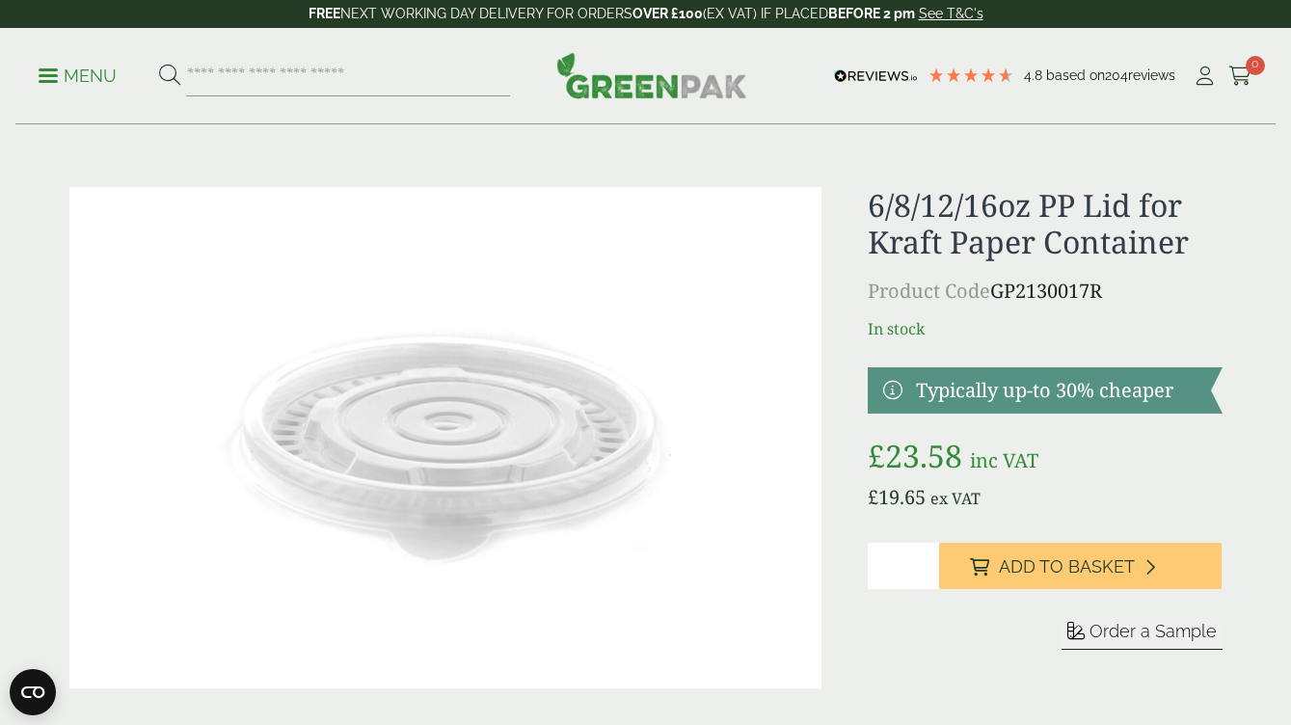
click at [1119, 633] on span "Order a Sample" at bounding box center [1153, 631] width 127 height 20
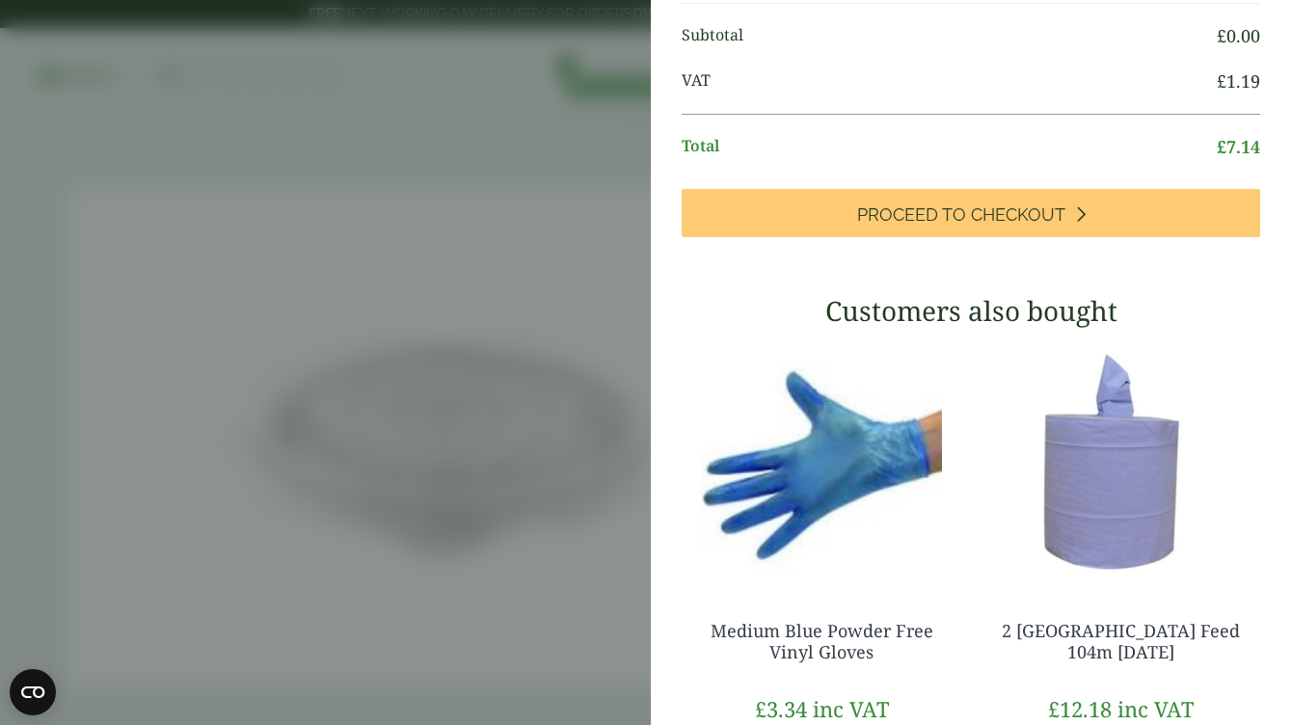
scroll to position [1051, 0]
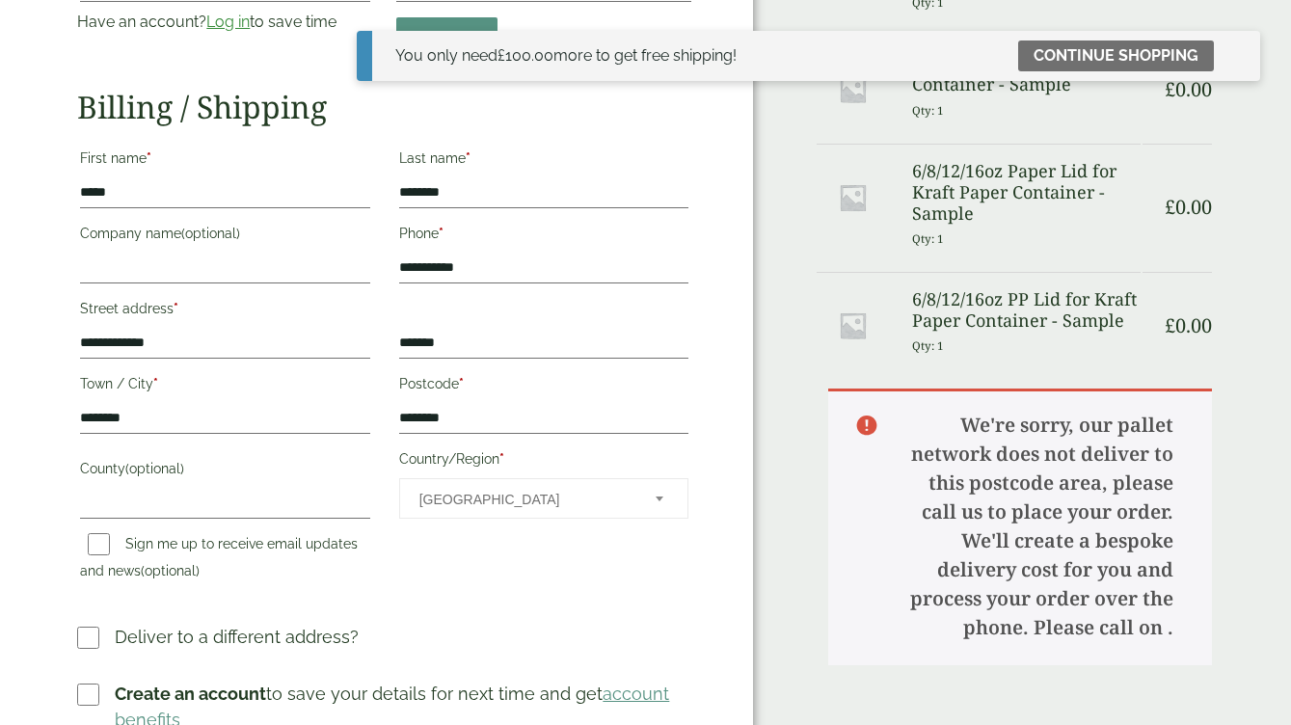
scroll to position [213, 0]
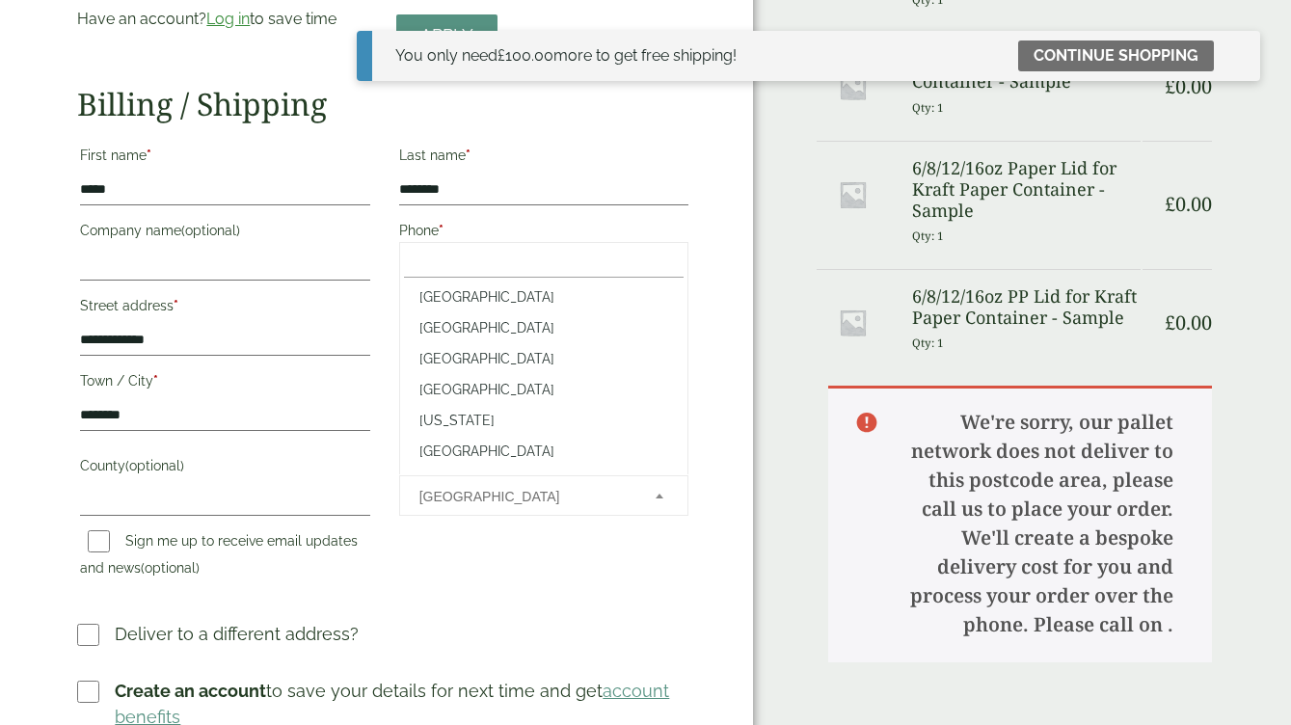
click at [443, 497] on span "[GEOGRAPHIC_DATA]" at bounding box center [524, 496] width 210 height 40
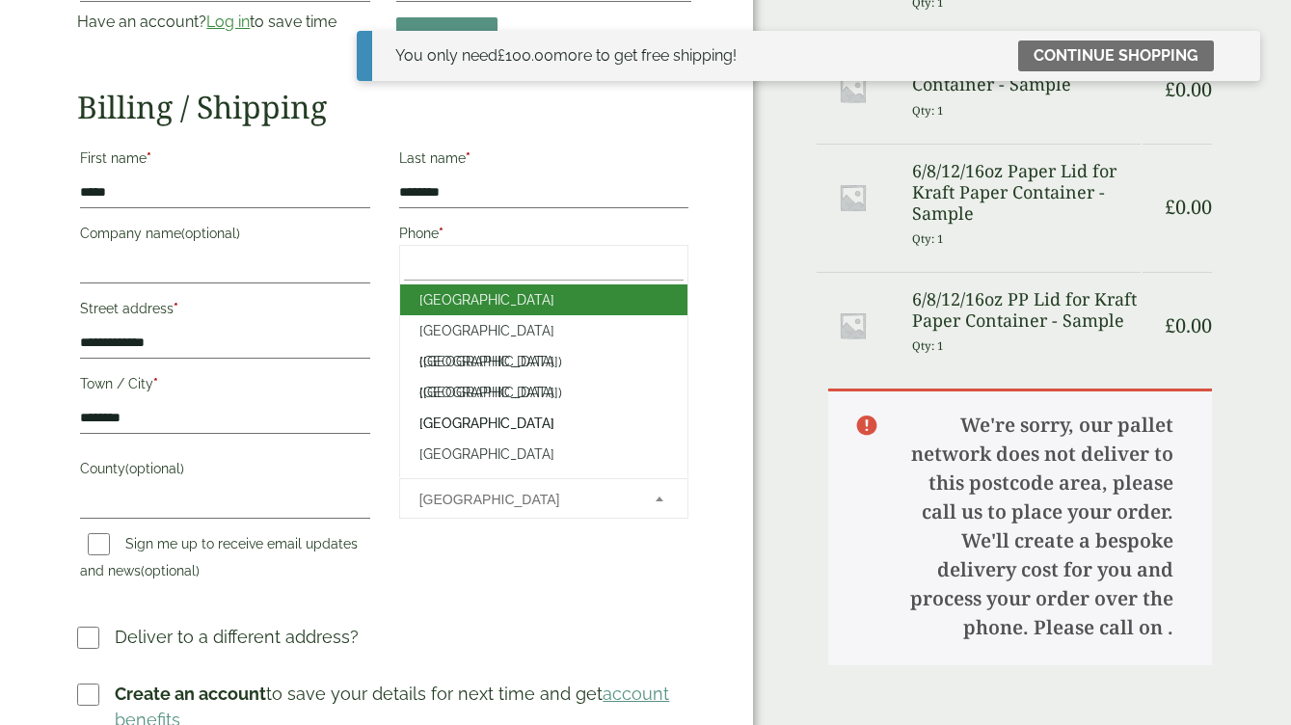
scroll to position [7189, 0]
select select "**"
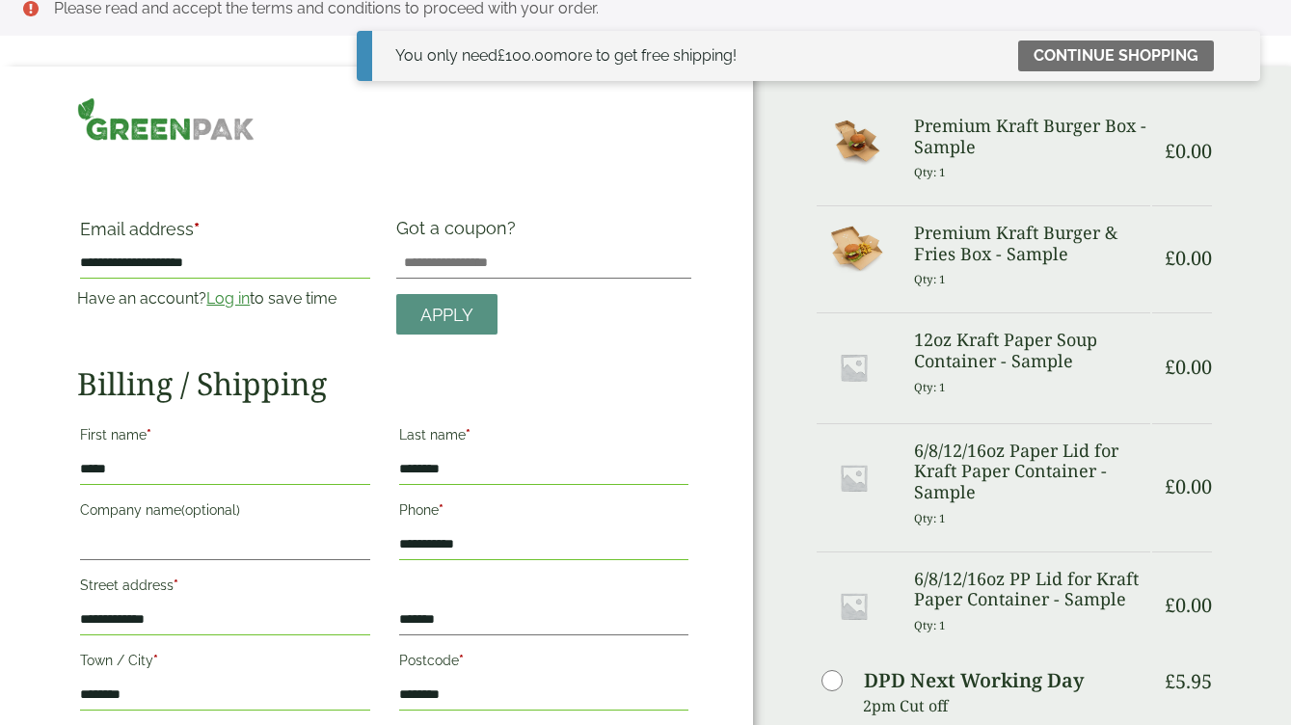
scroll to position [2, 0]
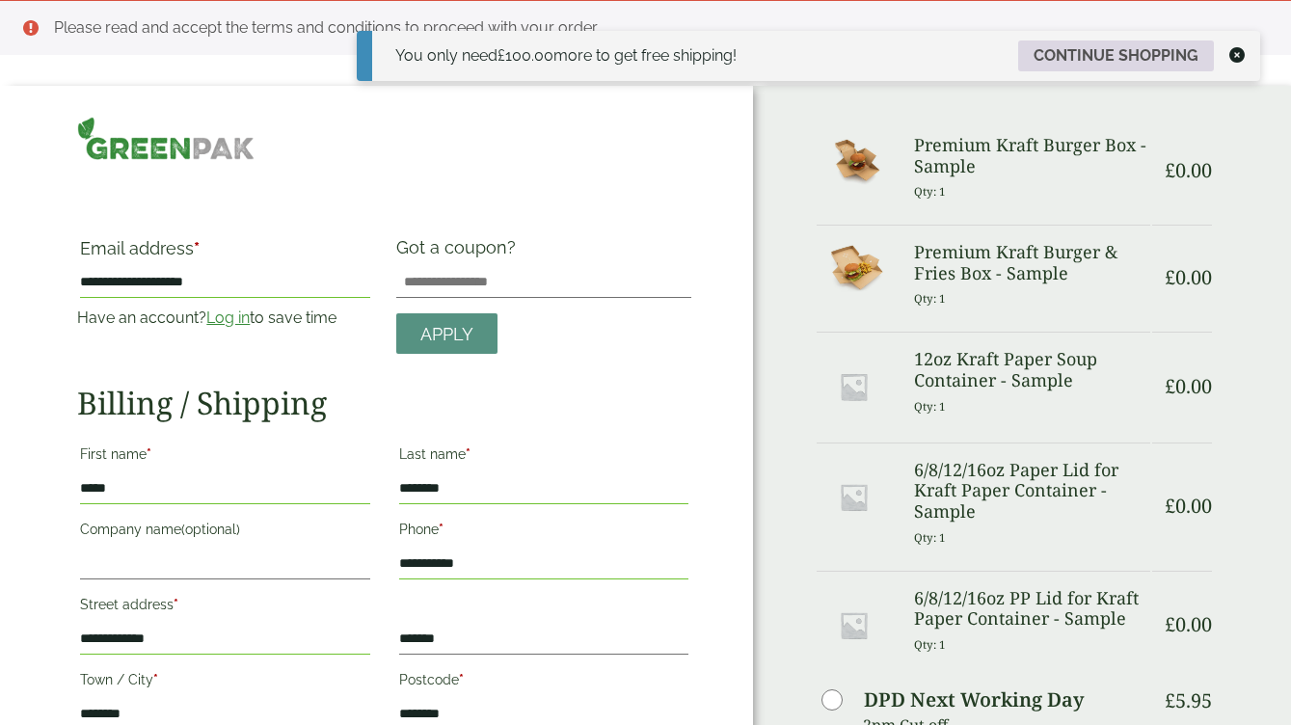
click at [1184, 50] on link "Continue shopping" at bounding box center [1116, 55] width 196 height 31
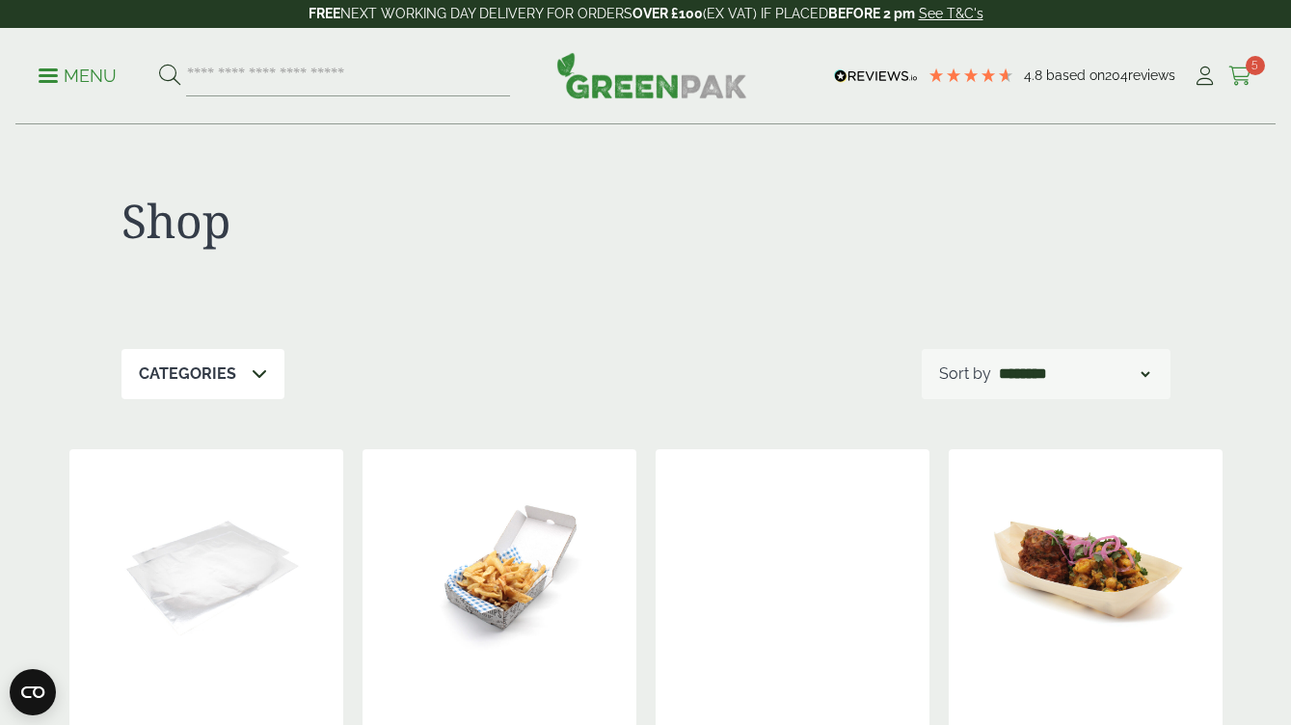
click at [1247, 74] on icon at bounding box center [1240, 76] width 24 height 19
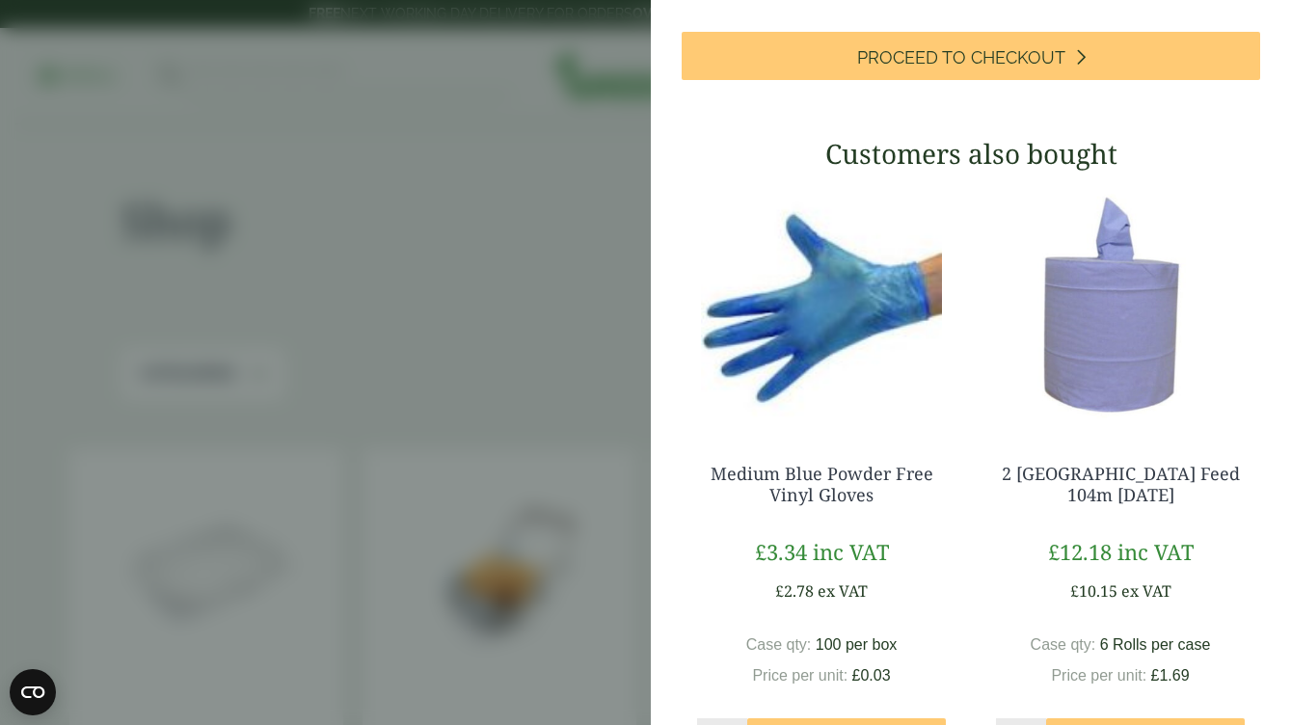
scroll to position [743, 0]
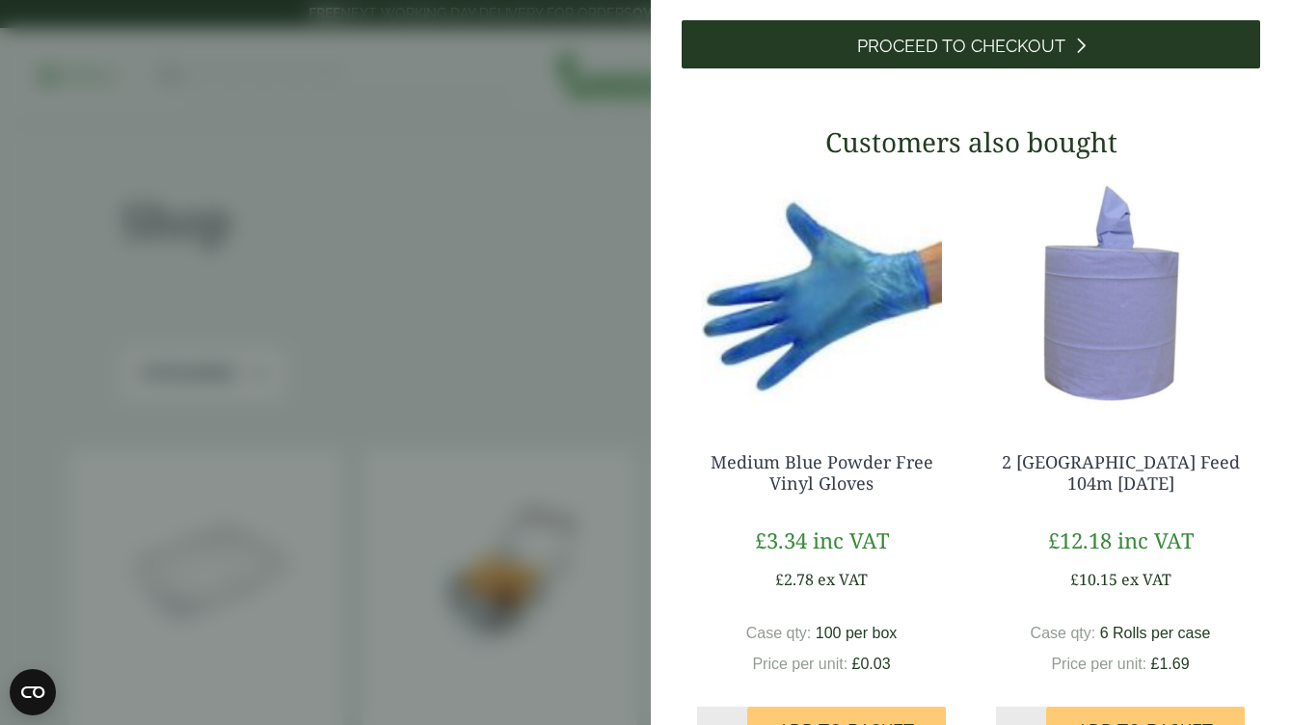
click at [968, 68] on link "Proceed to Checkout" at bounding box center [971, 44] width 579 height 48
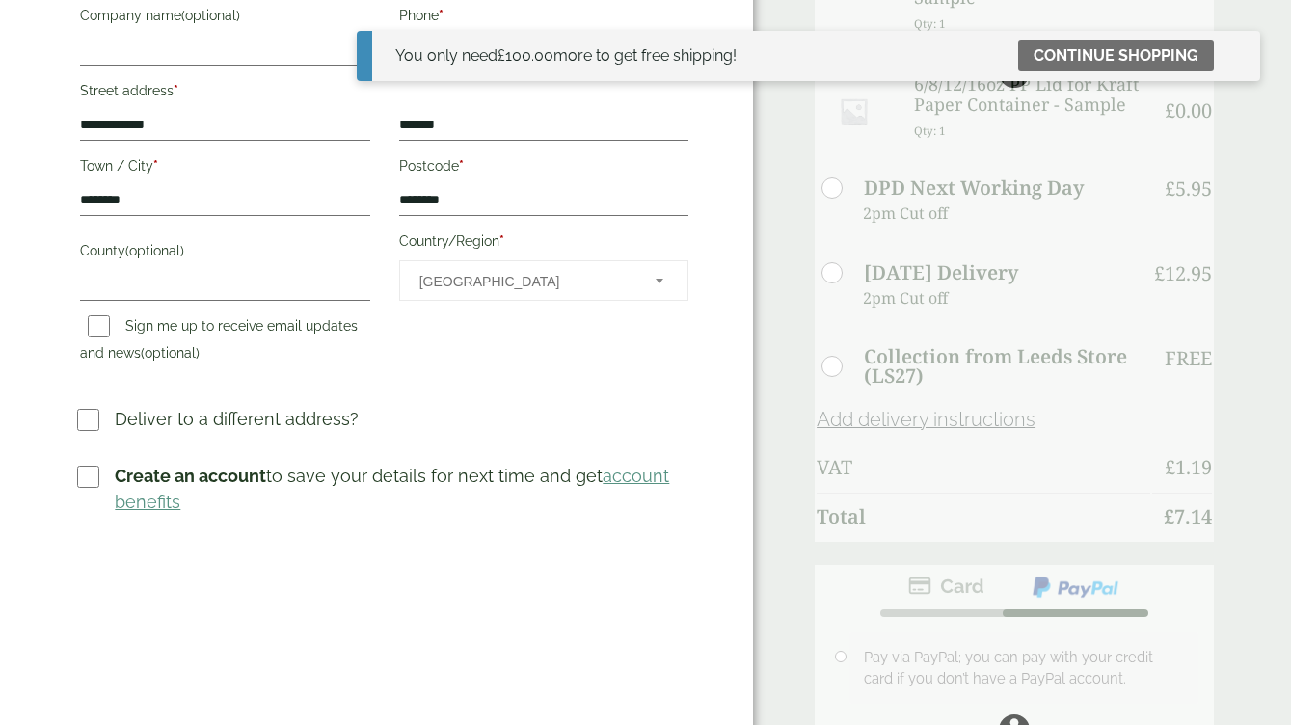
scroll to position [432, 0]
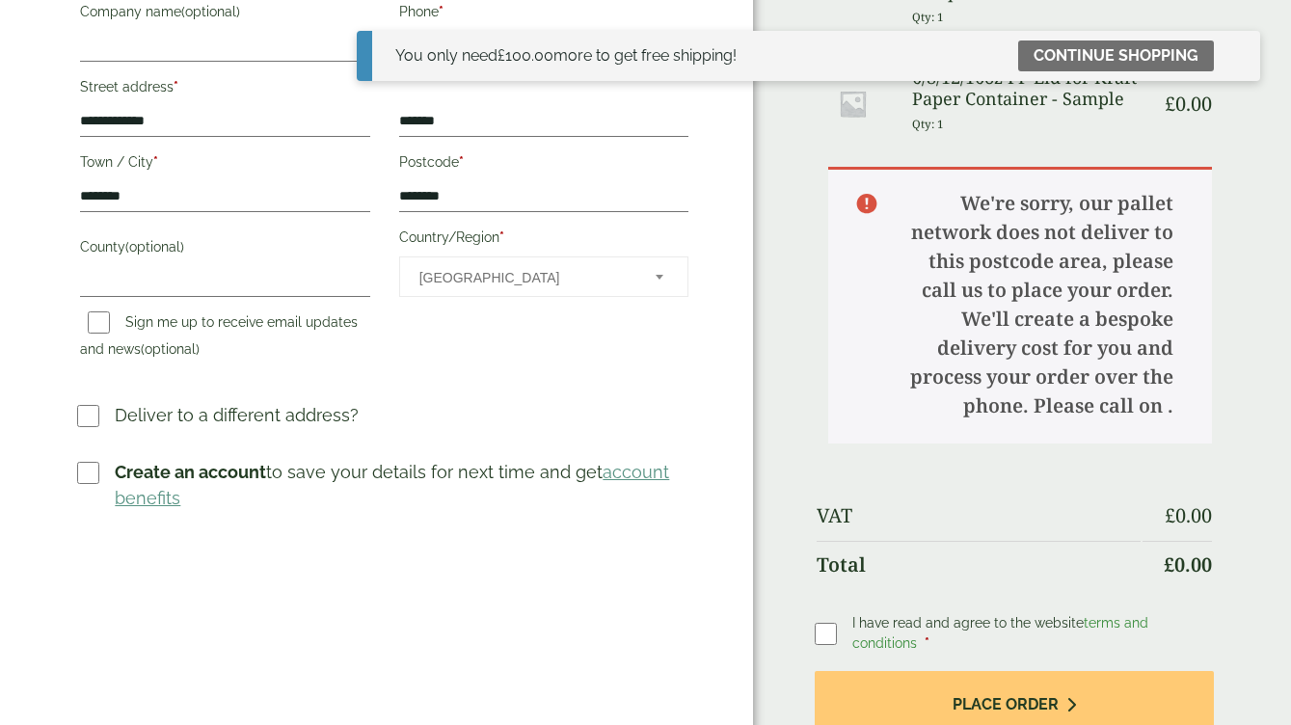
click at [851, 623] on label at bounding box center [834, 633] width 38 height 27
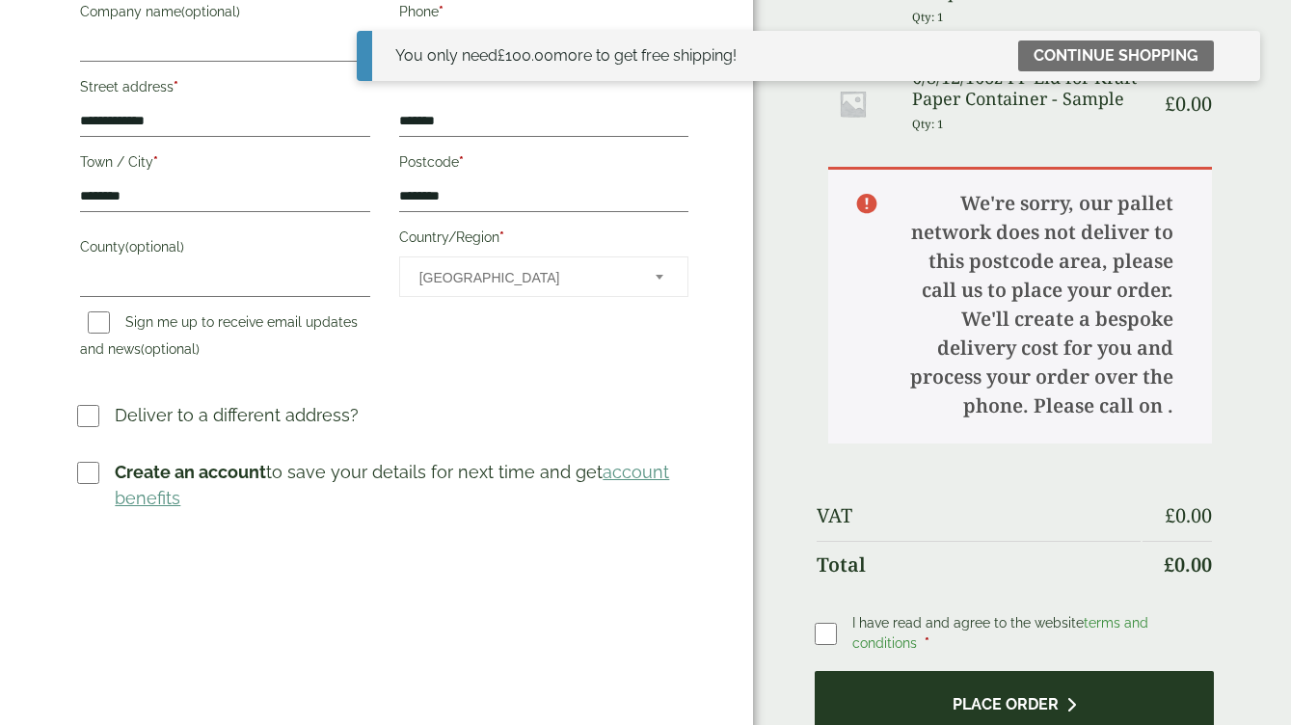
click at [890, 692] on button "Place order" at bounding box center [1014, 702] width 399 height 63
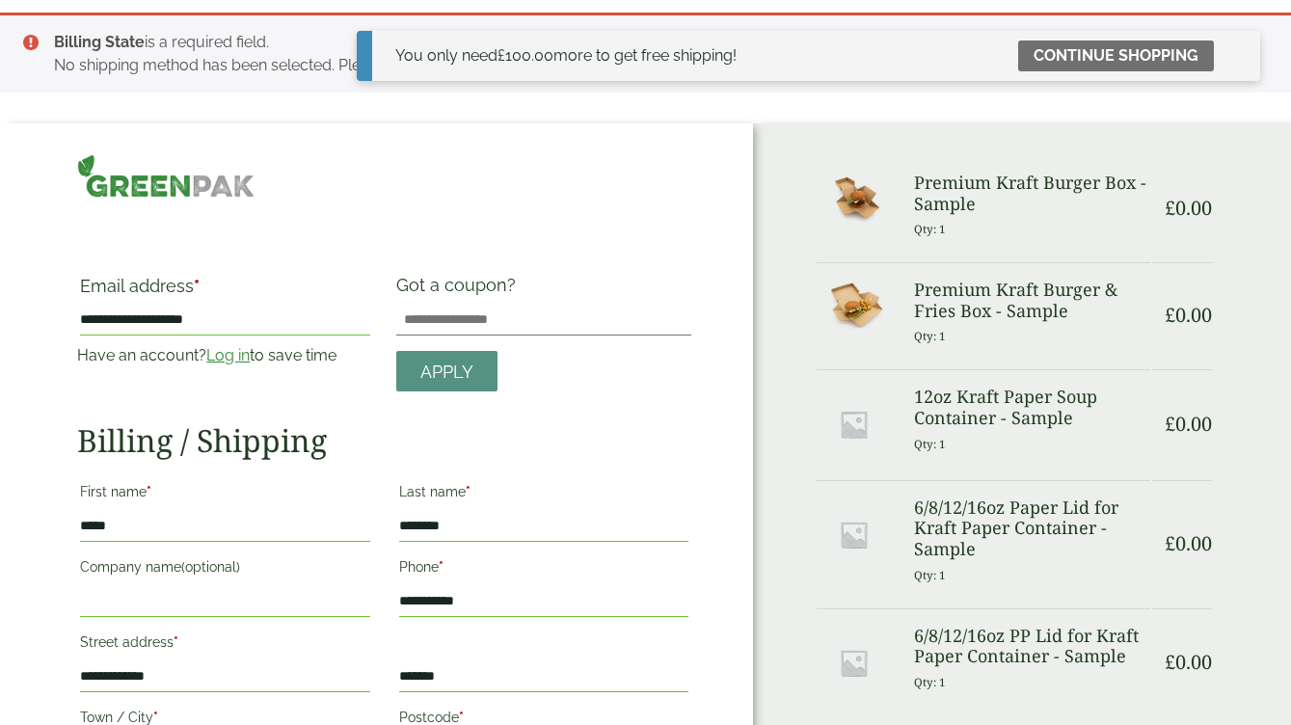
scroll to position [0, 0]
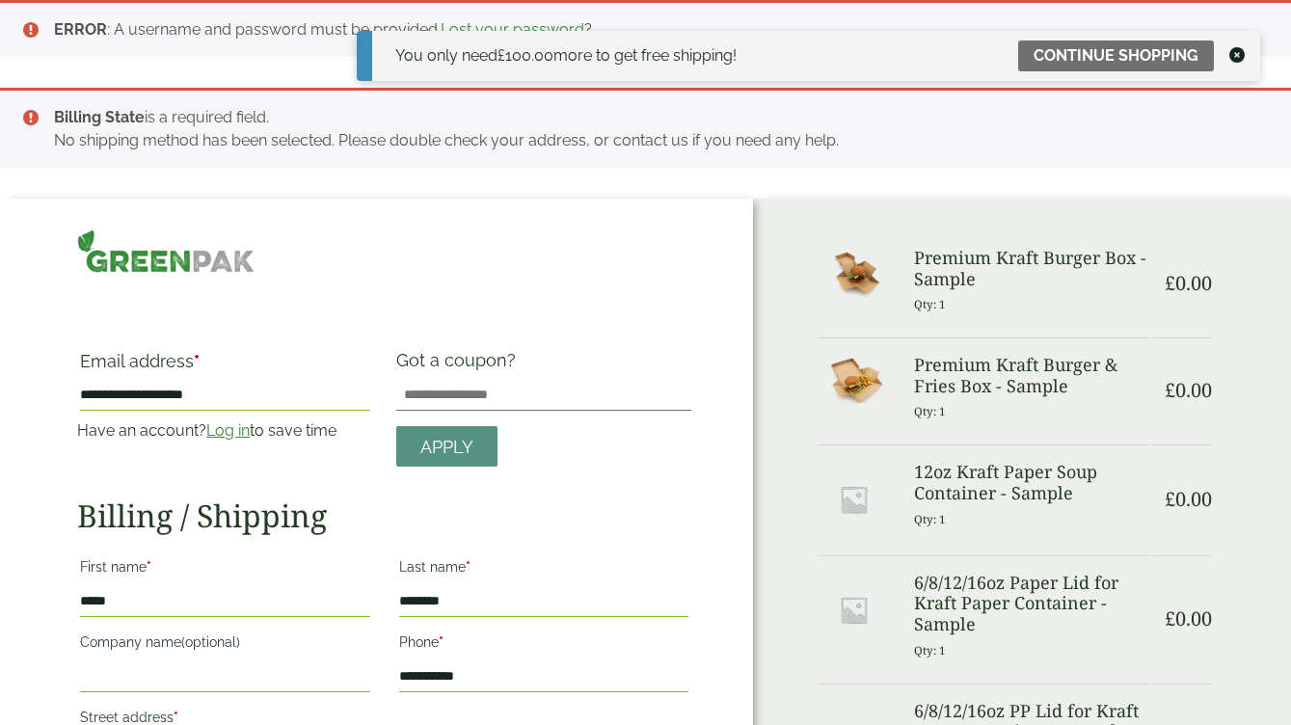
click at [1238, 60] on icon at bounding box center [1236, 54] width 15 height 15
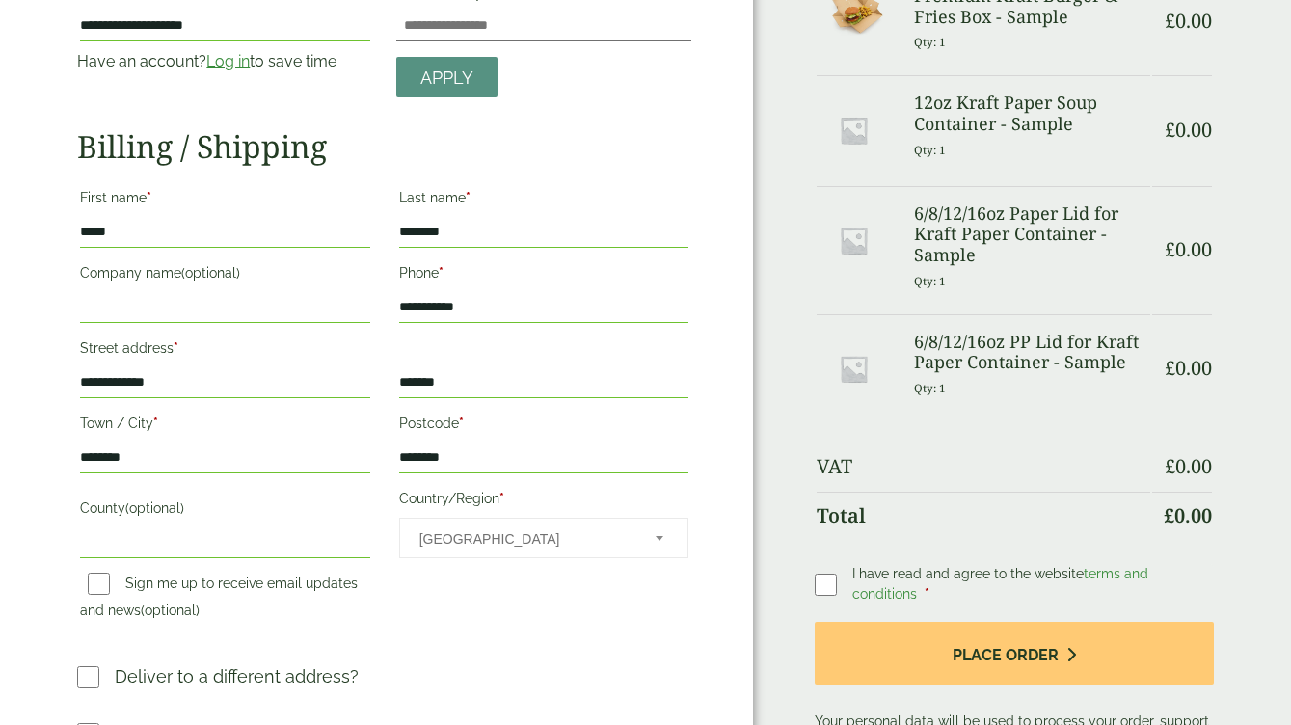
scroll to position [551, 0]
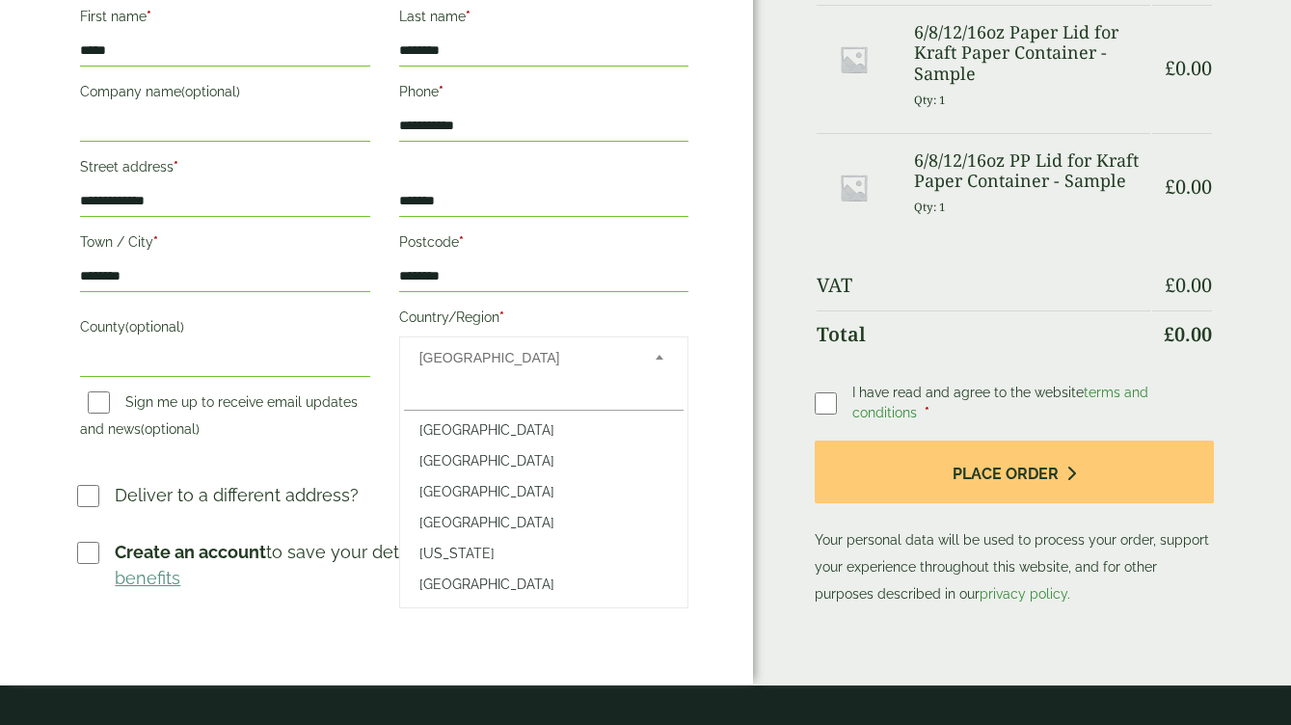
click at [485, 361] on span "Australia" at bounding box center [524, 357] width 210 height 40
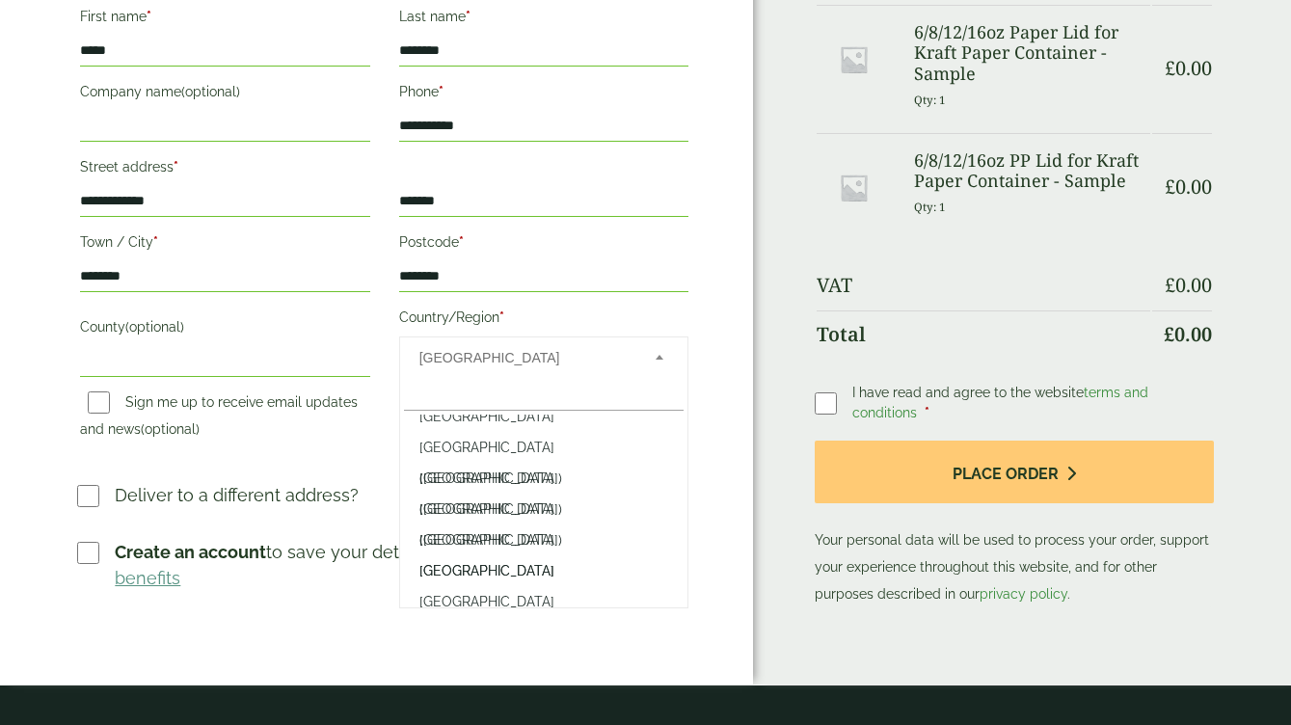
scroll to position [7159, 0]
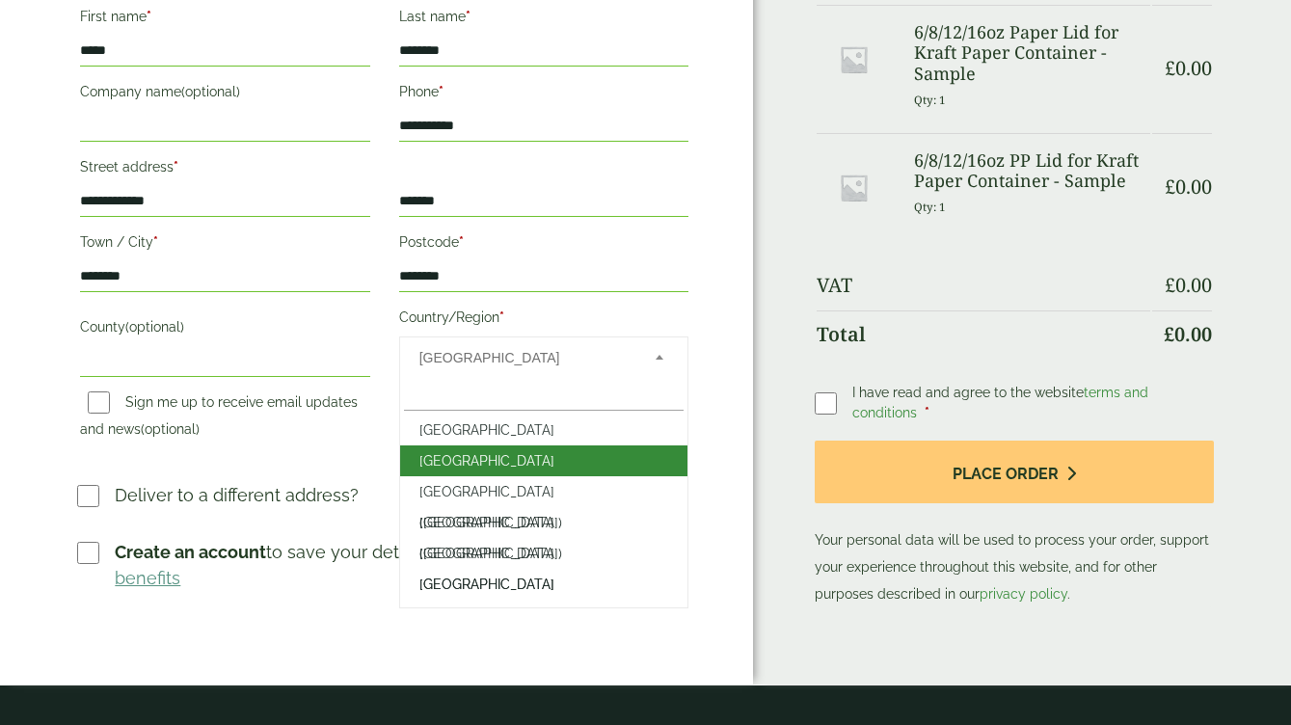
select select "**"
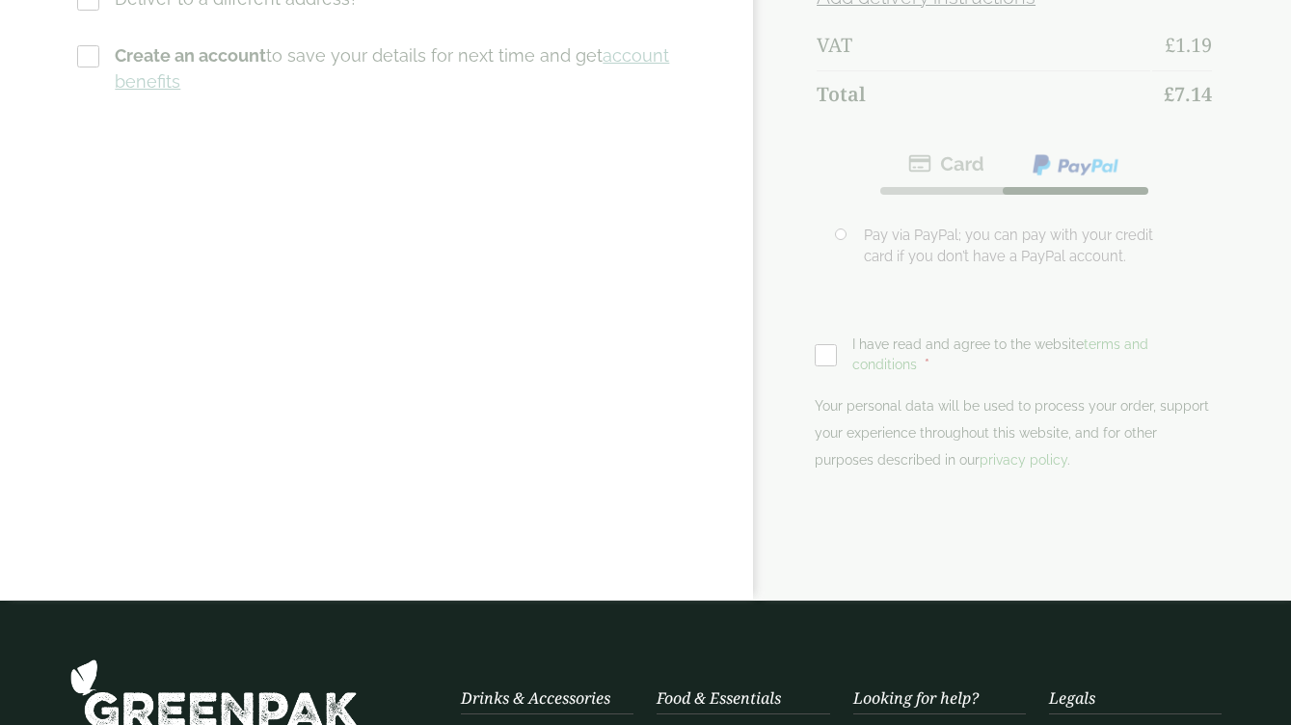
scroll to position [0, 0]
